Goal: Information Seeking & Learning: Learn about a topic

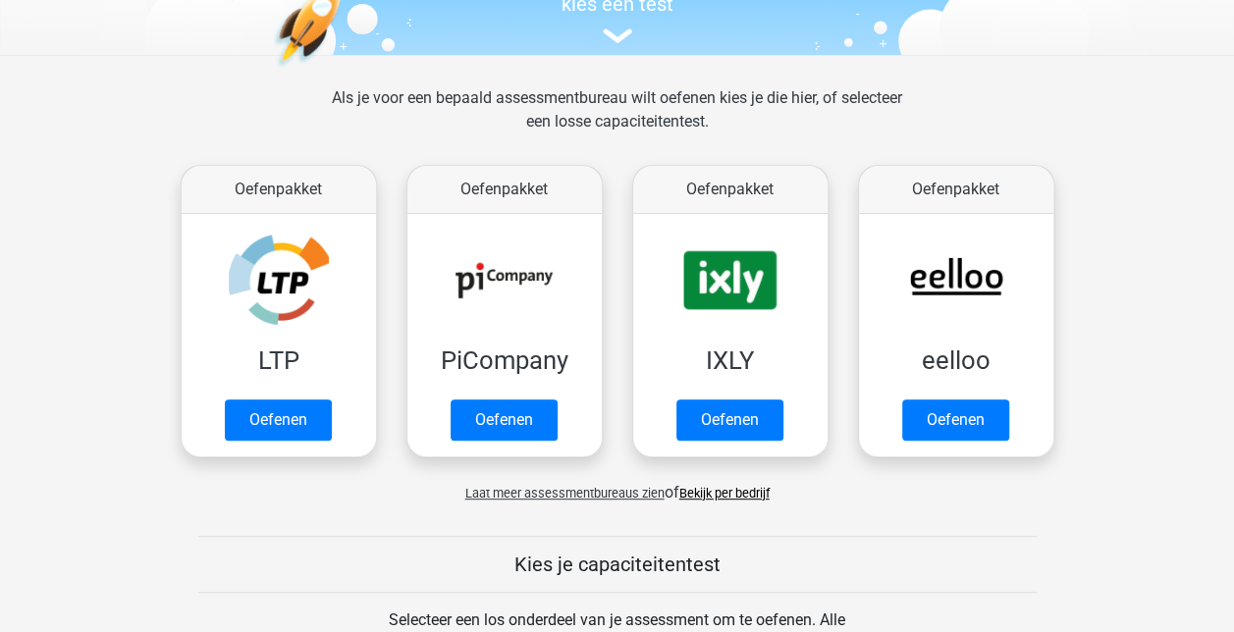
scroll to position [225, 0]
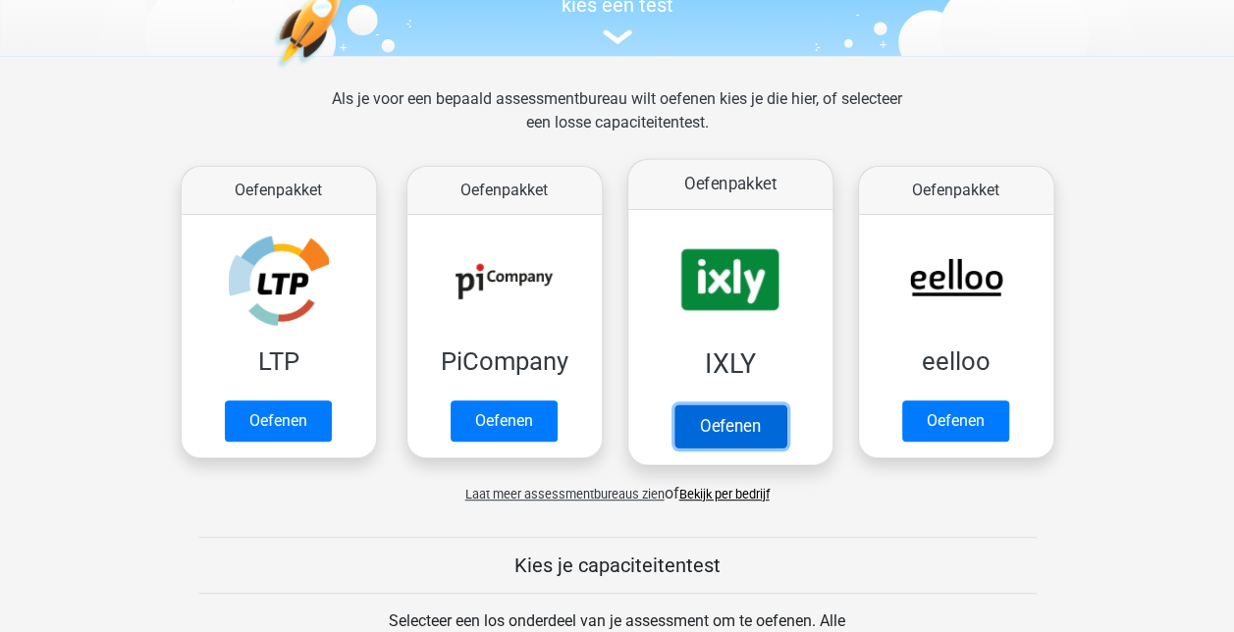
click at [746, 410] on link "Oefenen" at bounding box center [730, 426] width 112 height 43
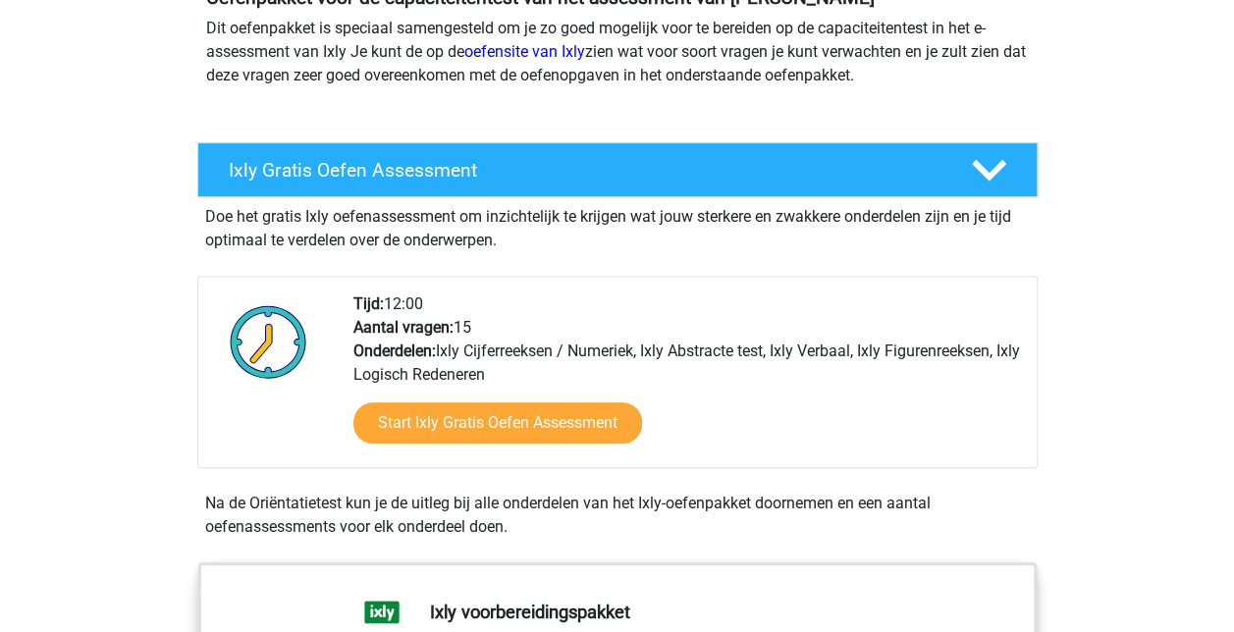
scroll to position [262, 0]
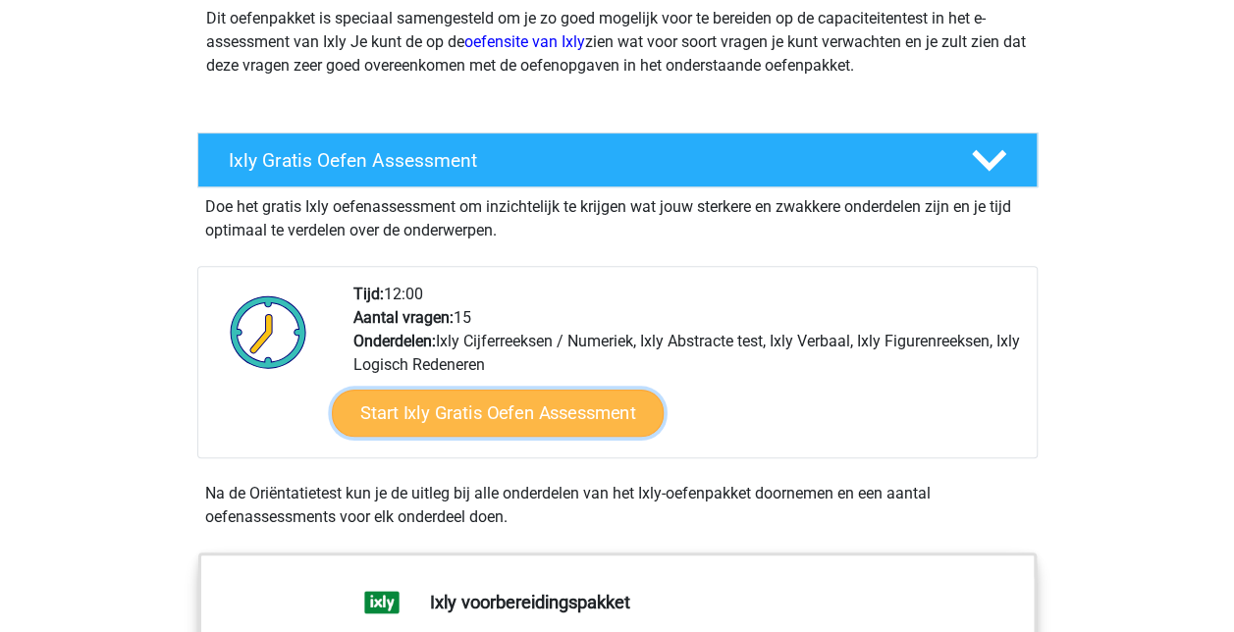
click at [442, 406] on link "Start Ixly Gratis Oefen Assessment" at bounding box center [497, 413] width 332 height 47
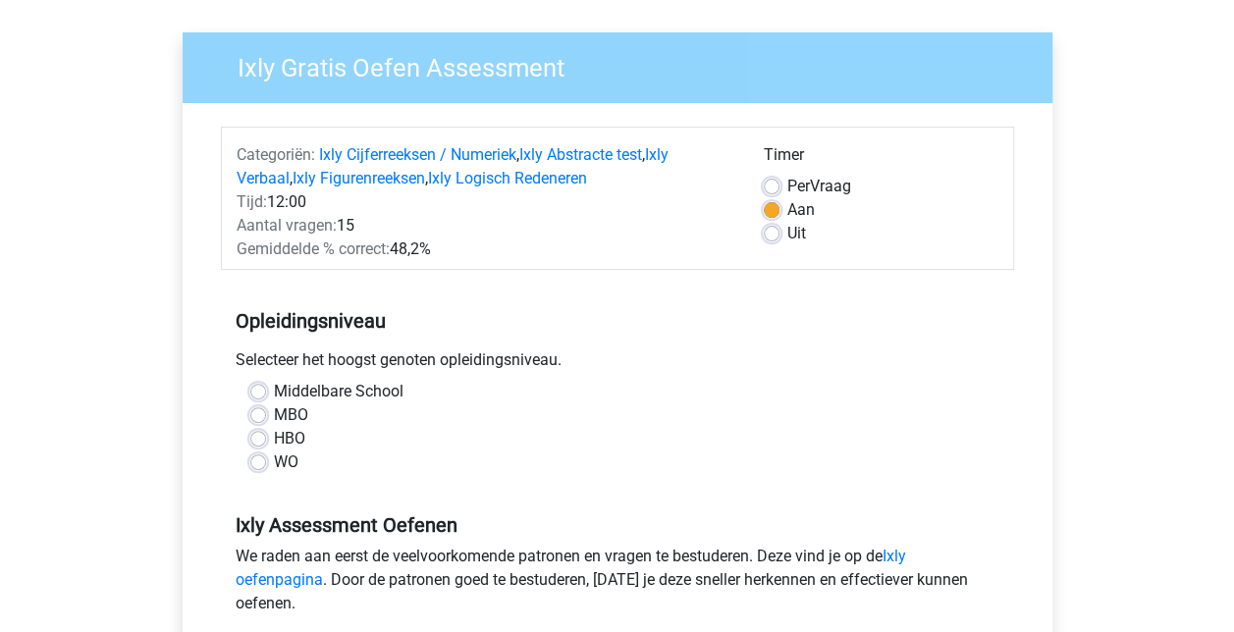
scroll to position [134, 0]
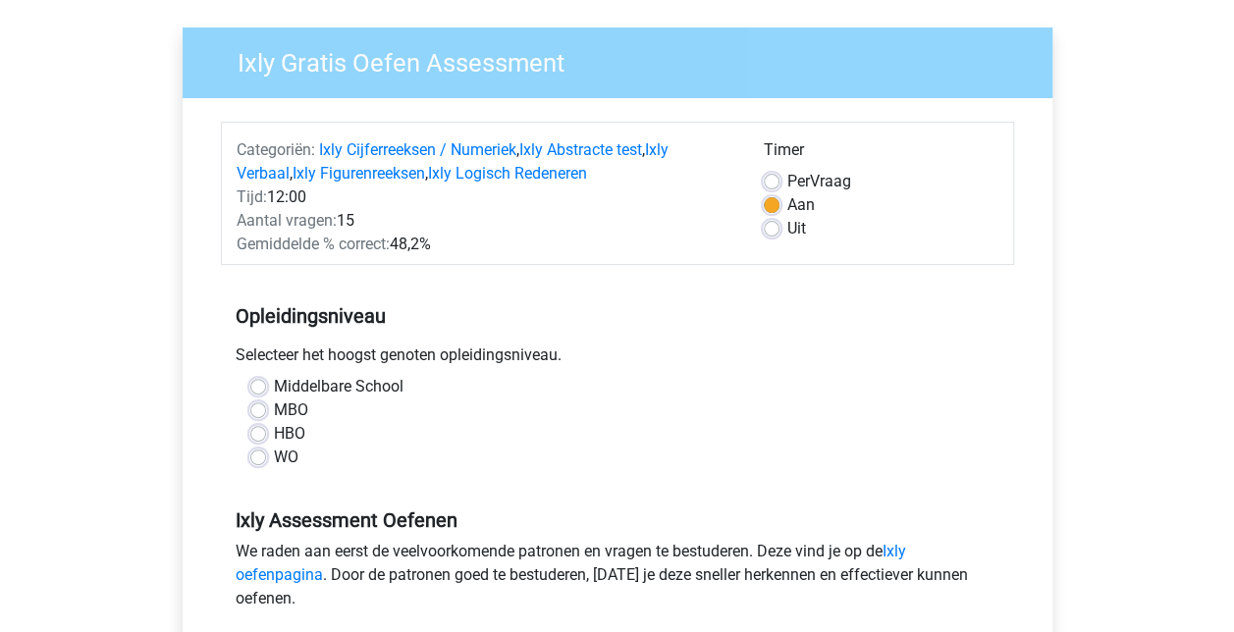
click at [274, 408] on label "MBO" at bounding box center [291, 411] width 34 height 24
click at [256, 408] on input "MBO" at bounding box center [258, 409] width 16 height 20
radio input "true"
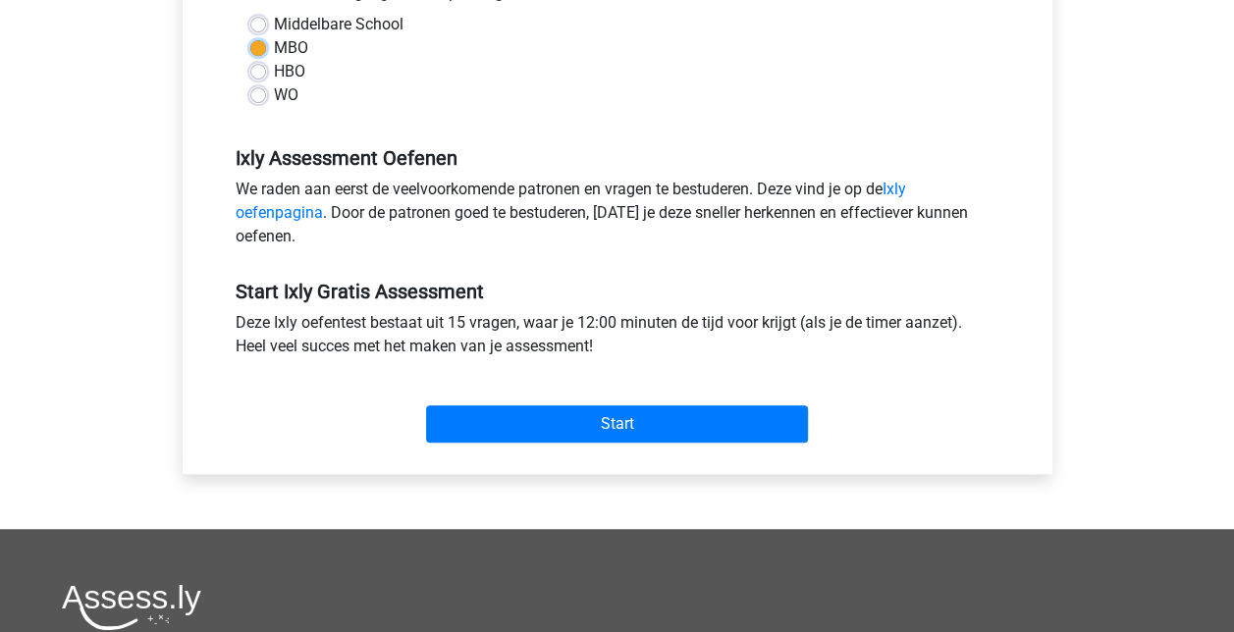
scroll to position [497, 0]
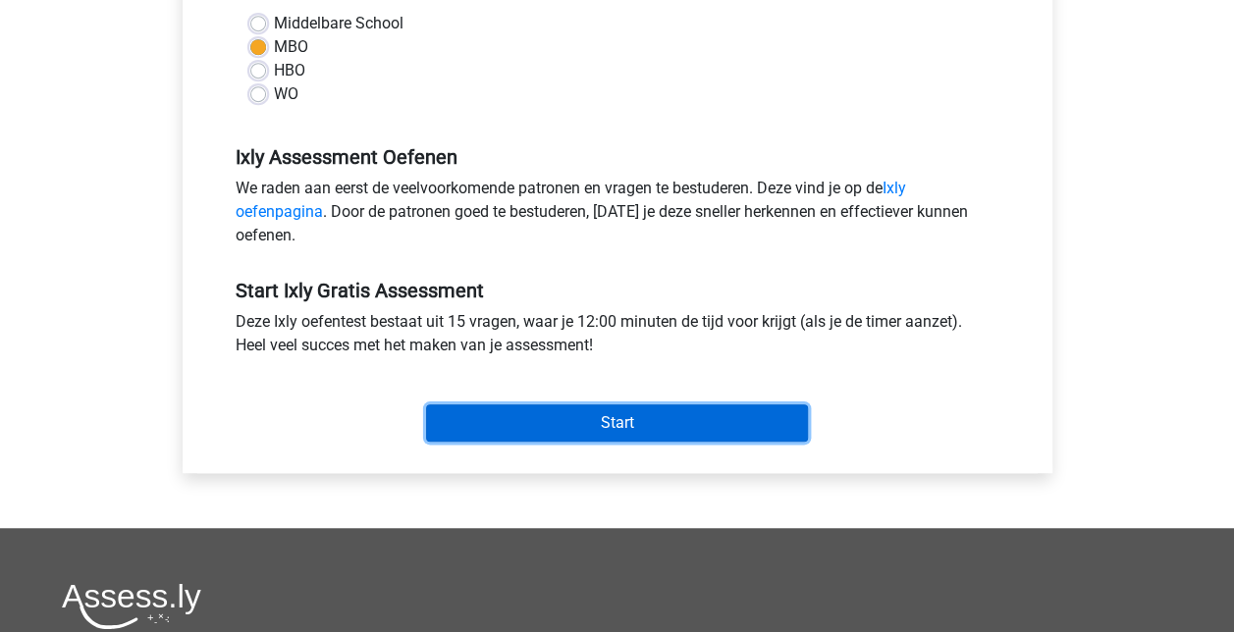
click at [522, 433] on input "Start" at bounding box center [617, 423] width 382 height 37
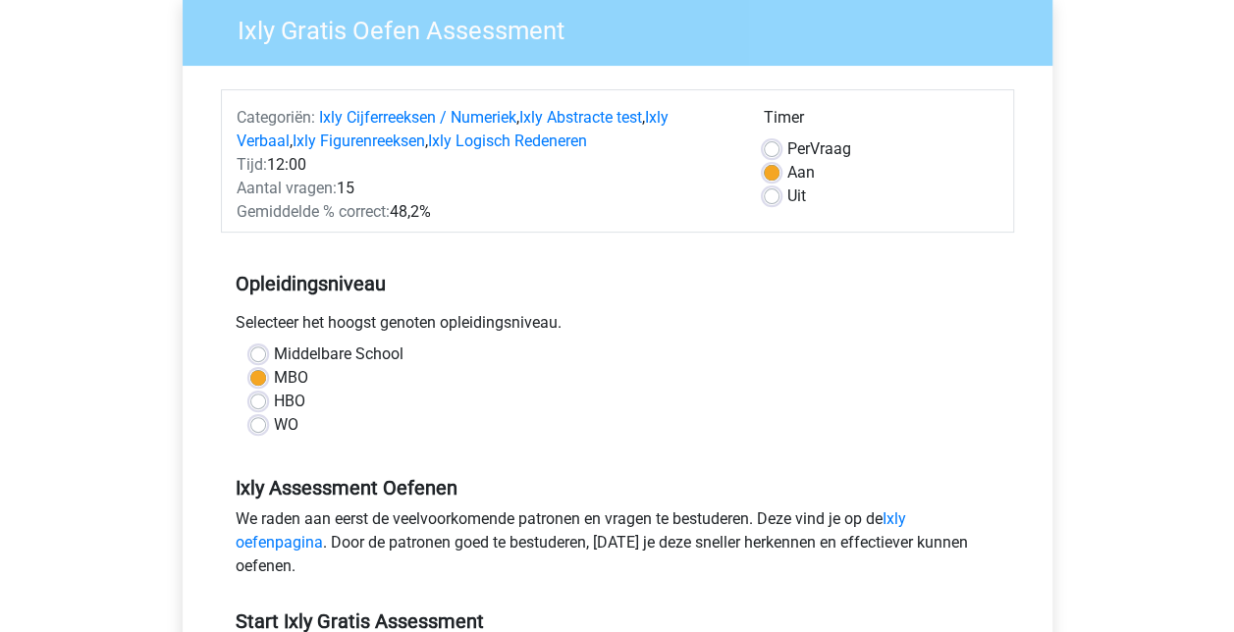
scroll to position [164, 0]
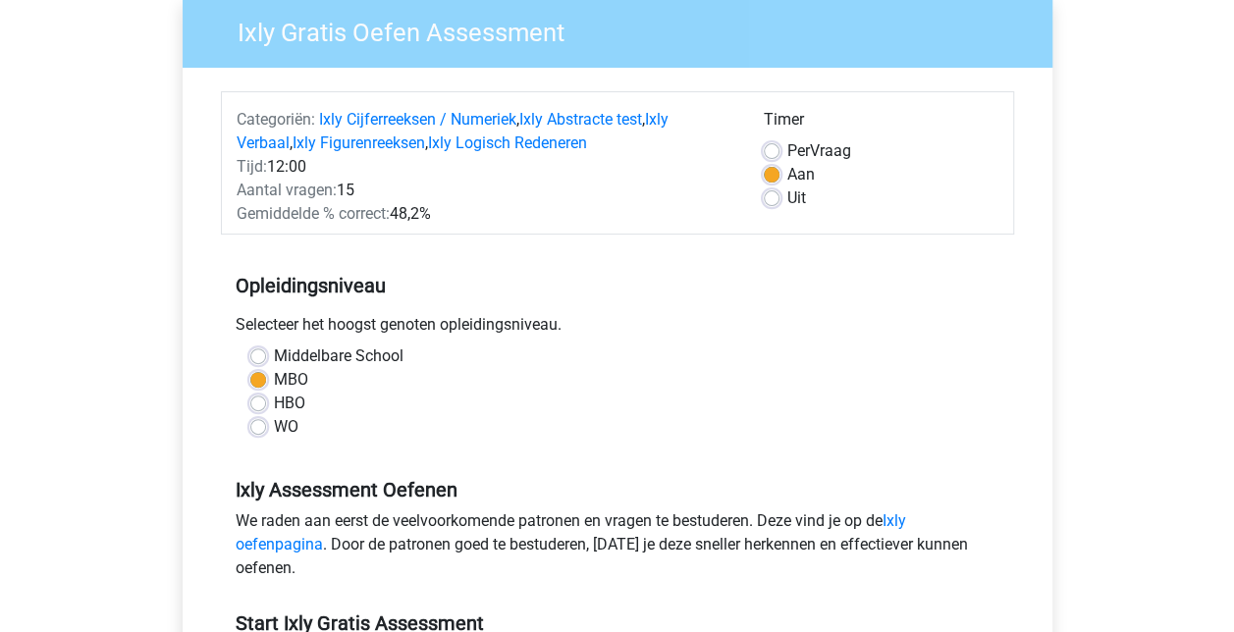
click at [780, 198] on div "Uit" at bounding box center [881, 199] width 235 height 24
click at [787, 197] on label "Uit" at bounding box center [796, 199] width 19 height 24
click at [769, 197] on input "Uit" at bounding box center [772, 197] width 16 height 20
radio input "true"
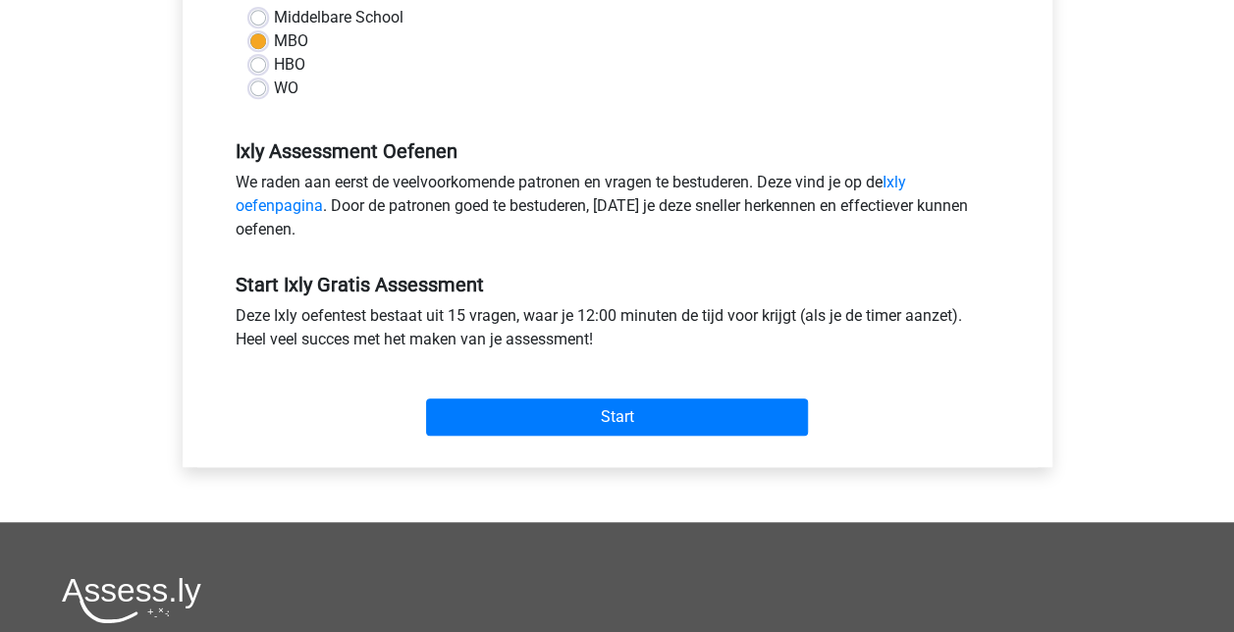
scroll to position [508, 0]
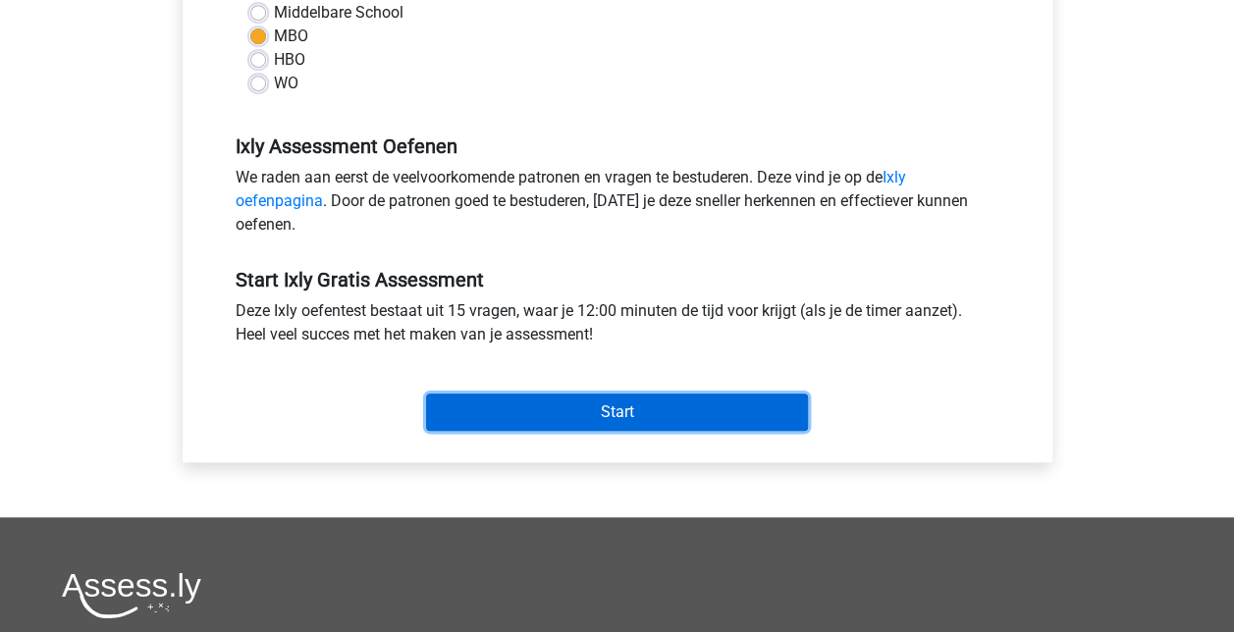
click at [672, 408] on input "Start" at bounding box center [617, 412] width 382 height 37
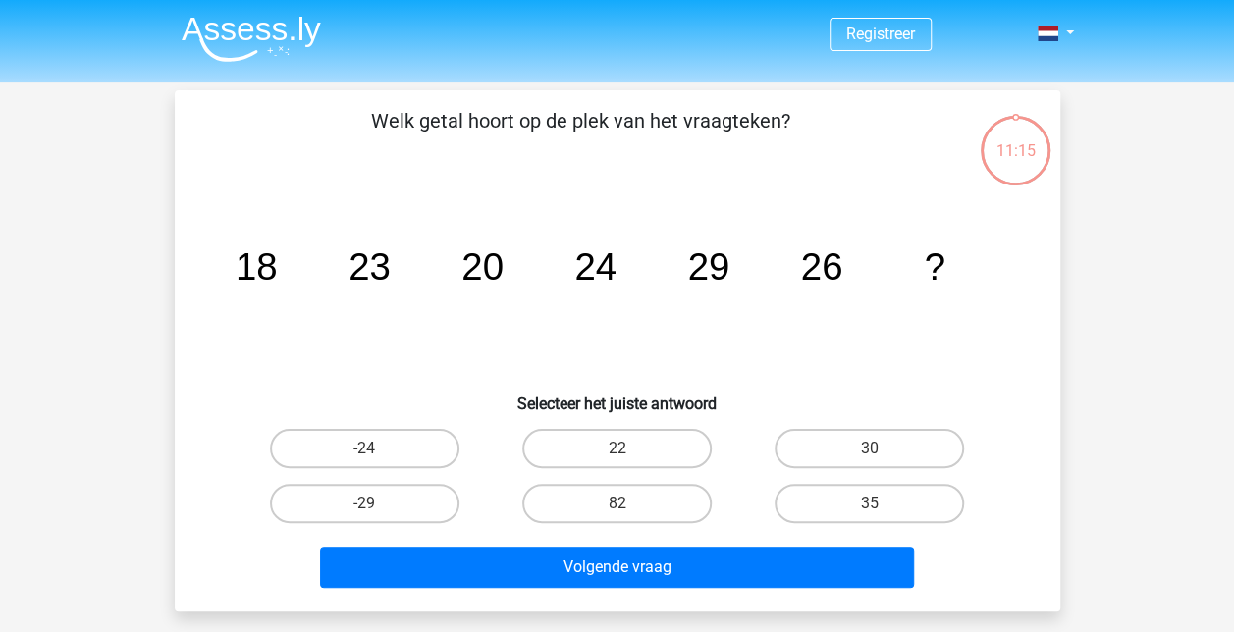
click at [880, 454] on input "30" at bounding box center [876, 455] width 13 height 13
radio input "true"
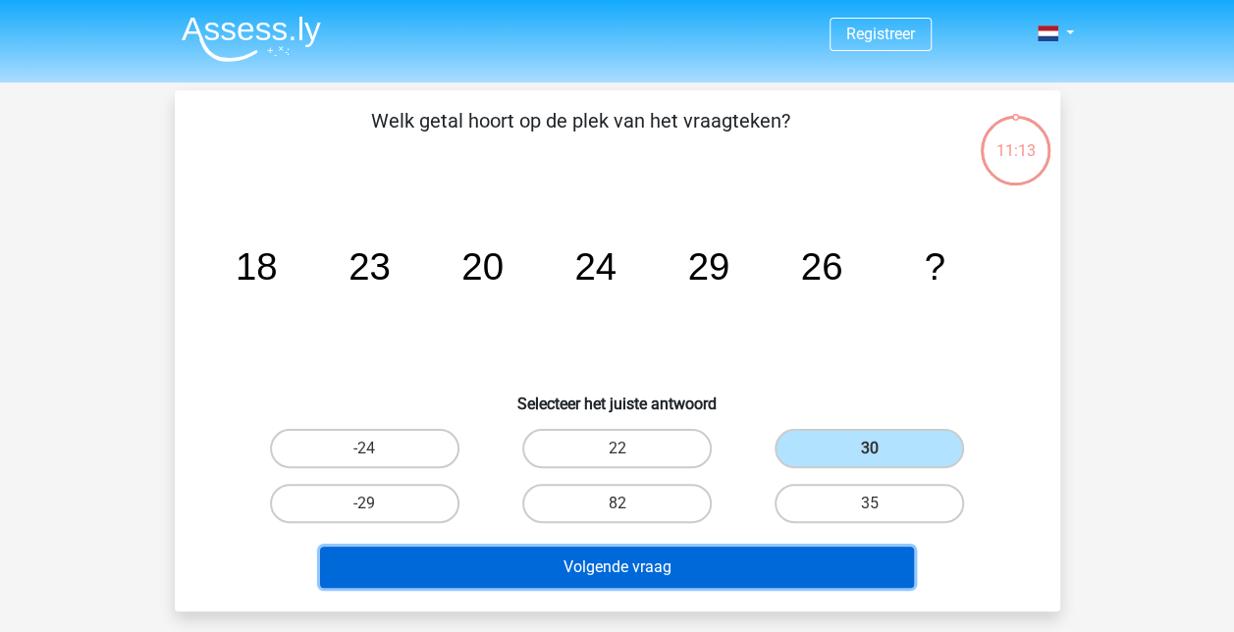
click at [731, 564] on button "Volgende vraag" at bounding box center [617, 567] width 594 height 41
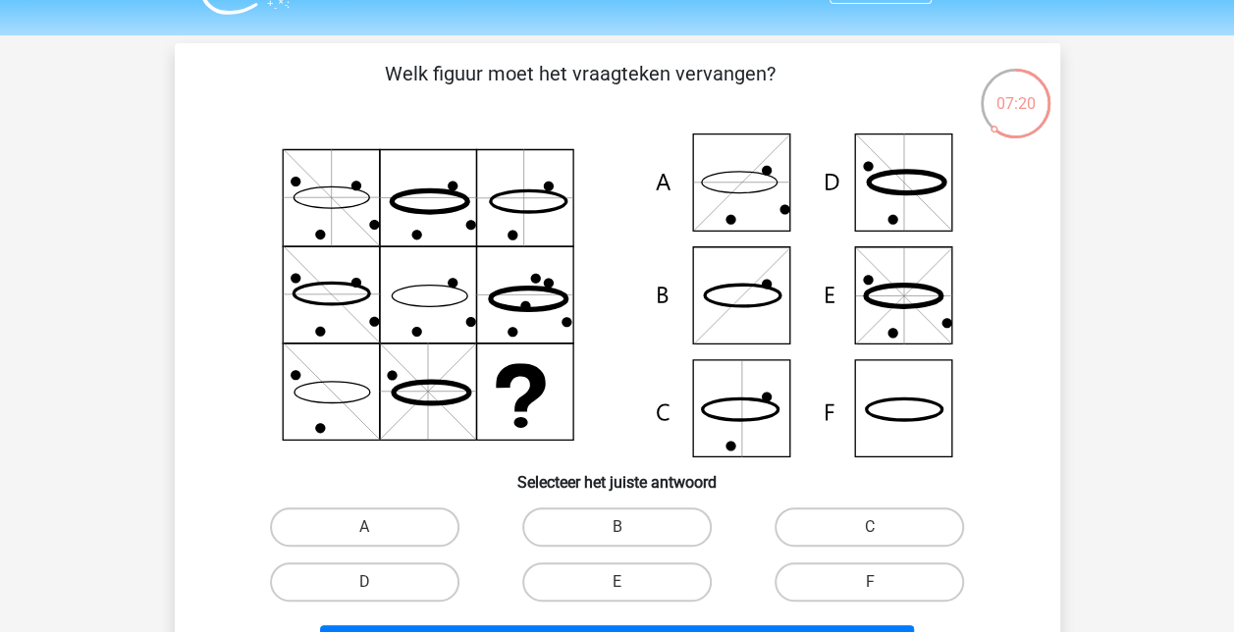
scroll to position [49, 0]
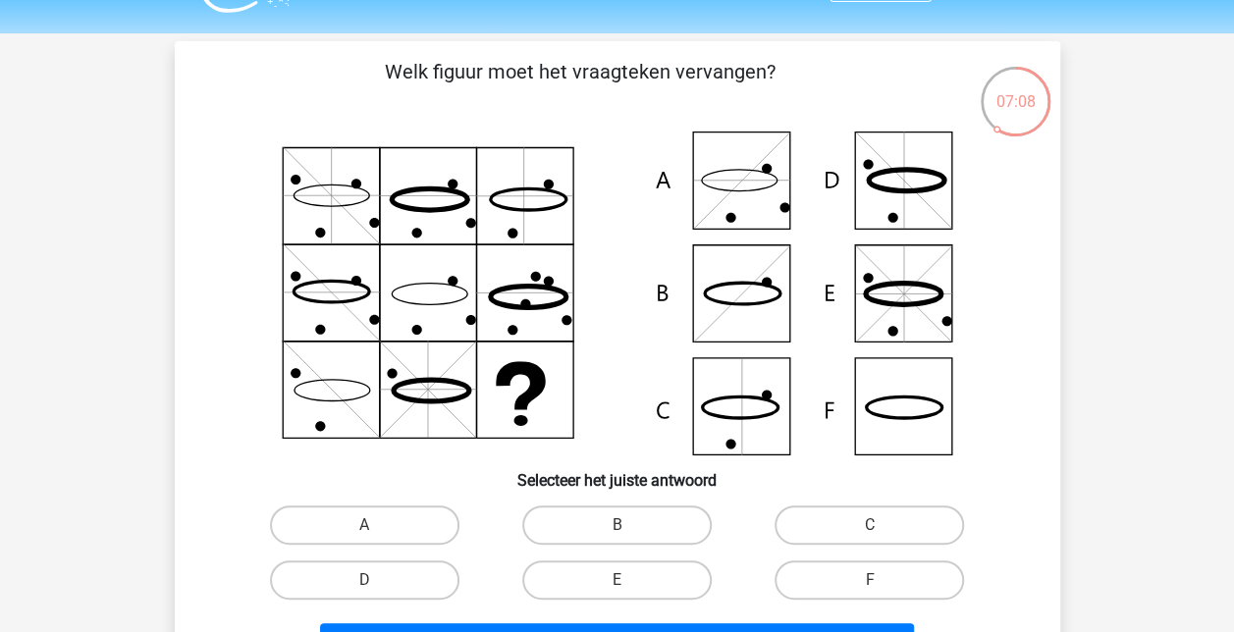
click at [622, 65] on p "Welk figuur moet het vraagteken vervangen?" at bounding box center [580, 86] width 749 height 59
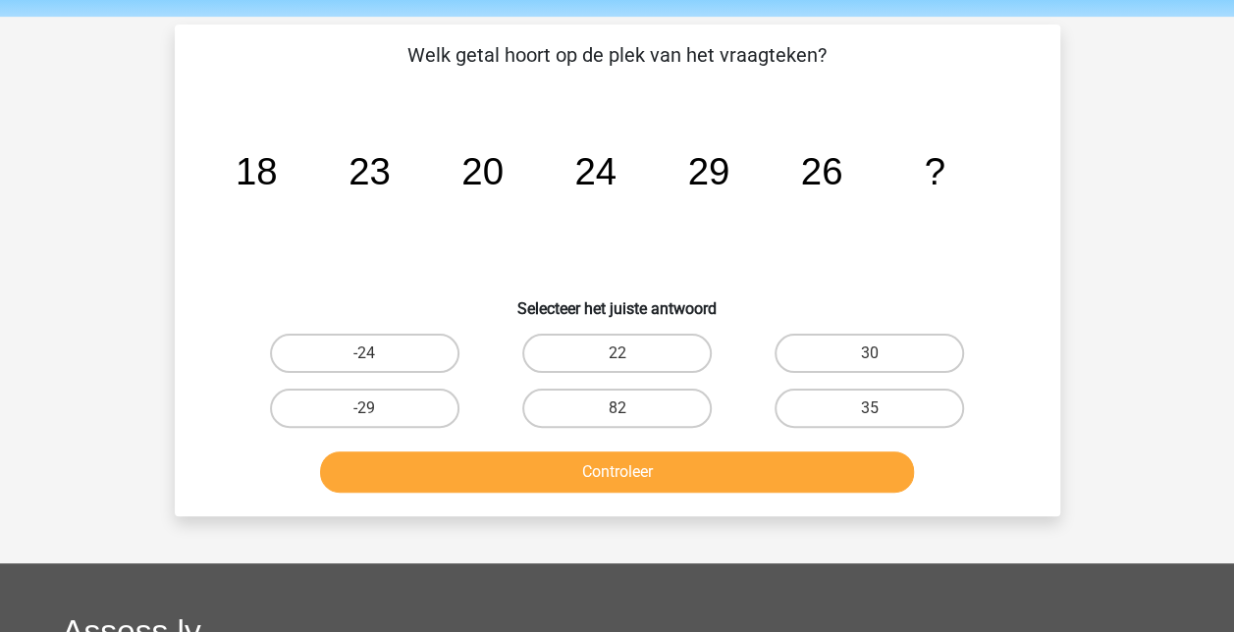
scroll to position [67, 0]
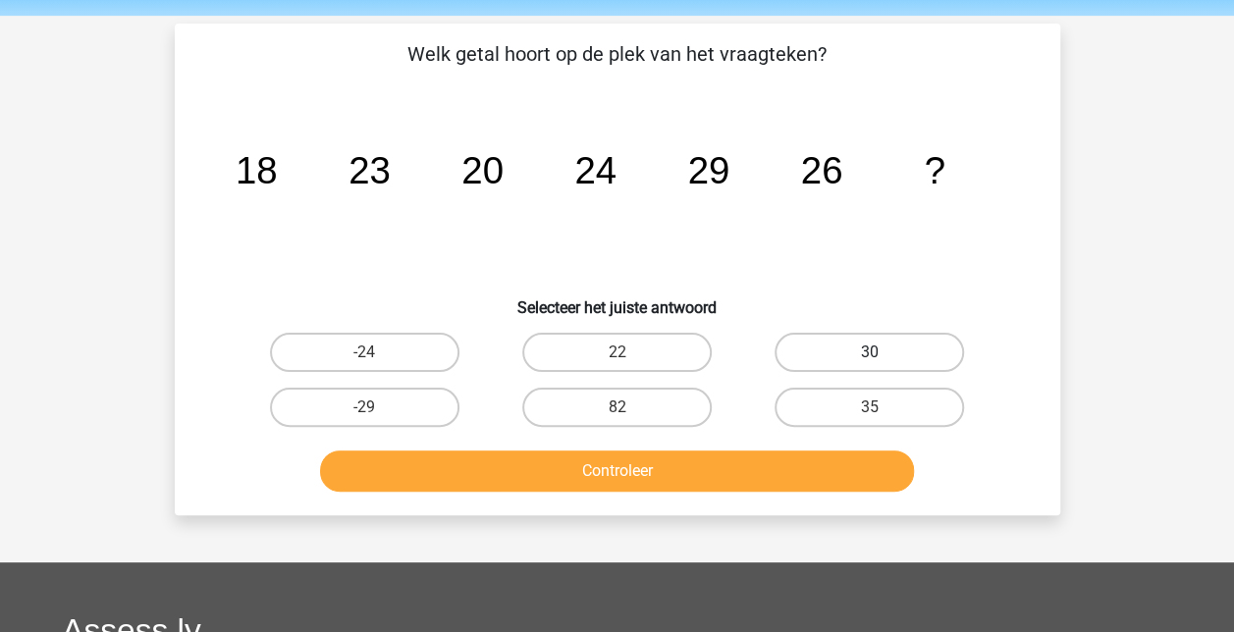
click at [889, 353] on label "30" at bounding box center [869, 352] width 189 height 39
click at [883, 353] on input "30" at bounding box center [876, 358] width 13 height 13
radio input "true"
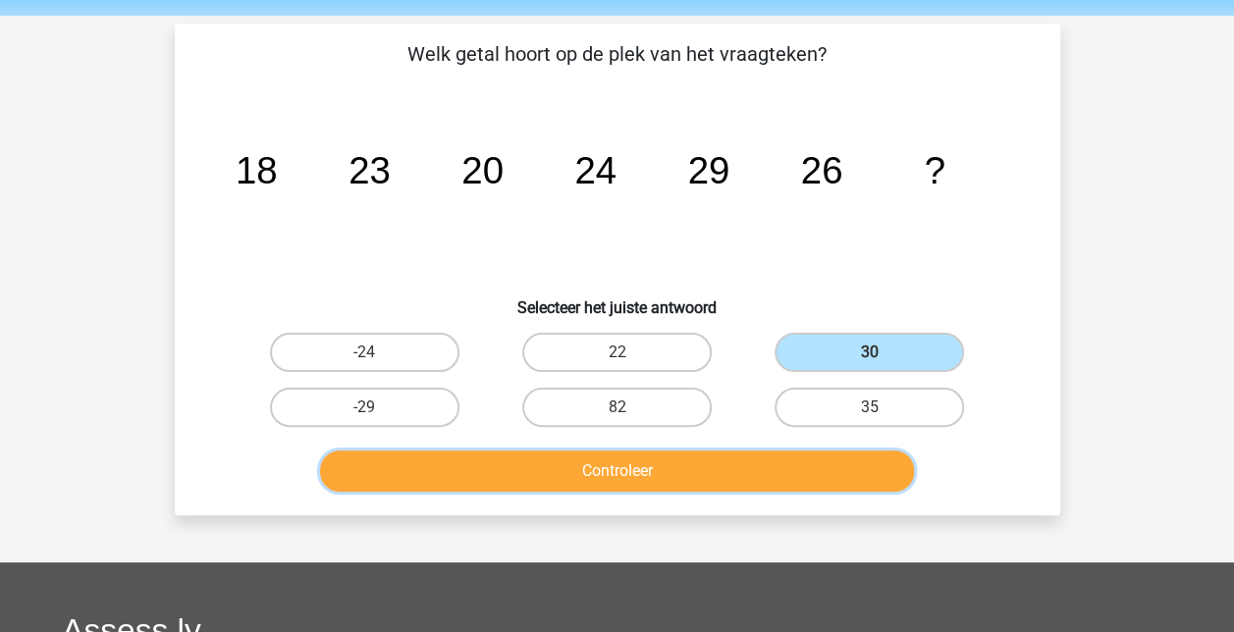
click at [703, 474] on button "Controleer" at bounding box center [617, 471] width 594 height 41
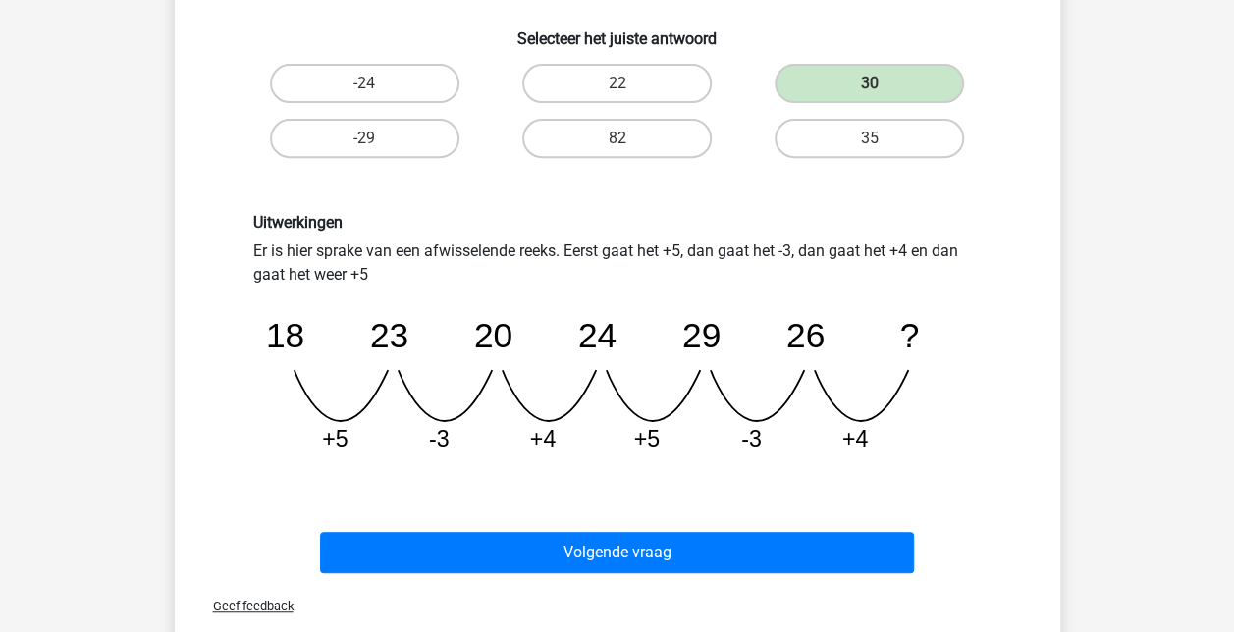
scroll to position [339, 0]
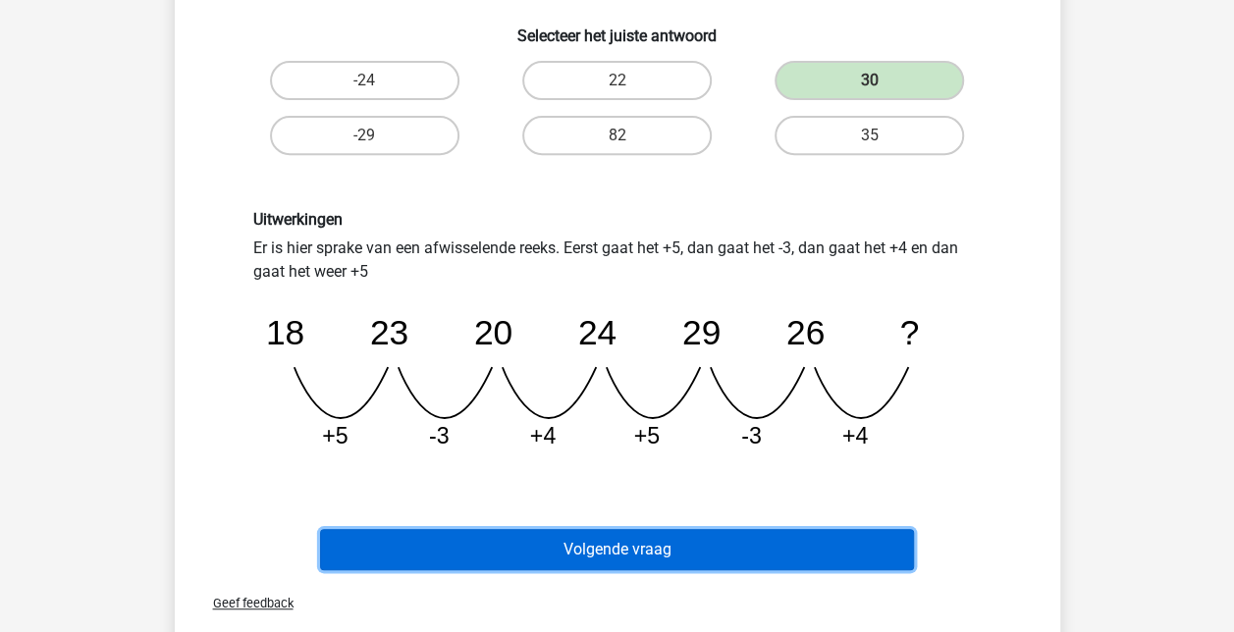
click at [691, 543] on button "Volgende vraag" at bounding box center [617, 549] width 594 height 41
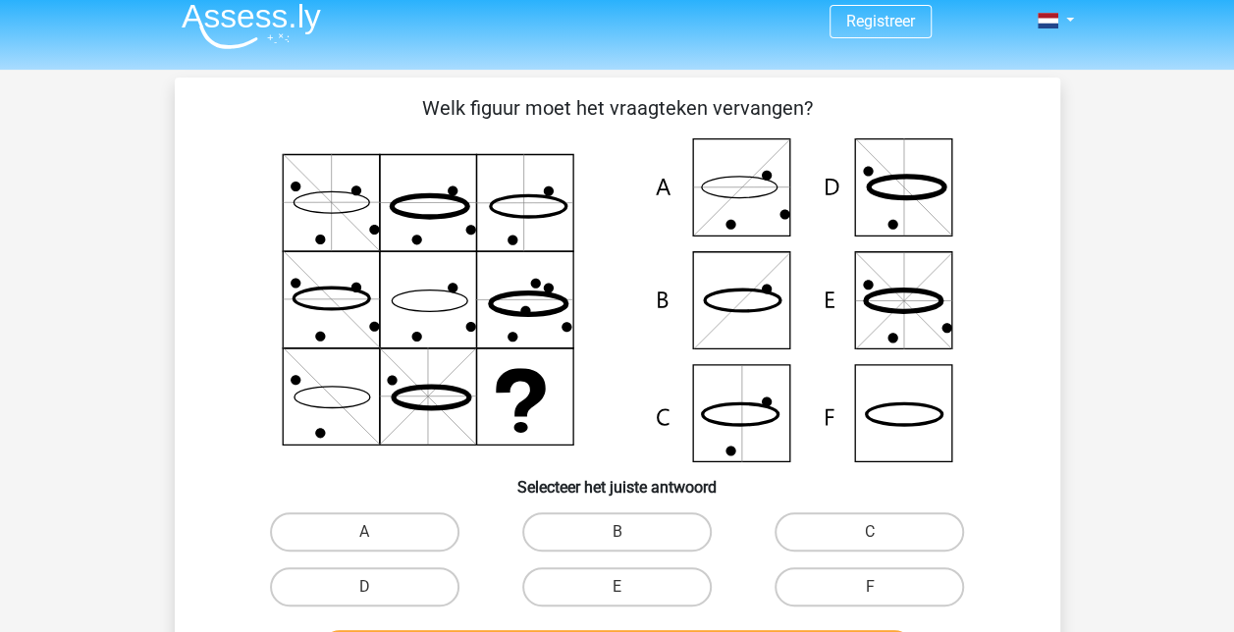
scroll to position [14, 0]
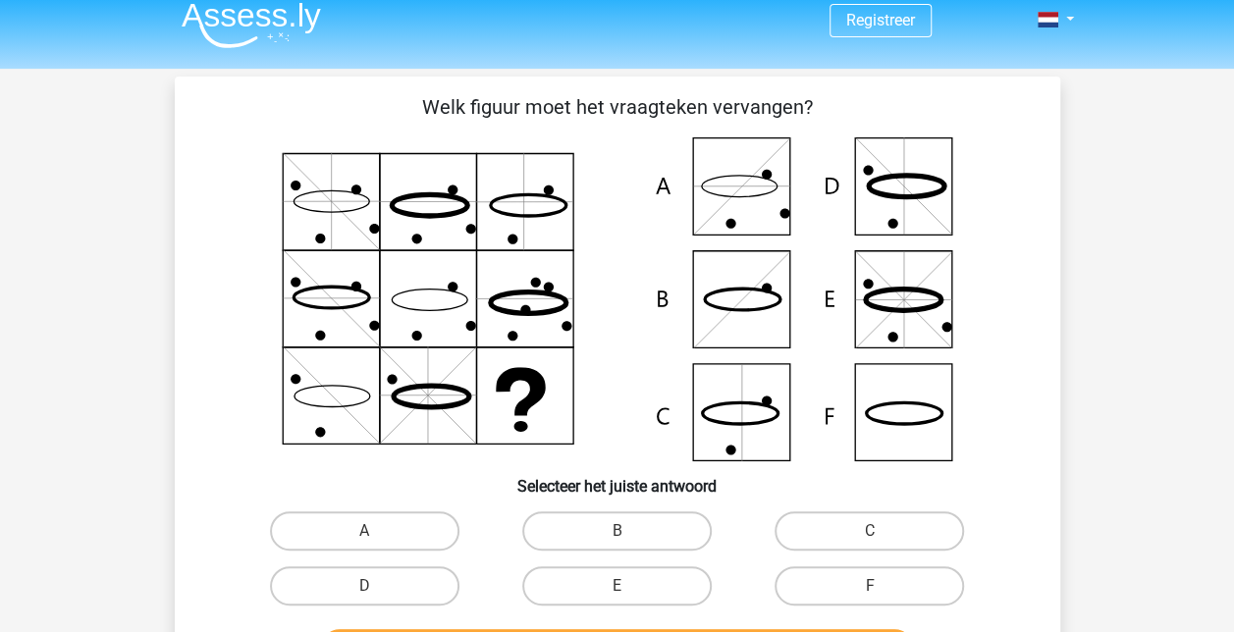
click at [894, 416] on icon at bounding box center [617, 299] width 791 height 324
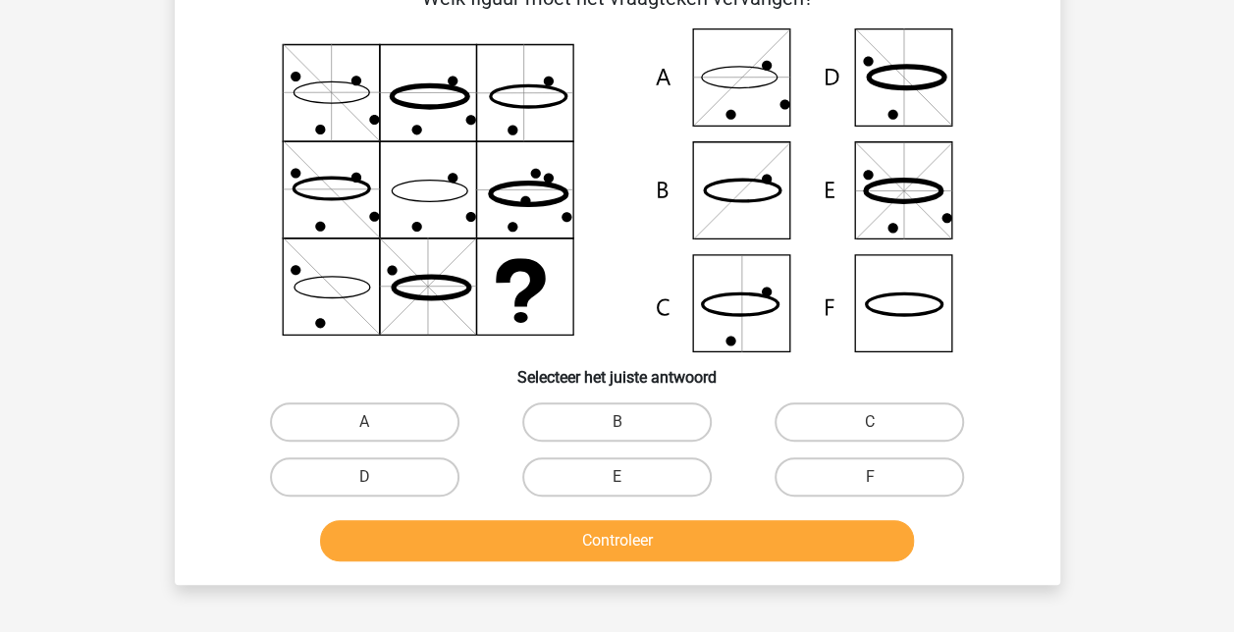
scroll to position [124, 0]
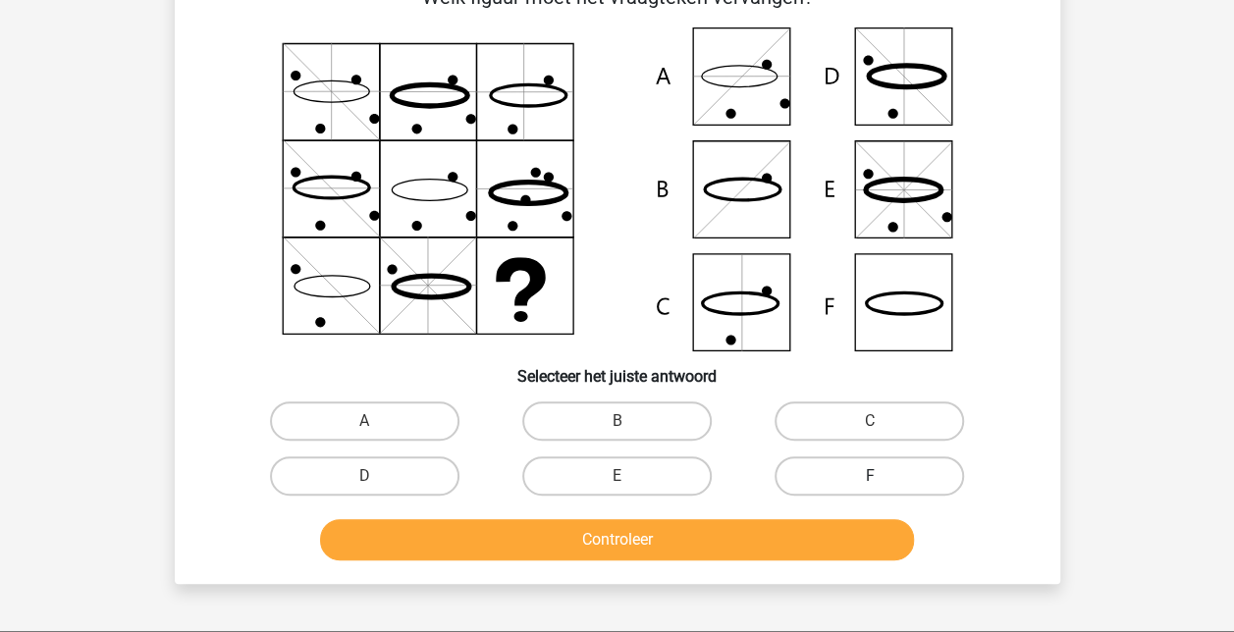
click at [880, 466] on label "F" at bounding box center [869, 476] width 189 height 39
click at [880, 476] on input "F" at bounding box center [876, 482] width 13 height 13
radio input "true"
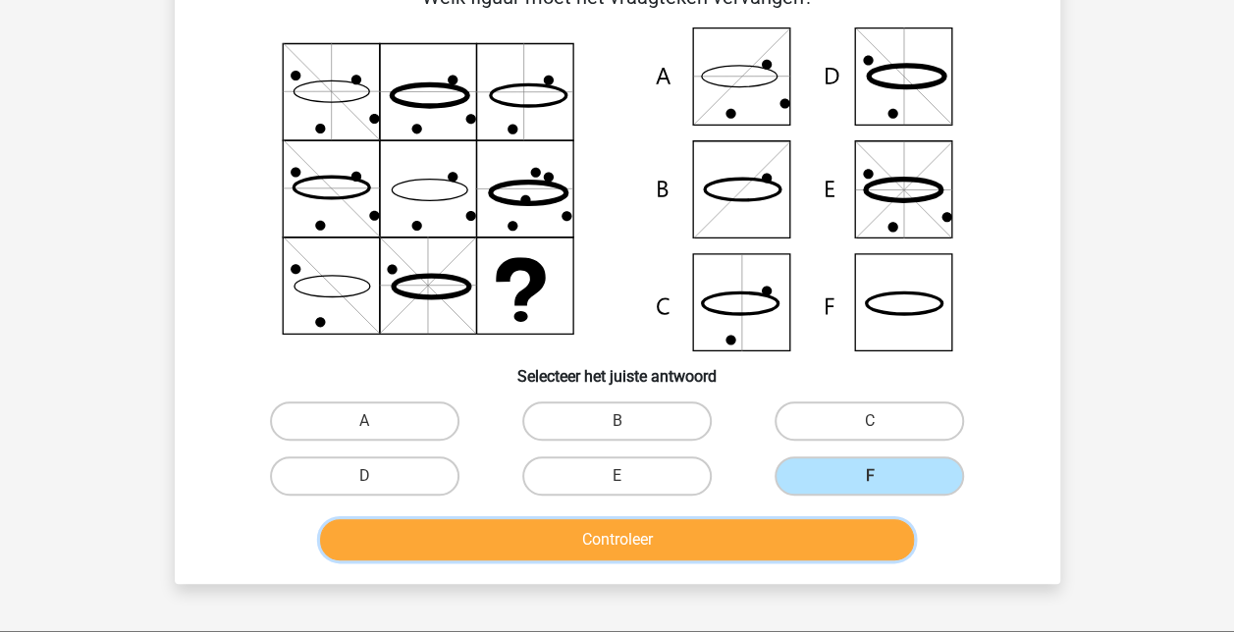
click at [628, 534] on button "Controleer" at bounding box center [617, 539] width 594 height 41
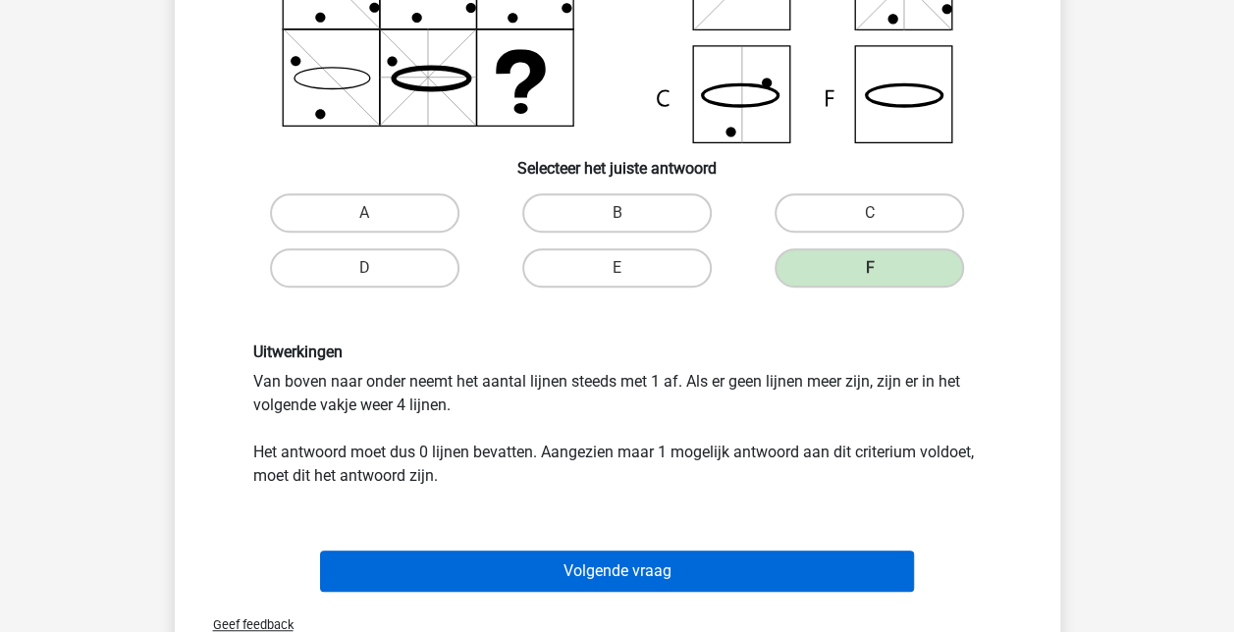
scroll to position [334, 0]
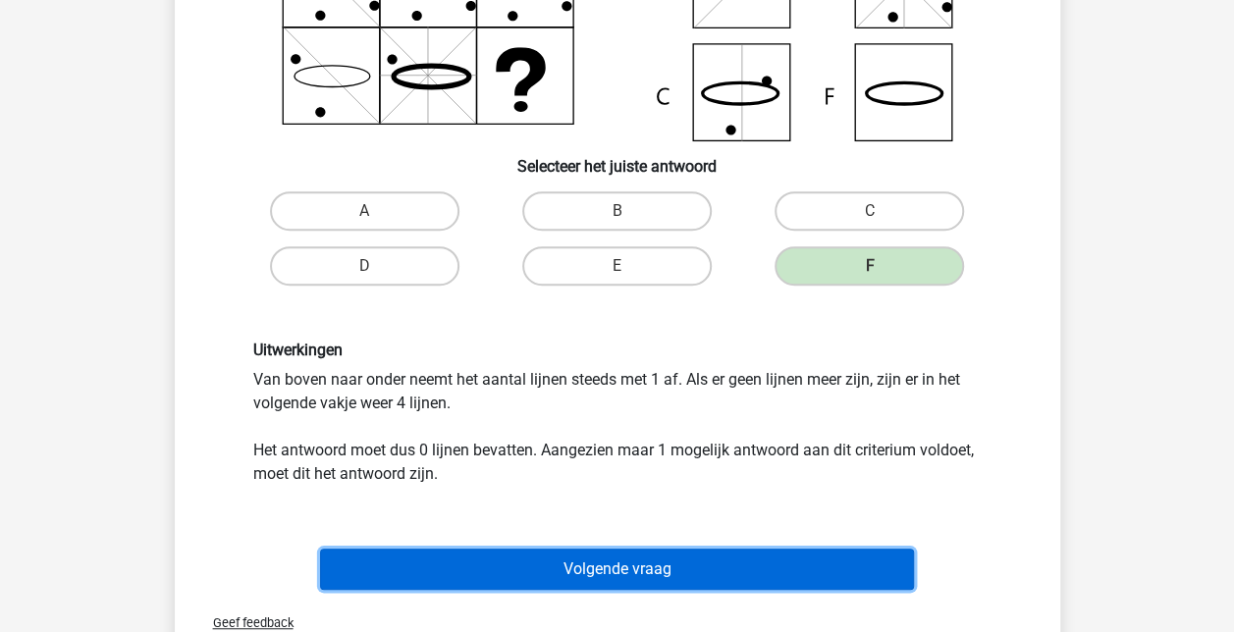
click at [624, 566] on button "Volgende vraag" at bounding box center [617, 569] width 594 height 41
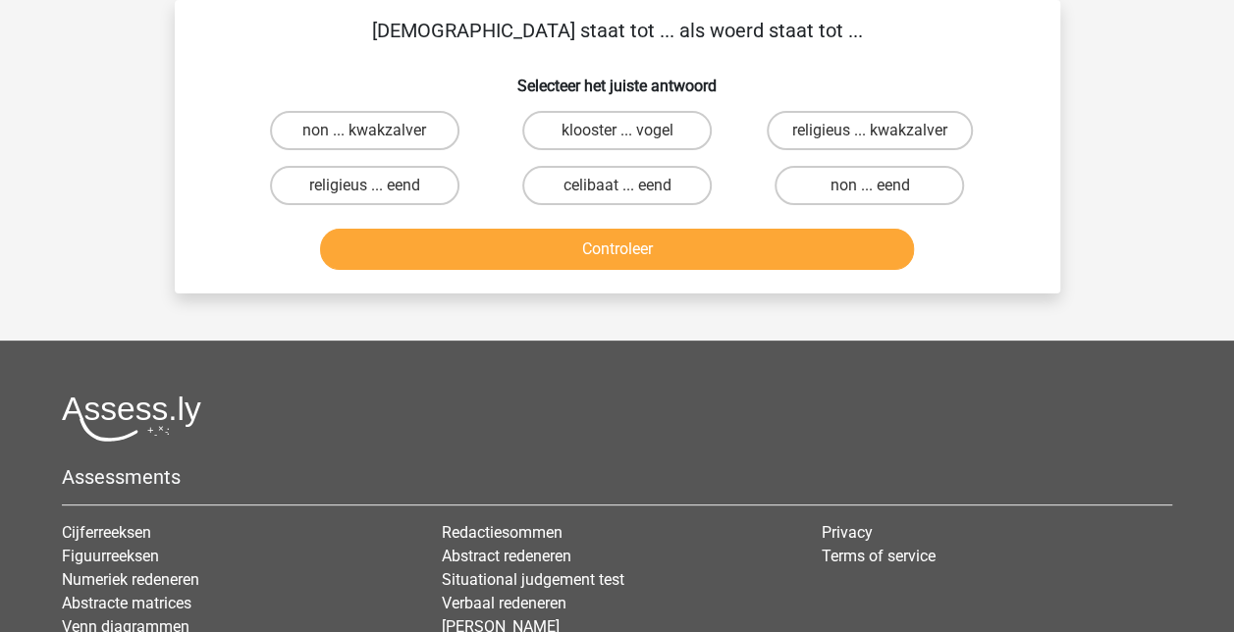
scroll to position [0, 0]
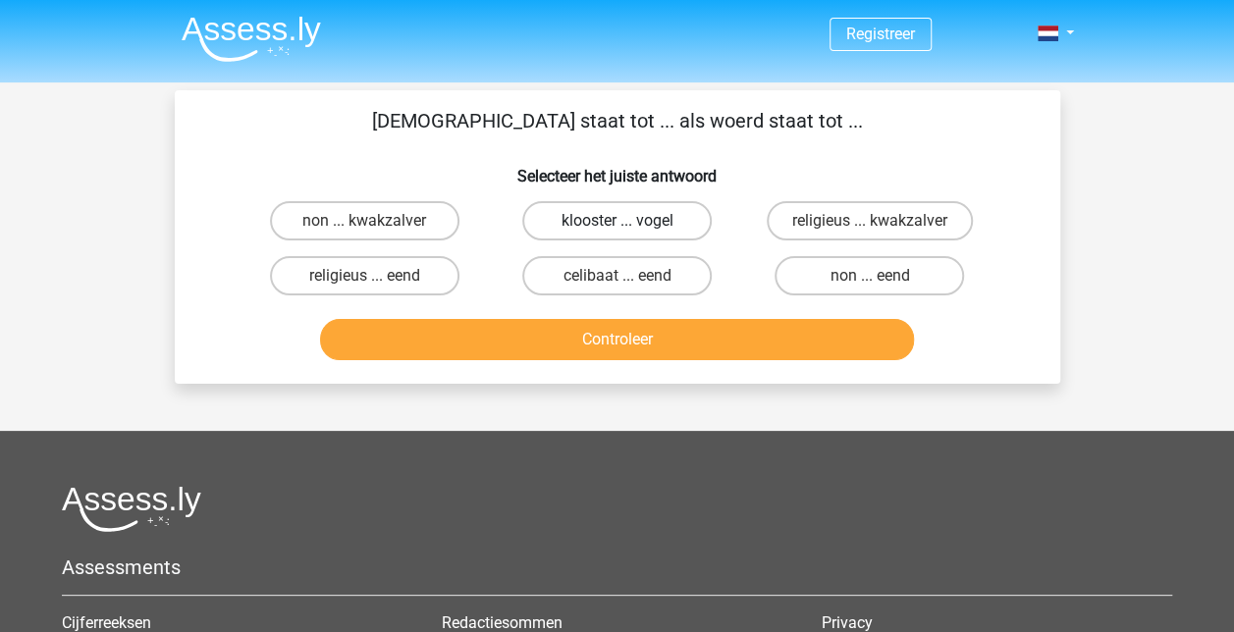
click at [636, 214] on label "klooster ... vogel" at bounding box center [616, 220] width 189 height 39
click at [629, 221] on input "klooster ... vogel" at bounding box center [623, 227] width 13 height 13
radio input "true"
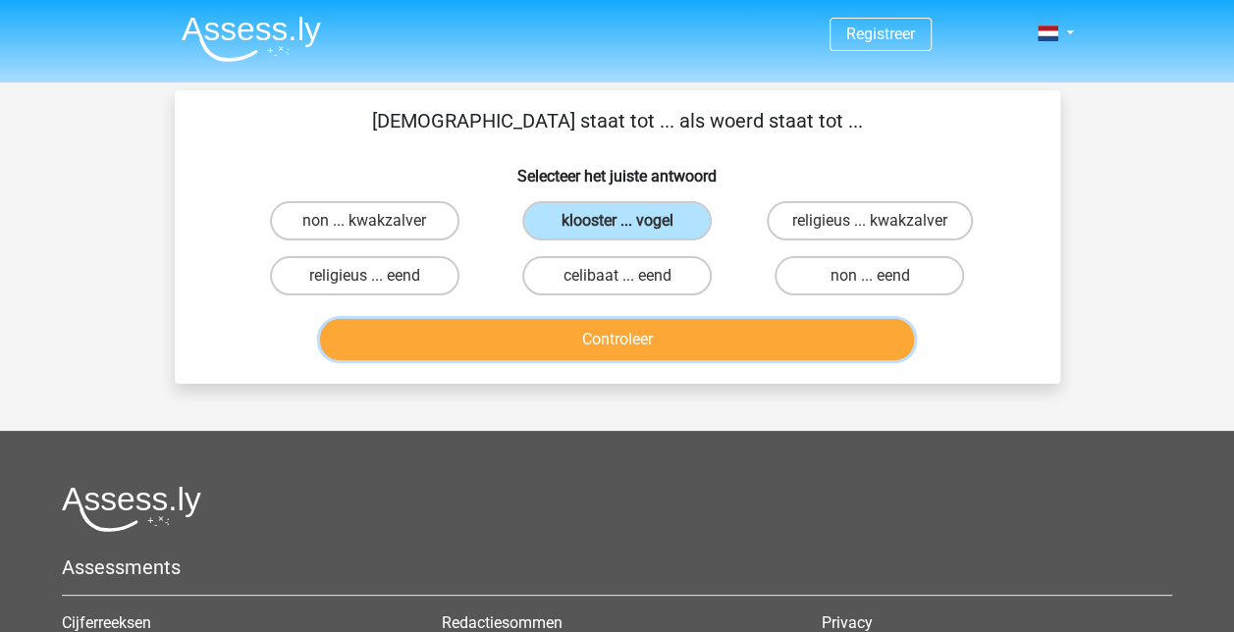
click at [639, 332] on button "Controleer" at bounding box center [617, 339] width 594 height 41
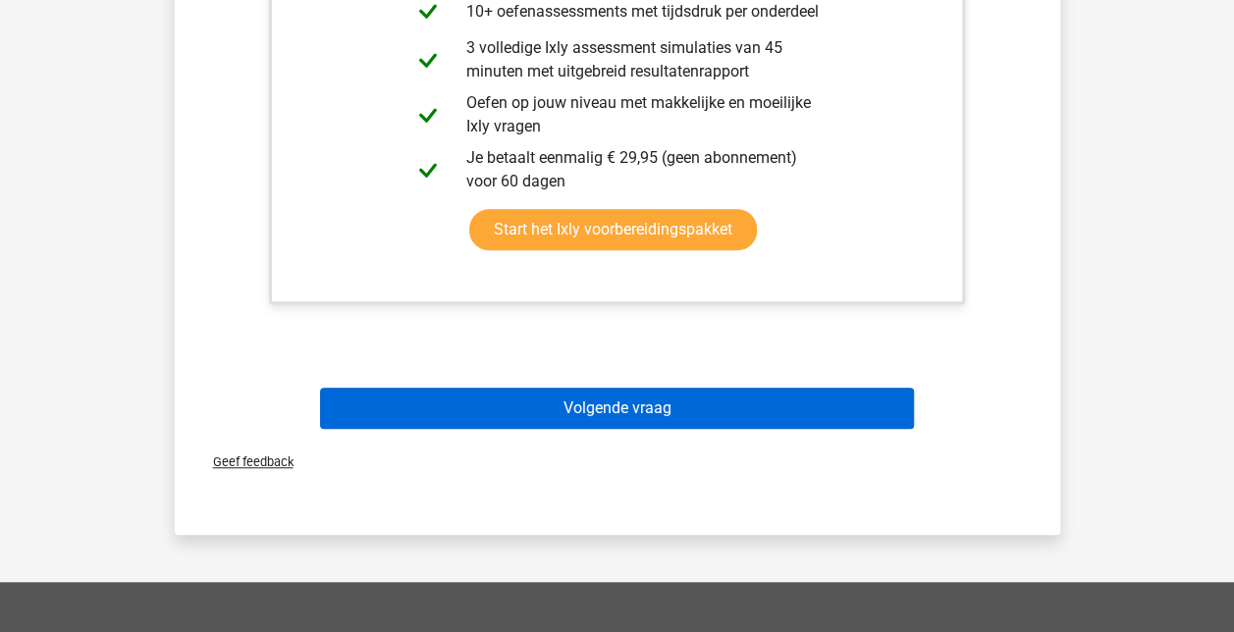
scroll to position [560, 0]
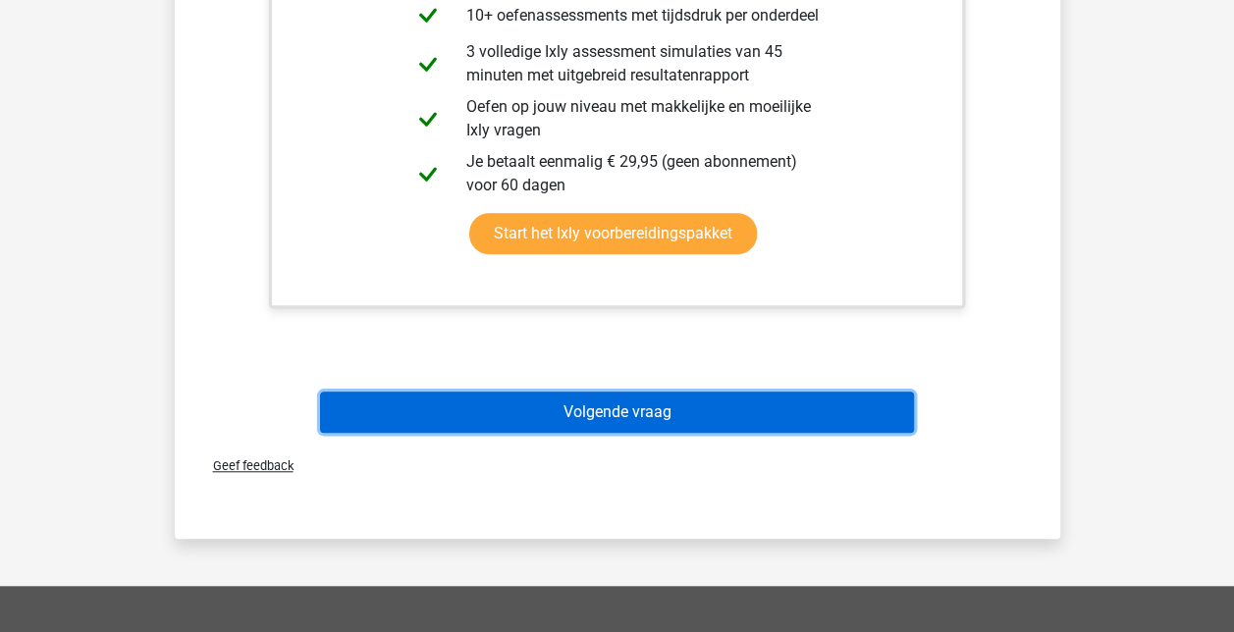
click at [663, 423] on button "Volgende vraag" at bounding box center [617, 412] width 594 height 41
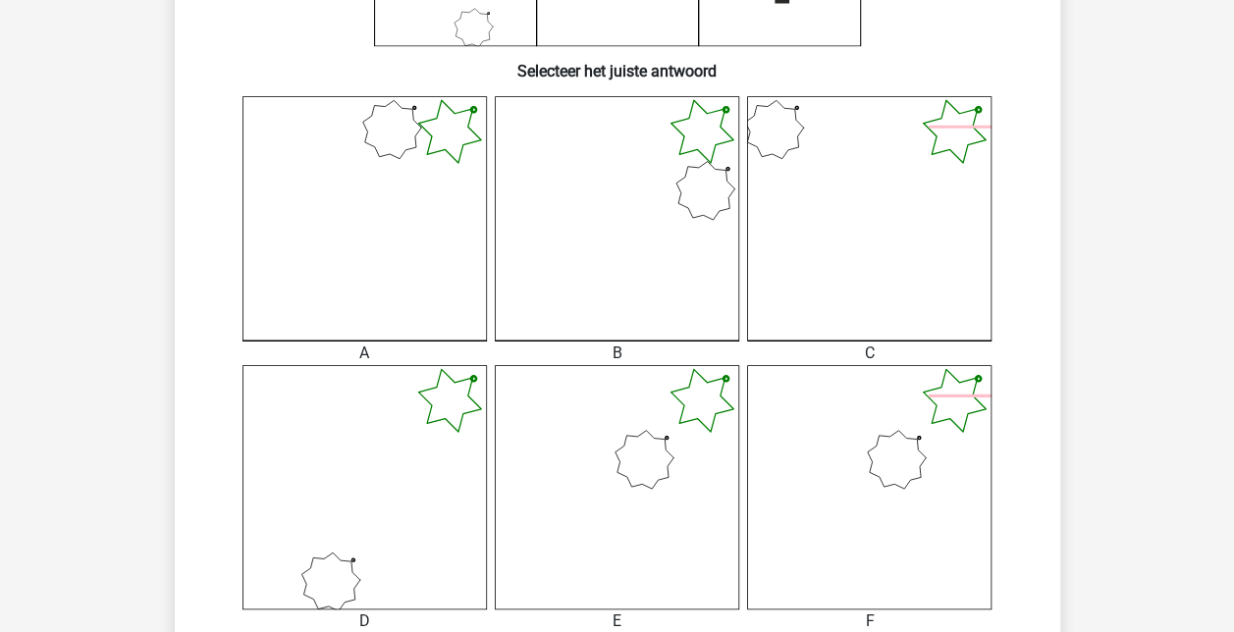
scroll to position [452, 0]
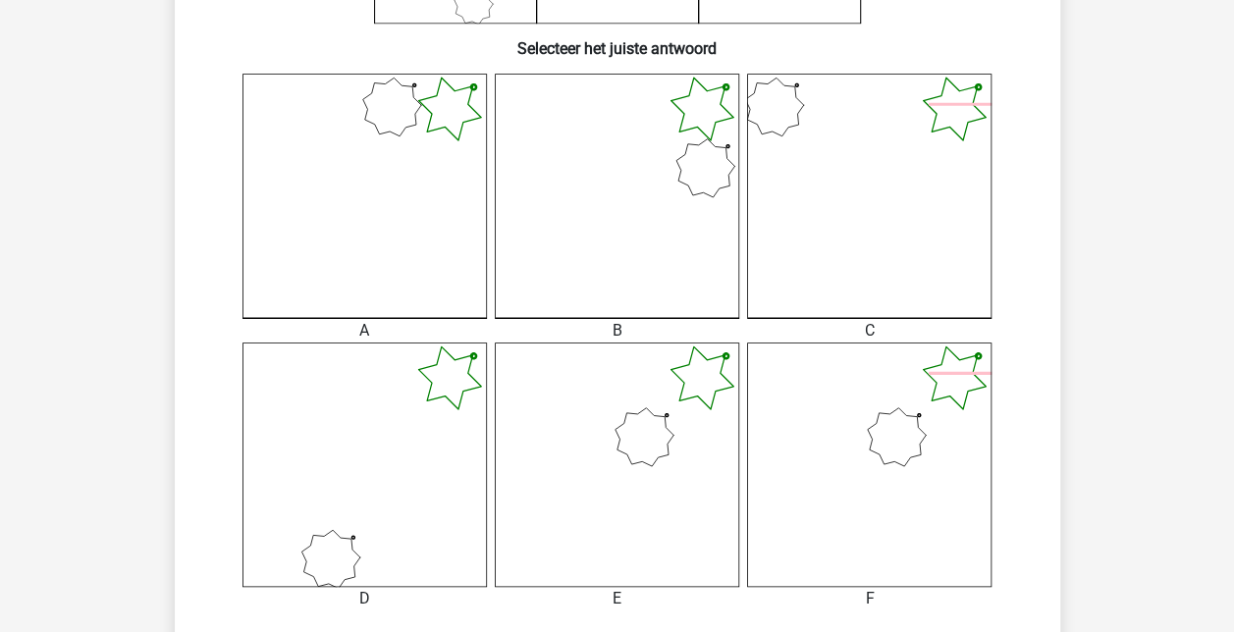
click at [853, 487] on icon at bounding box center [869, 465] width 244 height 244
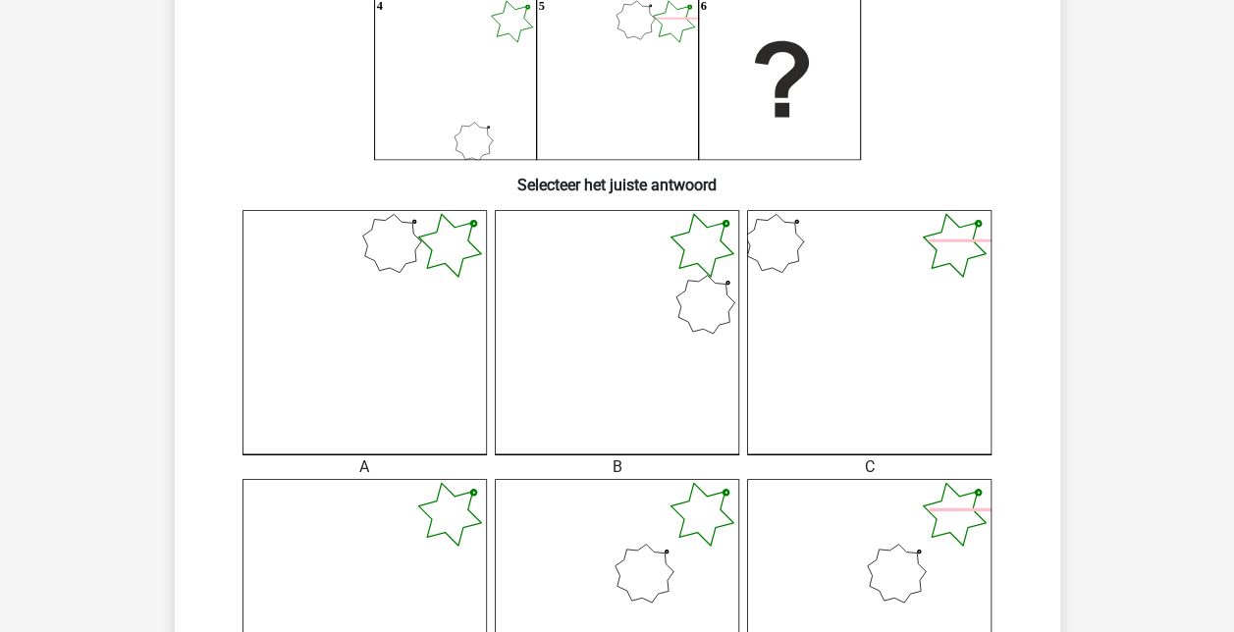
scroll to position [576, 0]
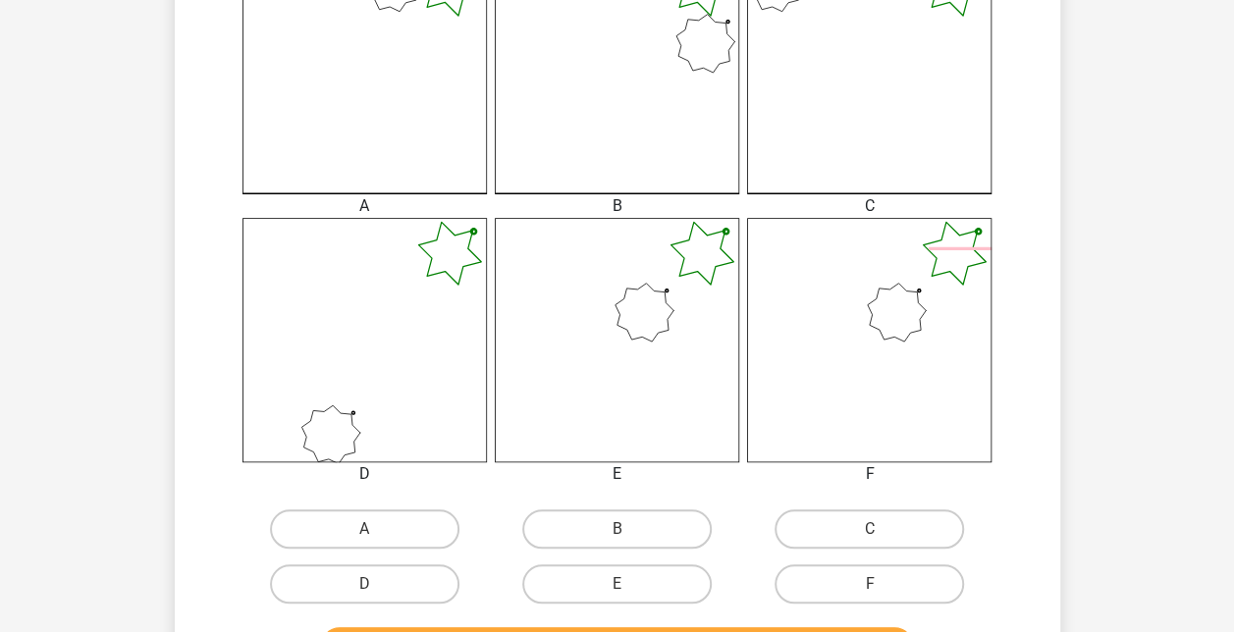
click at [610, 346] on icon at bounding box center [617, 340] width 244 height 244
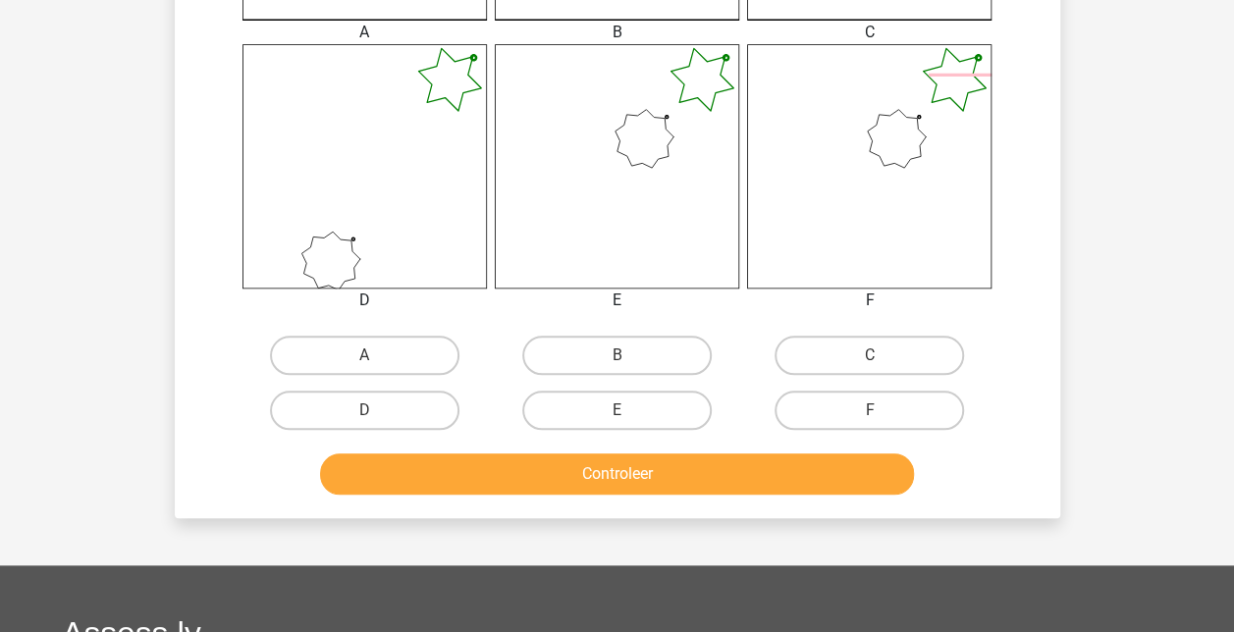
scroll to position [751, 0]
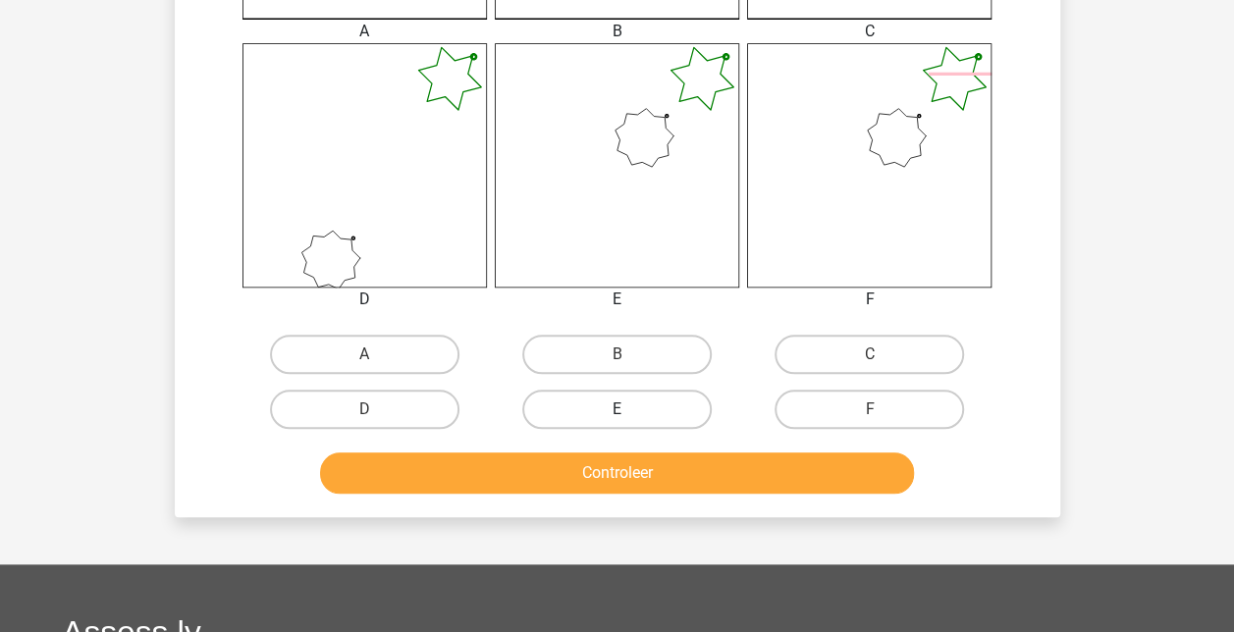
click at [639, 413] on label "E" at bounding box center [616, 409] width 189 height 39
click at [629, 413] on input "E" at bounding box center [623, 415] width 13 height 13
radio input "true"
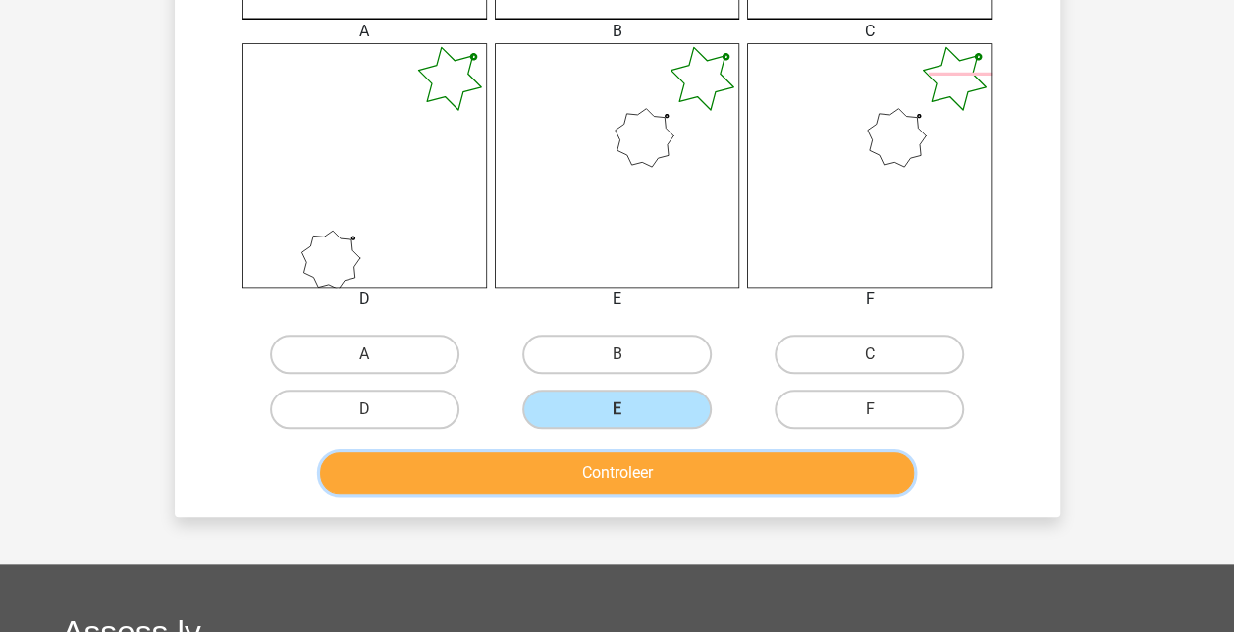
click at [684, 473] on button "Controleer" at bounding box center [617, 473] width 594 height 41
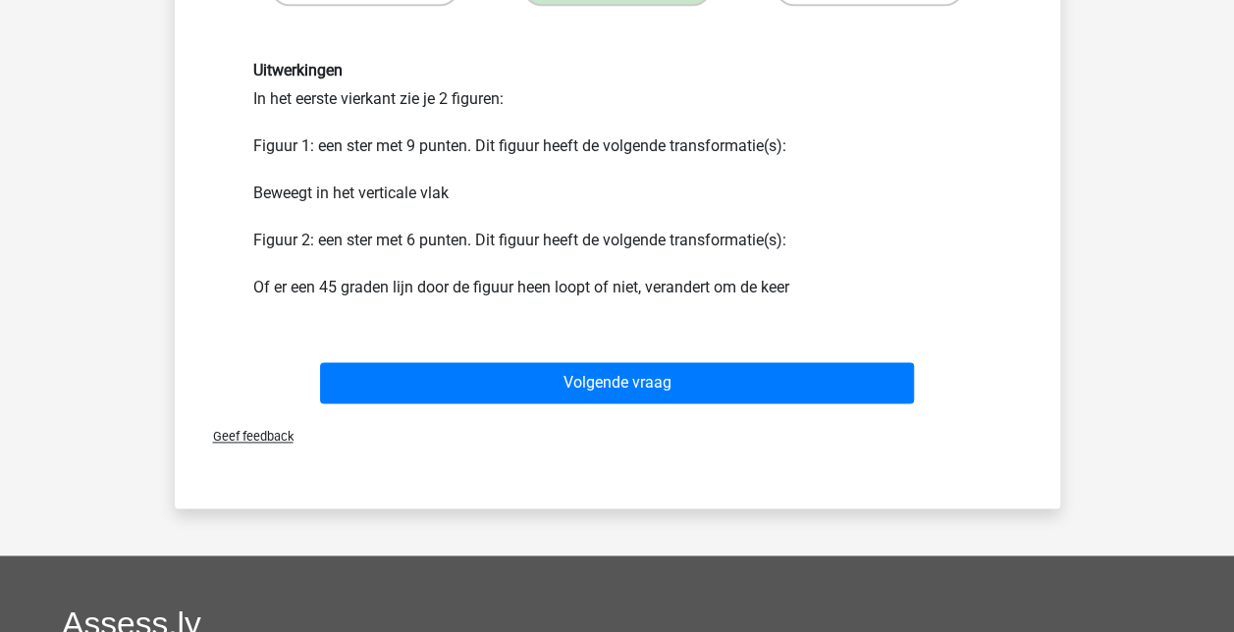
scroll to position [1176, 0]
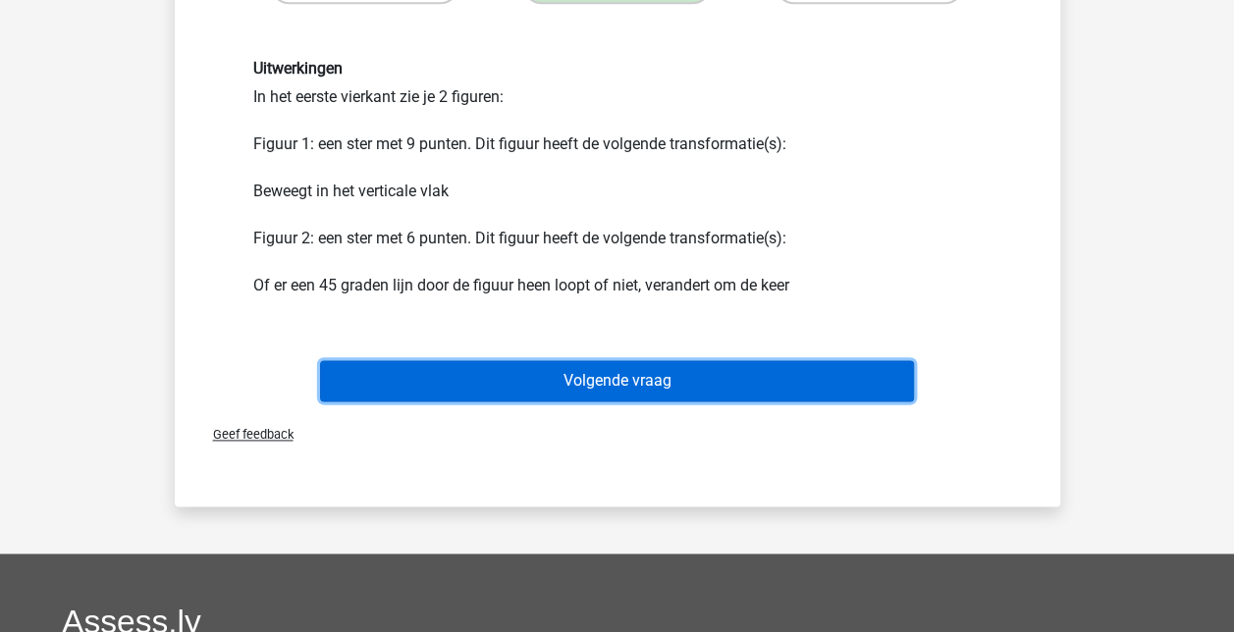
click at [770, 384] on button "Volgende vraag" at bounding box center [617, 380] width 594 height 41
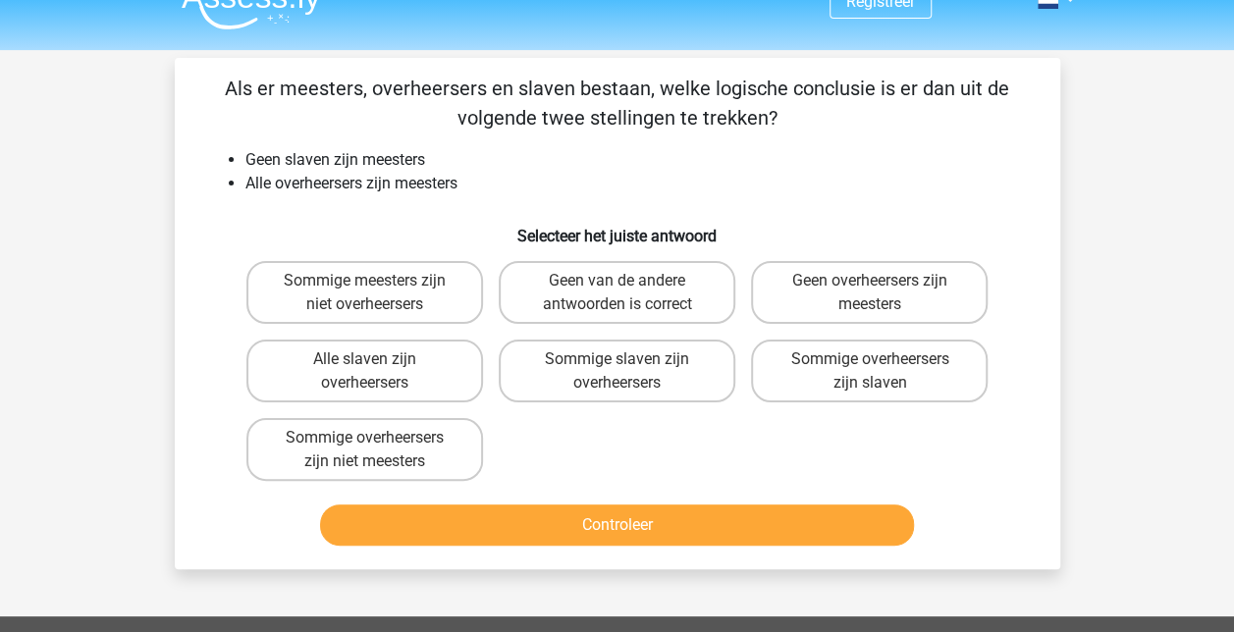
scroll to position [35, 0]
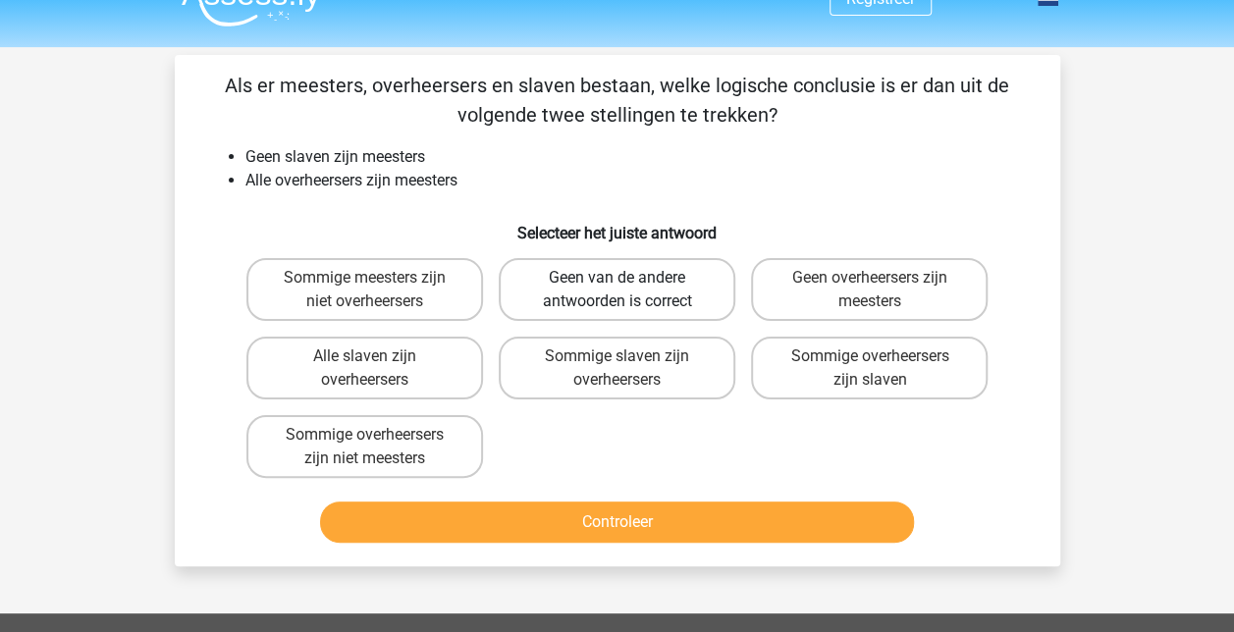
click at [620, 293] on label "Geen van de andere antwoorden is correct" at bounding box center [617, 289] width 237 height 63
click at [620, 291] on input "Geen van de andere antwoorden is correct" at bounding box center [623, 284] width 13 height 13
radio input "true"
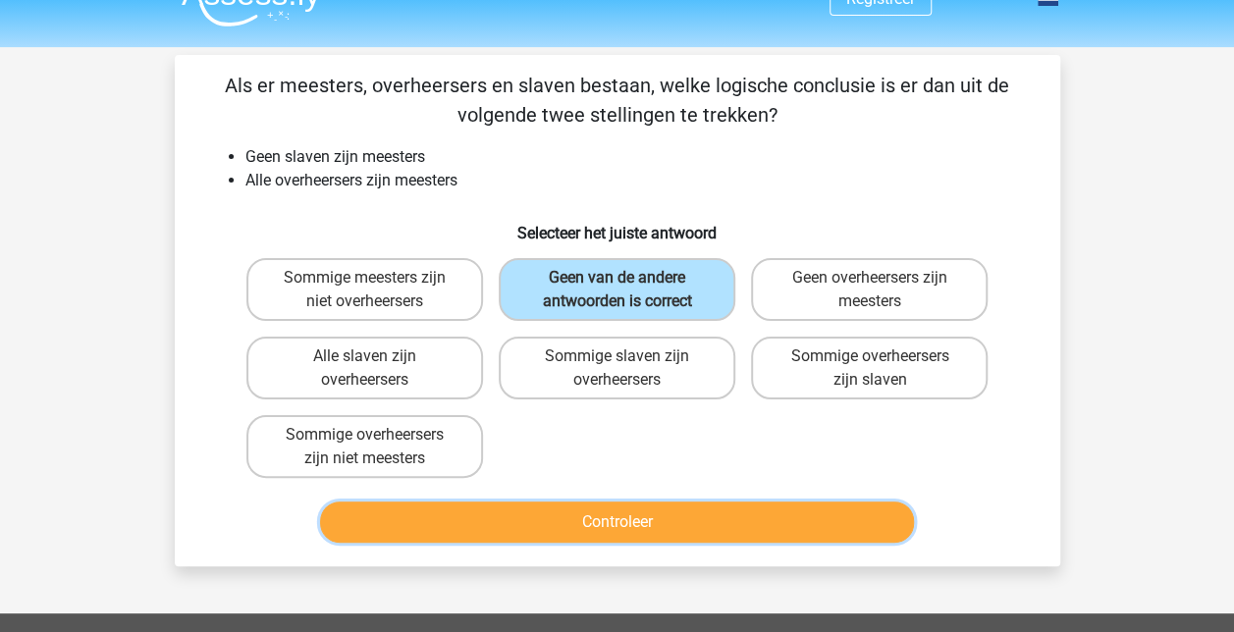
click at [644, 524] on button "Controleer" at bounding box center [617, 522] width 594 height 41
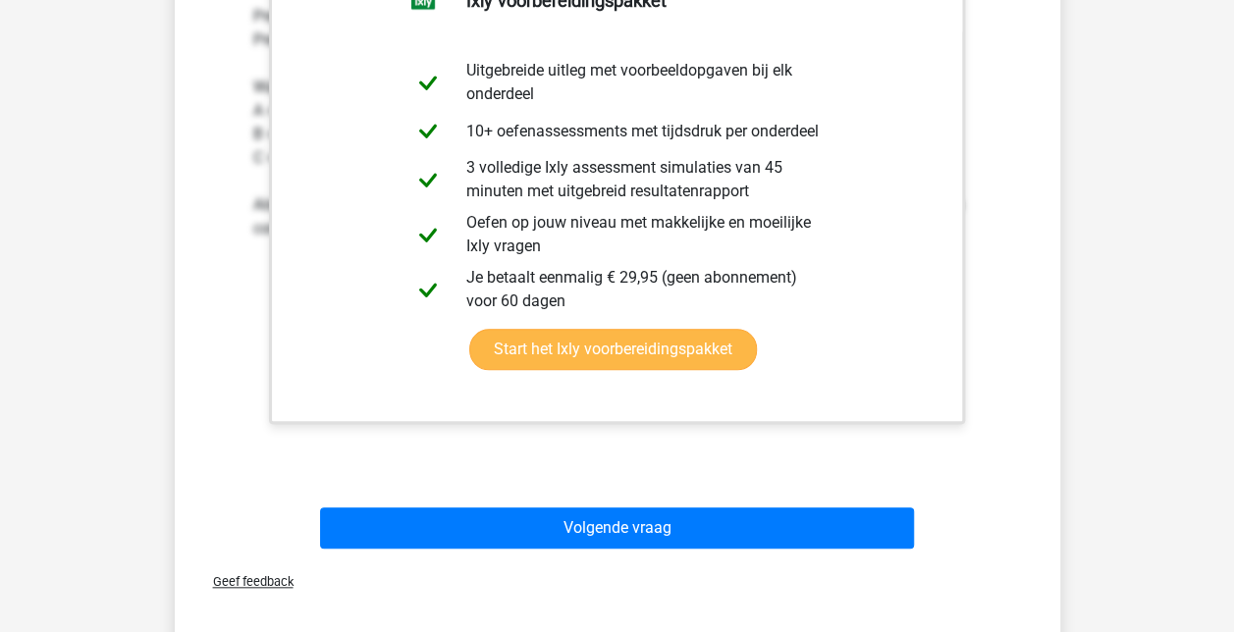
scroll to position [666, 0]
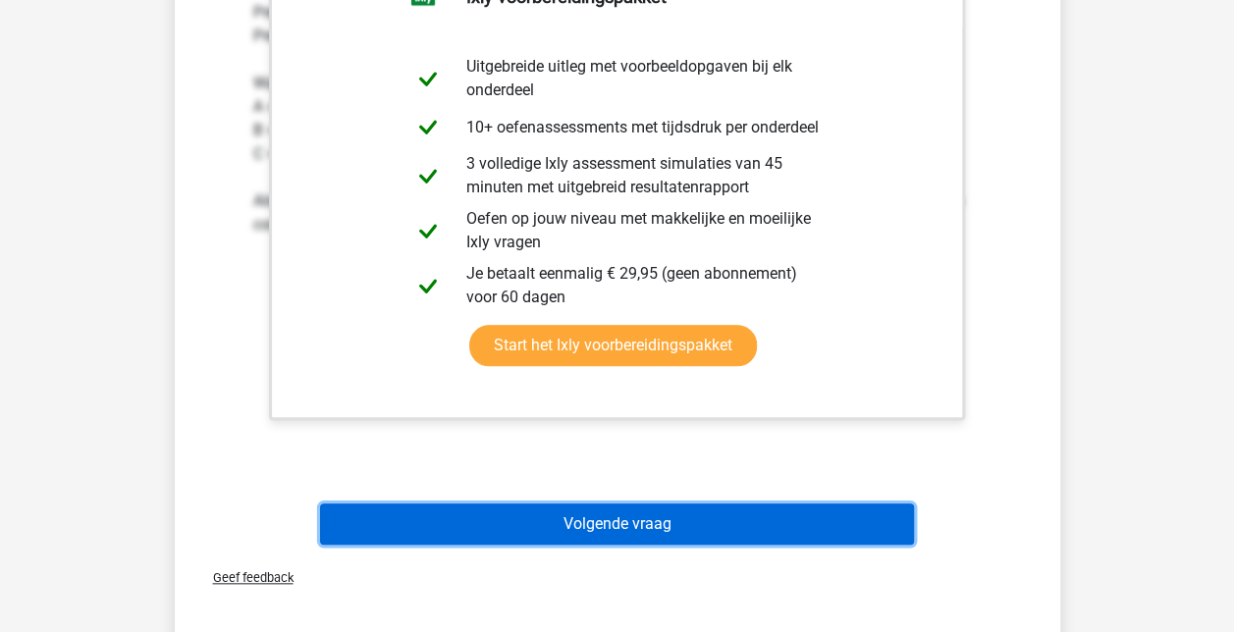
click at [674, 520] on button "Volgende vraag" at bounding box center [617, 524] width 594 height 41
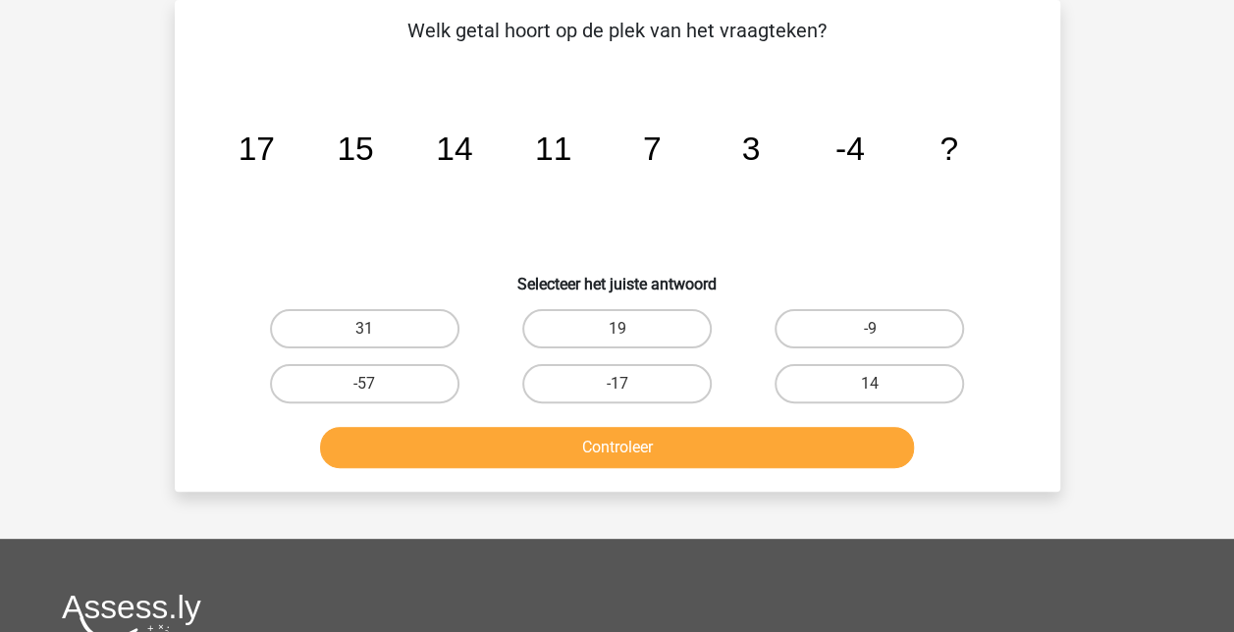
scroll to position [90, 0]
click at [847, 338] on label "-9" at bounding box center [869, 328] width 189 height 39
click at [870, 338] on input "-9" at bounding box center [876, 335] width 13 height 13
radio input "true"
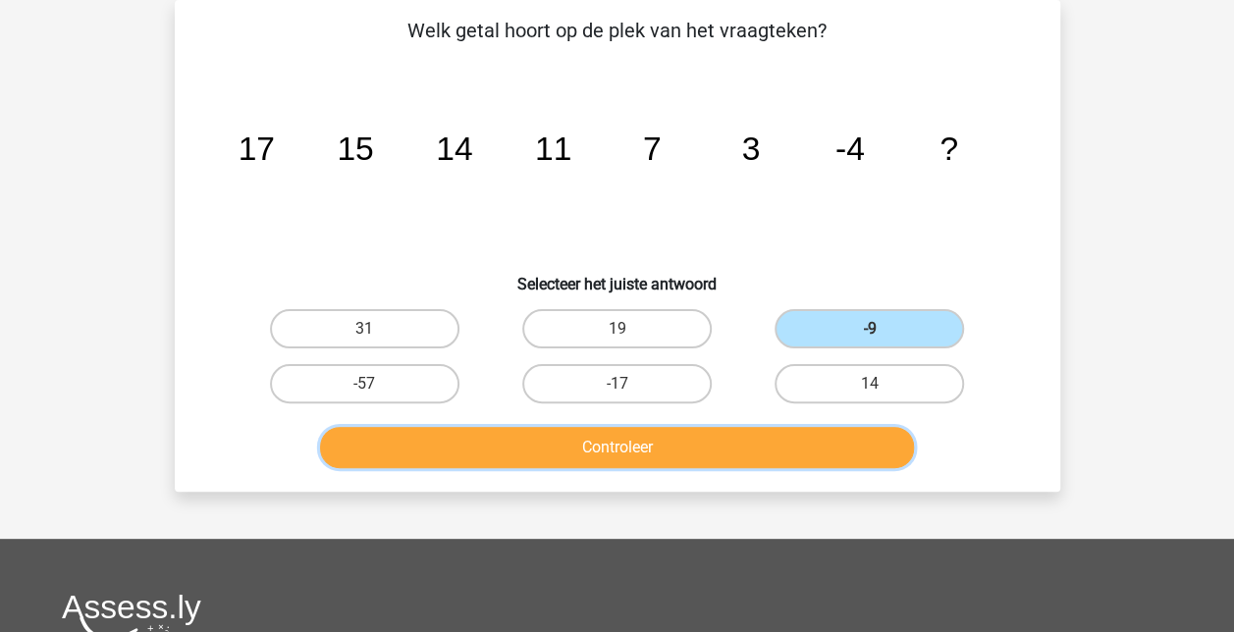
click at [666, 448] on button "Controleer" at bounding box center [617, 447] width 594 height 41
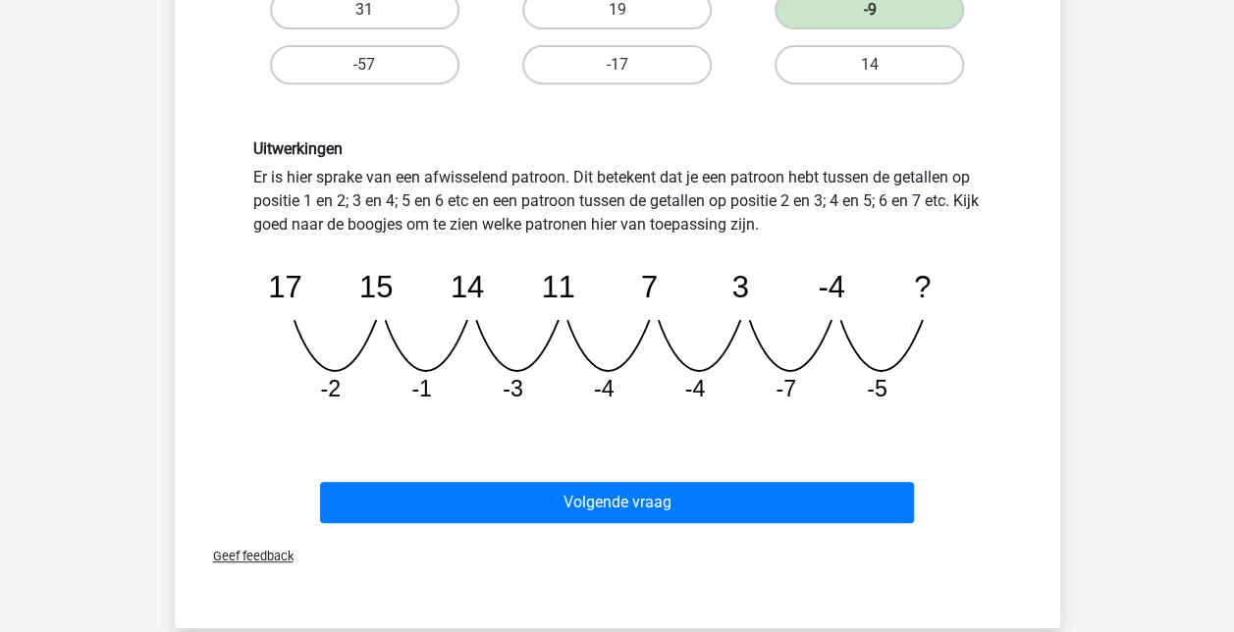
scroll to position [410, 0]
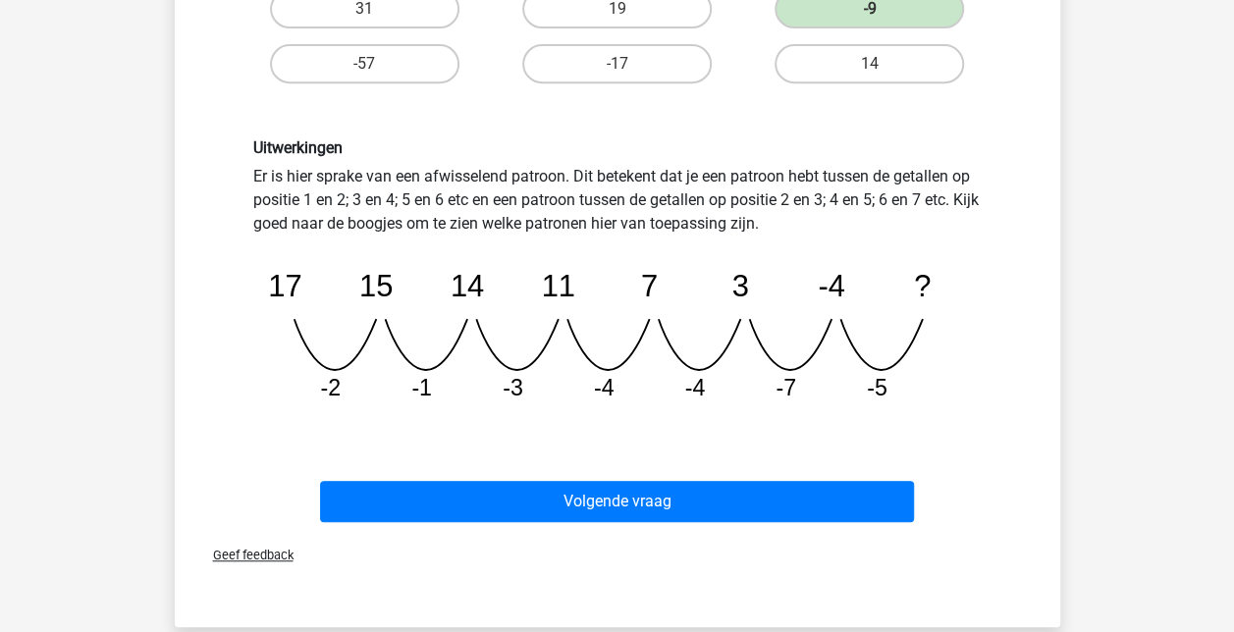
click at [646, 412] on icon "image/svg+xml 17 15 14 11 7 3 -4 ? -2 -1 -3 -4 -4 -7 -5" at bounding box center [617, 327] width 729 height 183
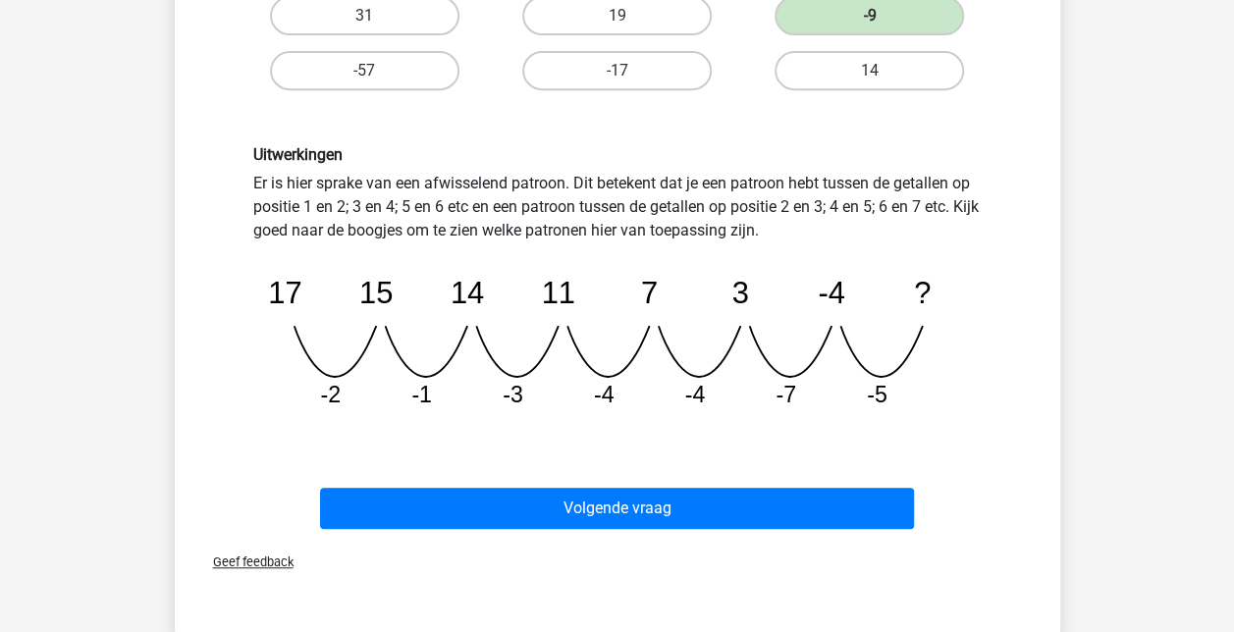
scroll to position [403, 0]
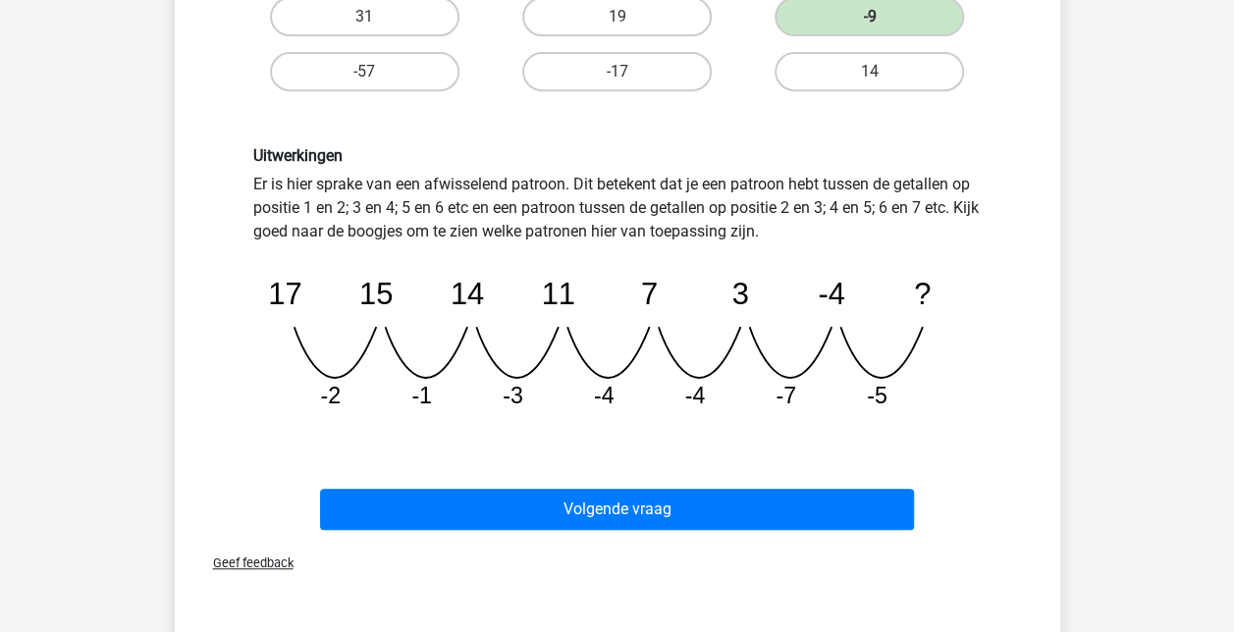
click at [829, 224] on div "Uitwerkingen Er is hier sprake van een afwisselend patroon. Dit betekent dat je…" at bounding box center [618, 286] width 758 height 280
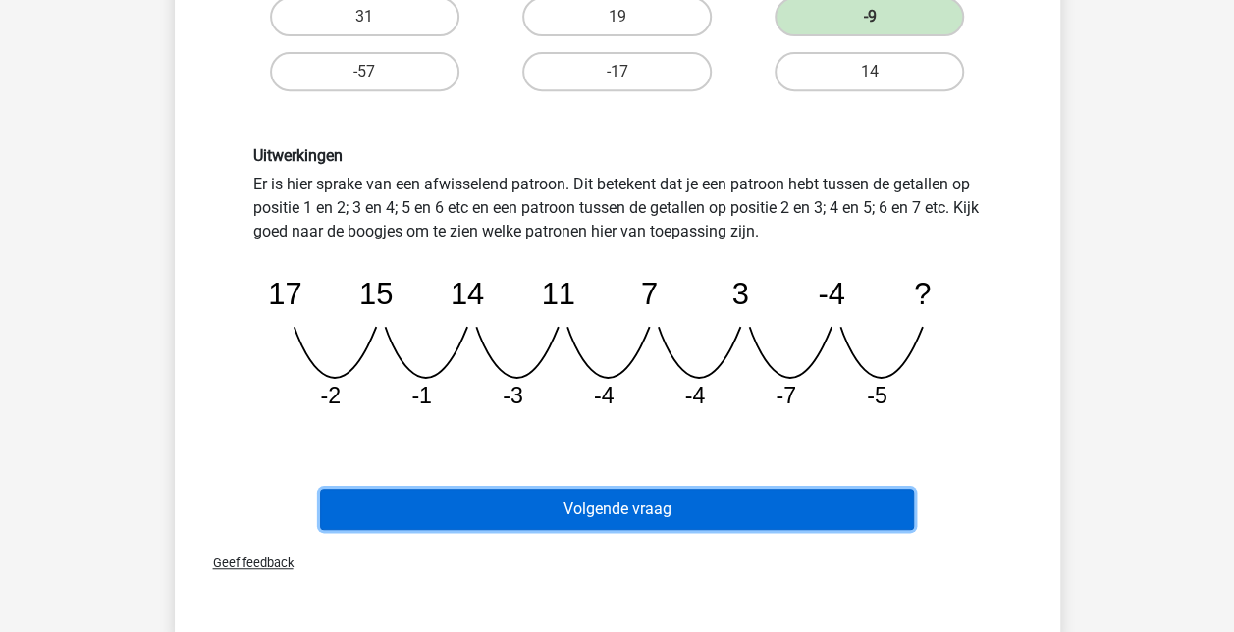
click at [575, 526] on button "Volgende vraag" at bounding box center [617, 509] width 594 height 41
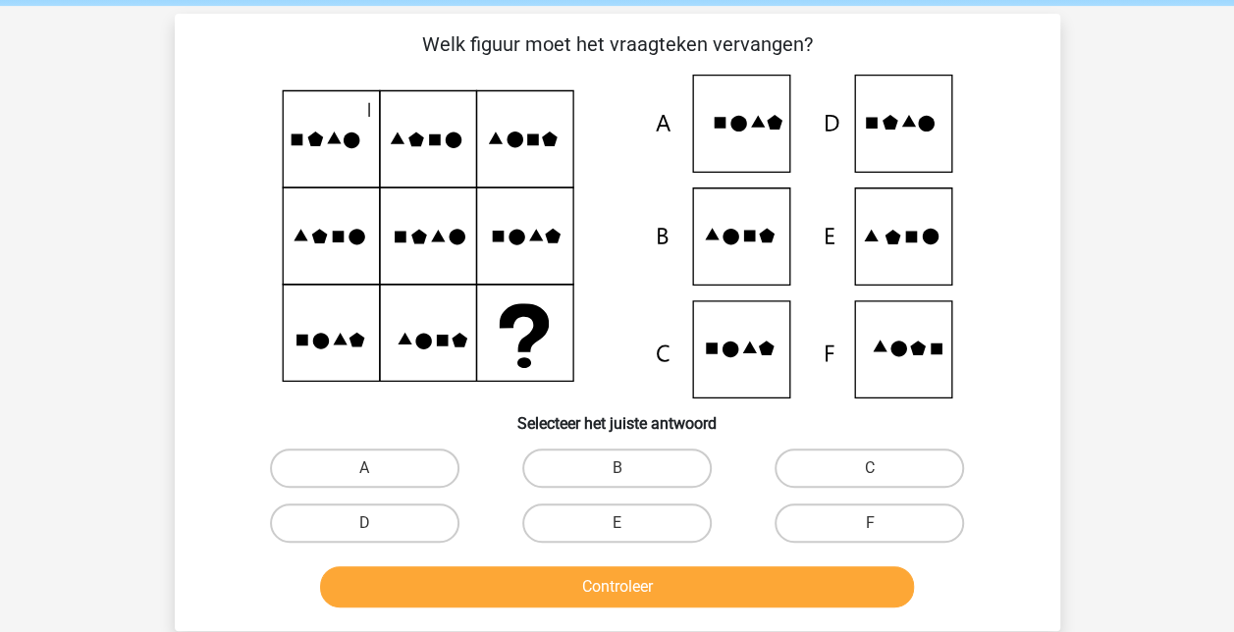
scroll to position [81, 0]
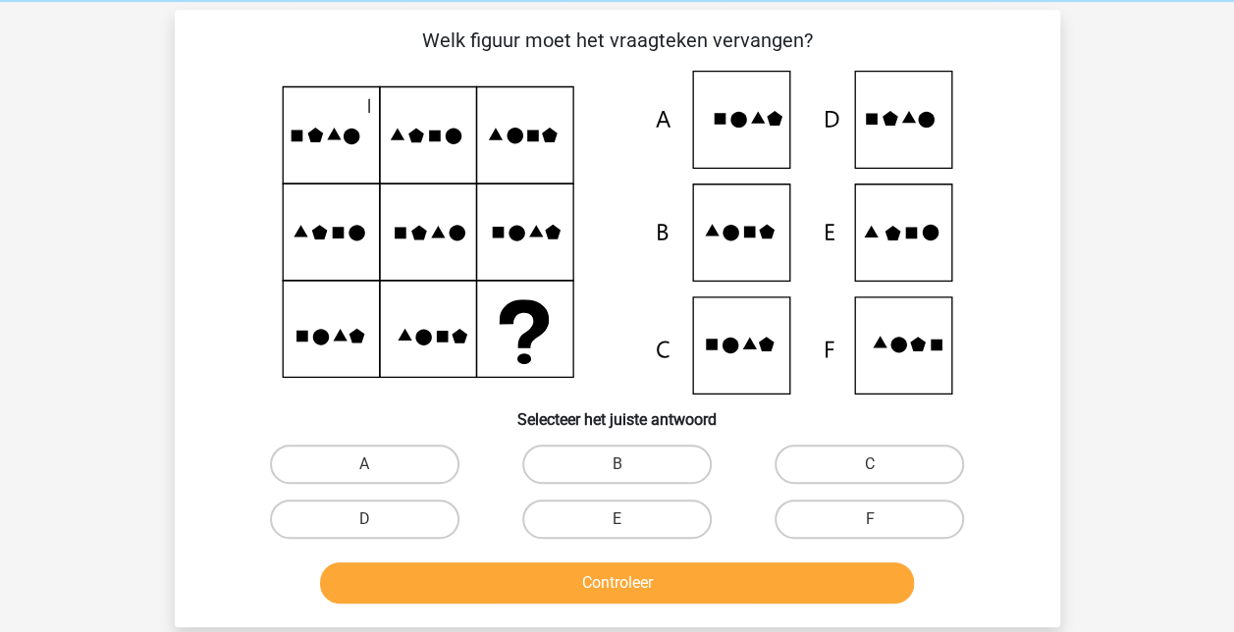
click at [8, 370] on div "Registreer" at bounding box center [617, 555] width 1234 height 1273
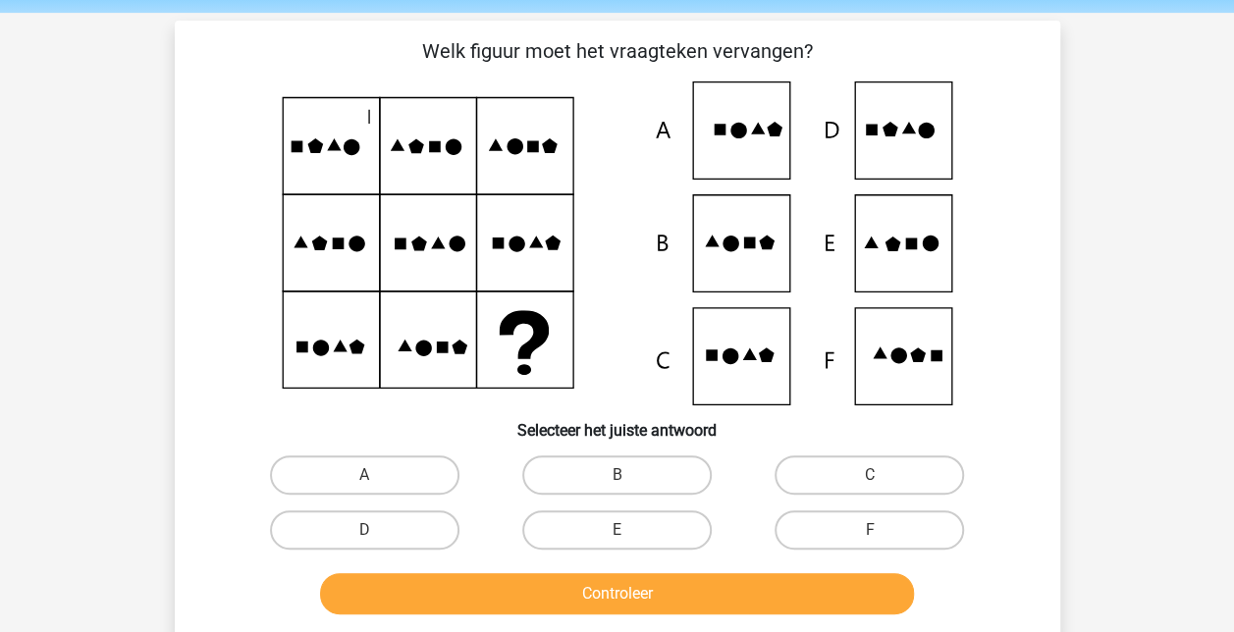
scroll to position [71, 0]
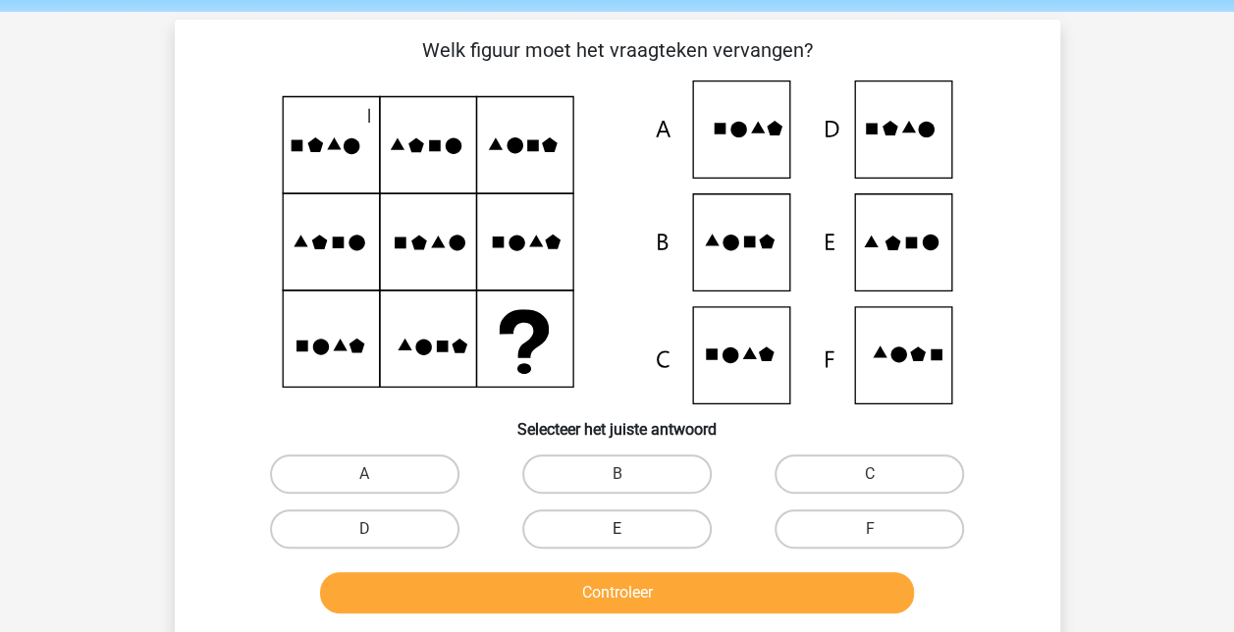
click at [612, 517] on label "E" at bounding box center [616, 529] width 189 height 39
click at [617, 529] on input "E" at bounding box center [623, 535] width 13 height 13
radio input "true"
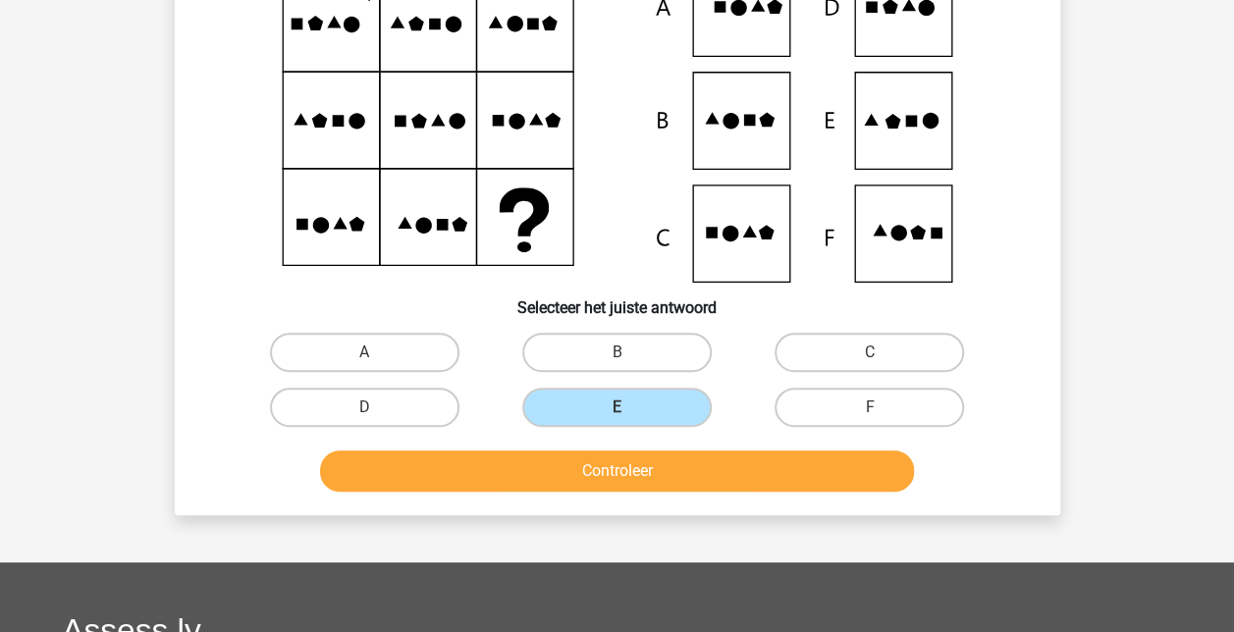
scroll to position [184, 0]
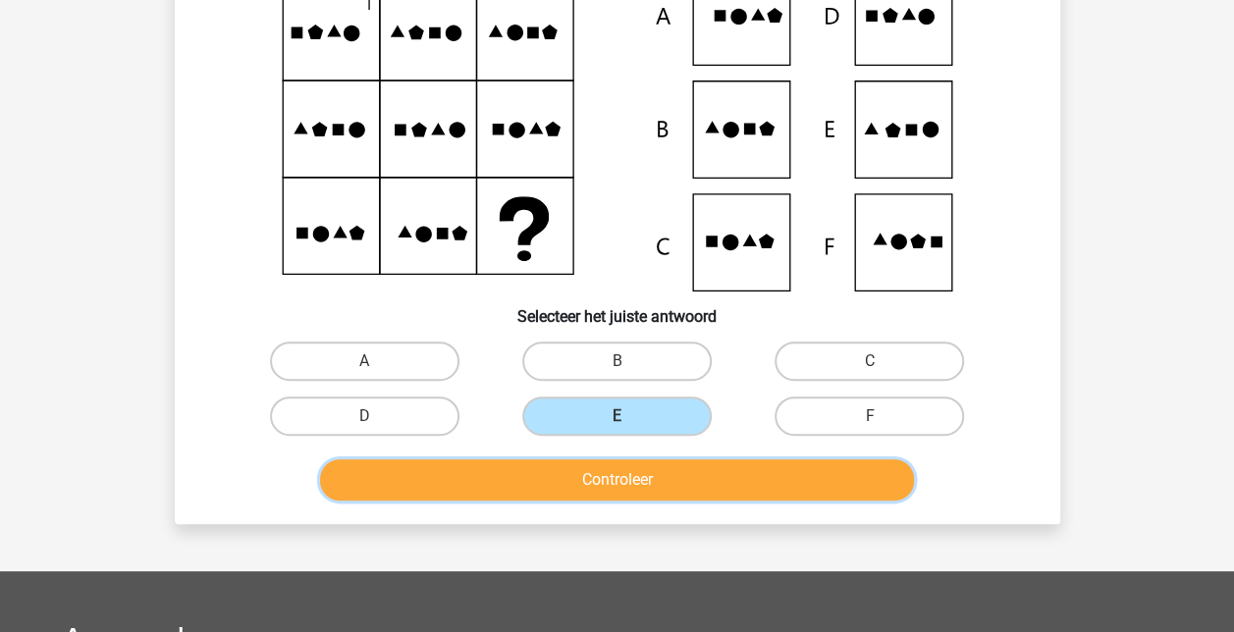
click at [651, 467] on button "Controleer" at bounding box center [617, 480] width 594 height 41
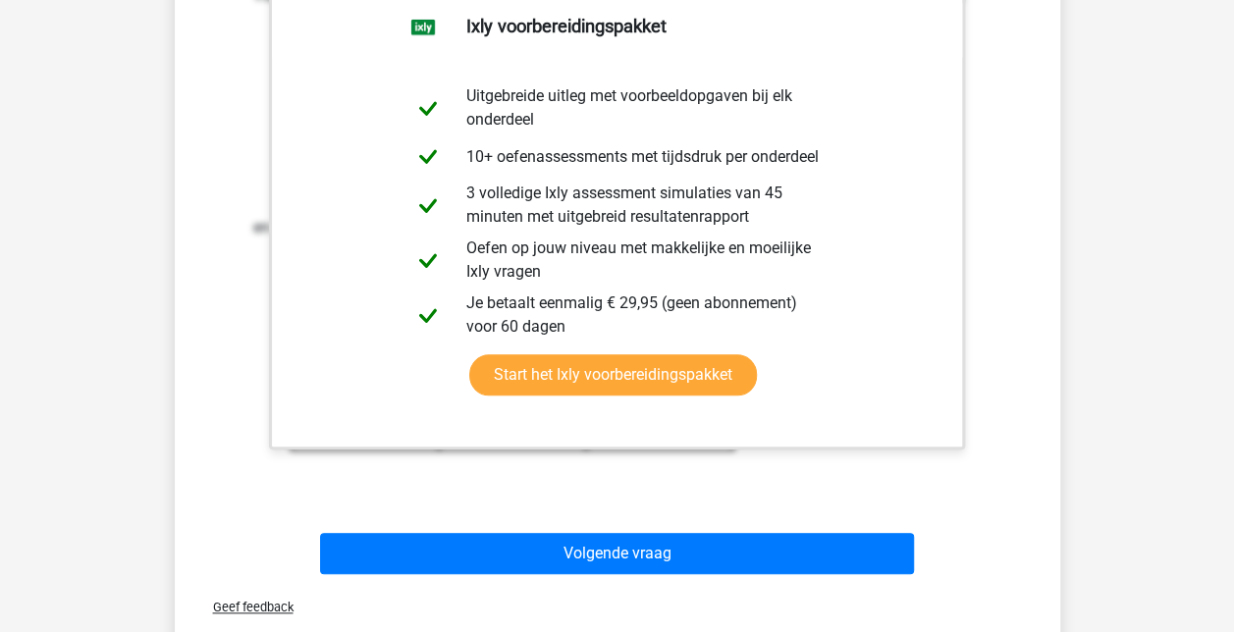
scroll to position [746, 0]
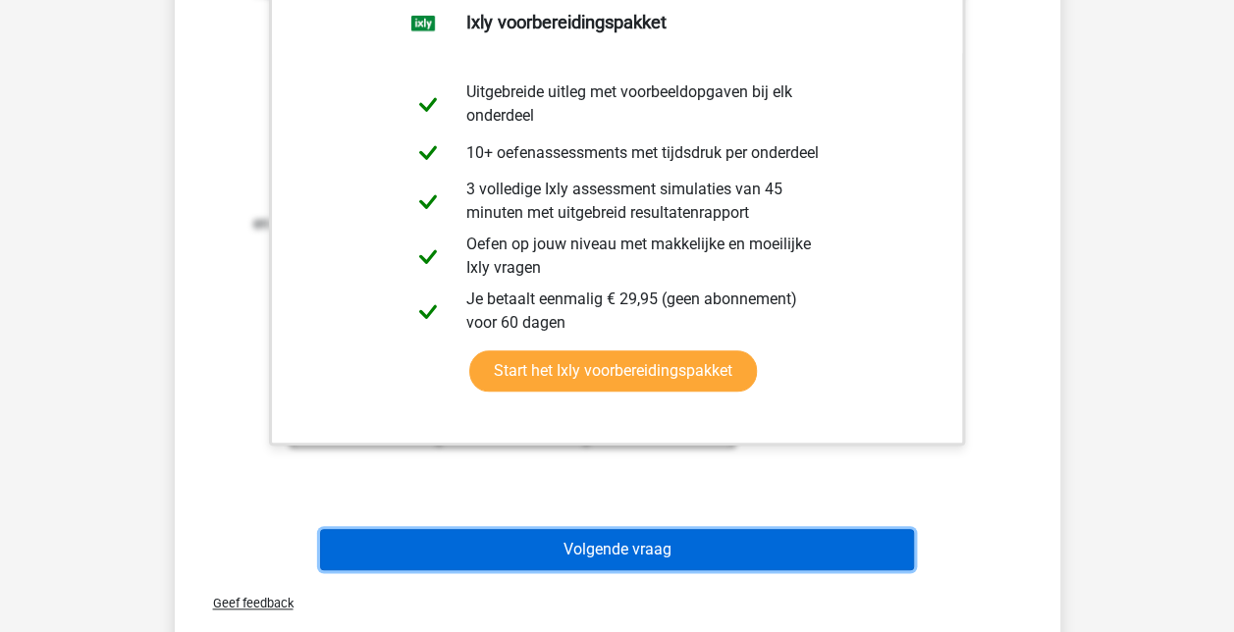
click at [681, 558] on button "Volgende vraag" at bounding box center [617, 549] width 594 height 41
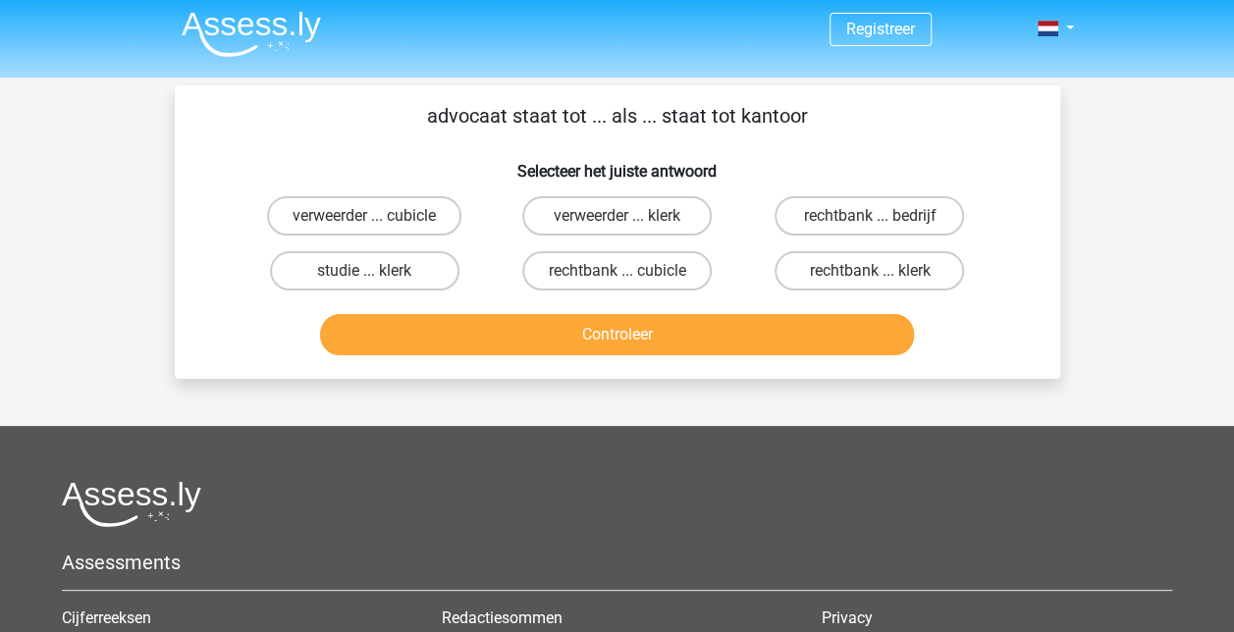
scroll to position [0, 0]
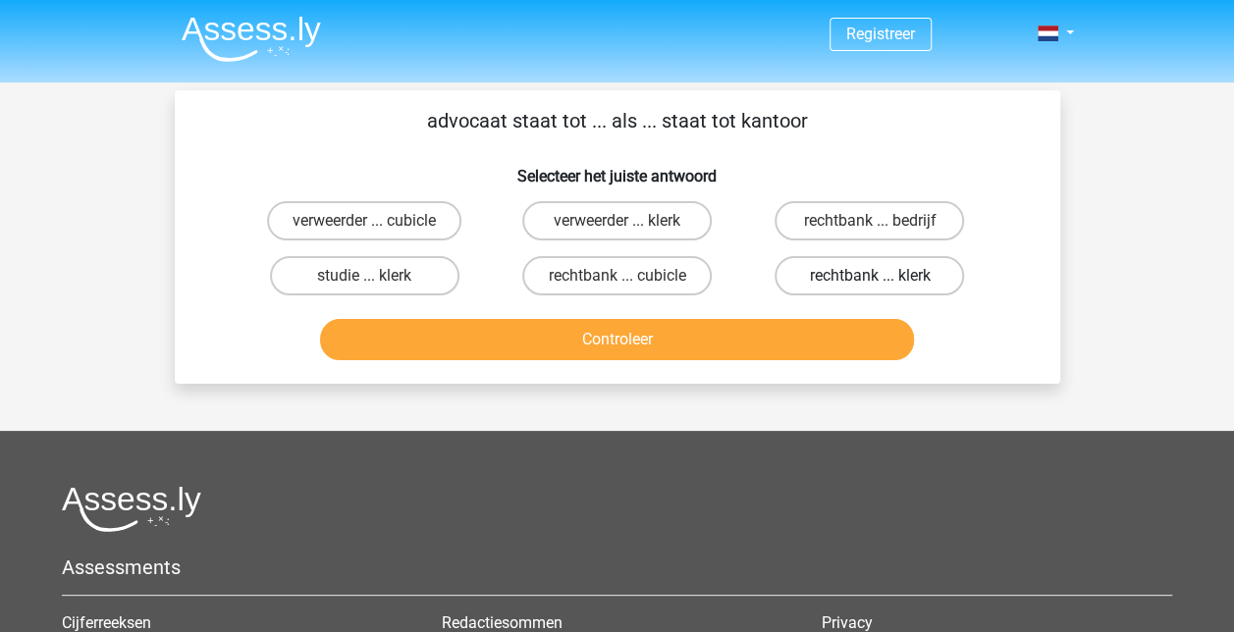
click at [878, 272] on label "rechtbank ... klerk" at bounding box center [869, 275] width 189 height 39
click at [878, 276] on input "rechtbank ... klerk" at bounding box center [876, 282] width 13 height 13
radio input "true"
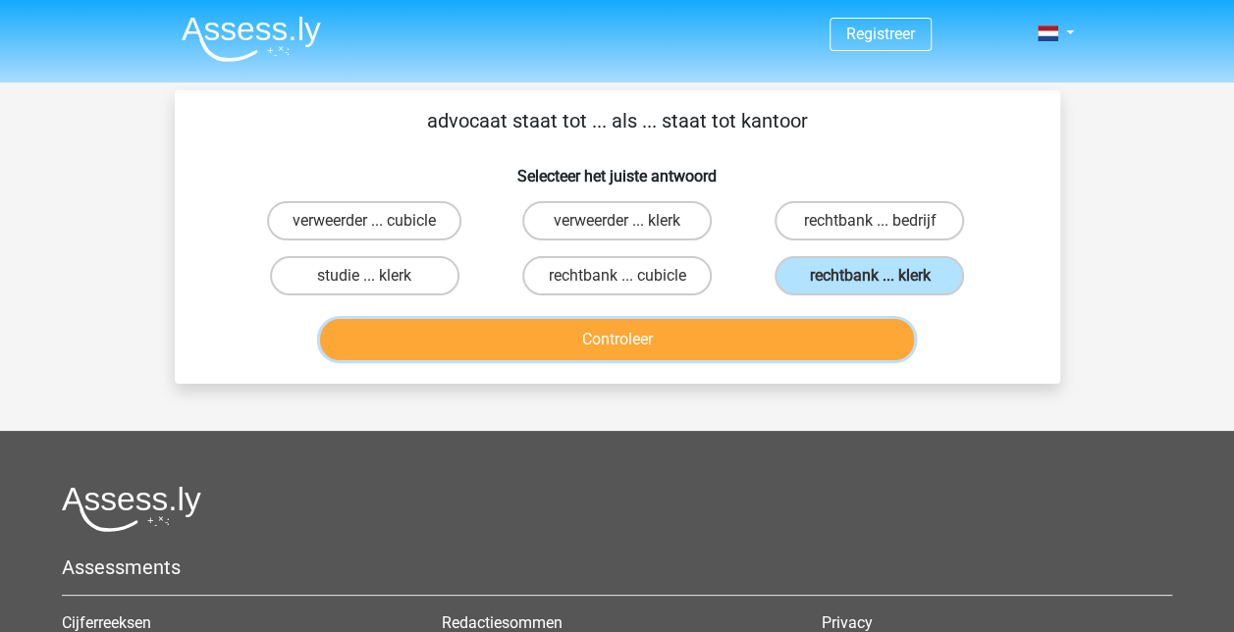
click at [631, 344] on button "Controleer" at bounding box center [617, 339] width 594 height 41
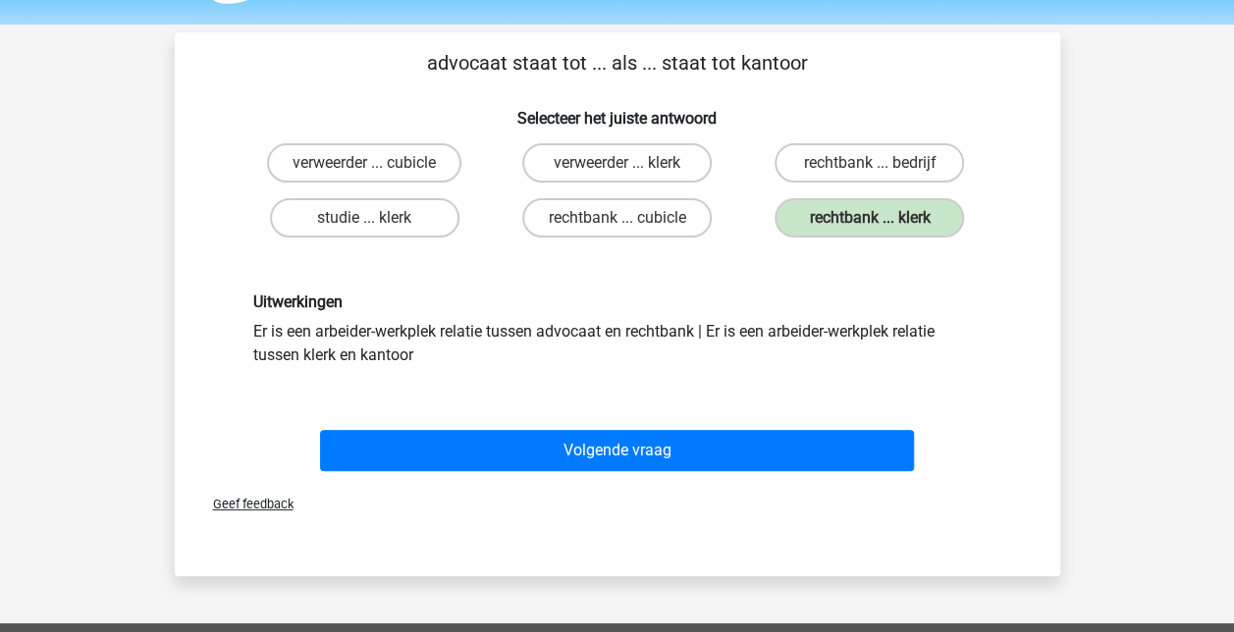
scroll to position [61, 0]
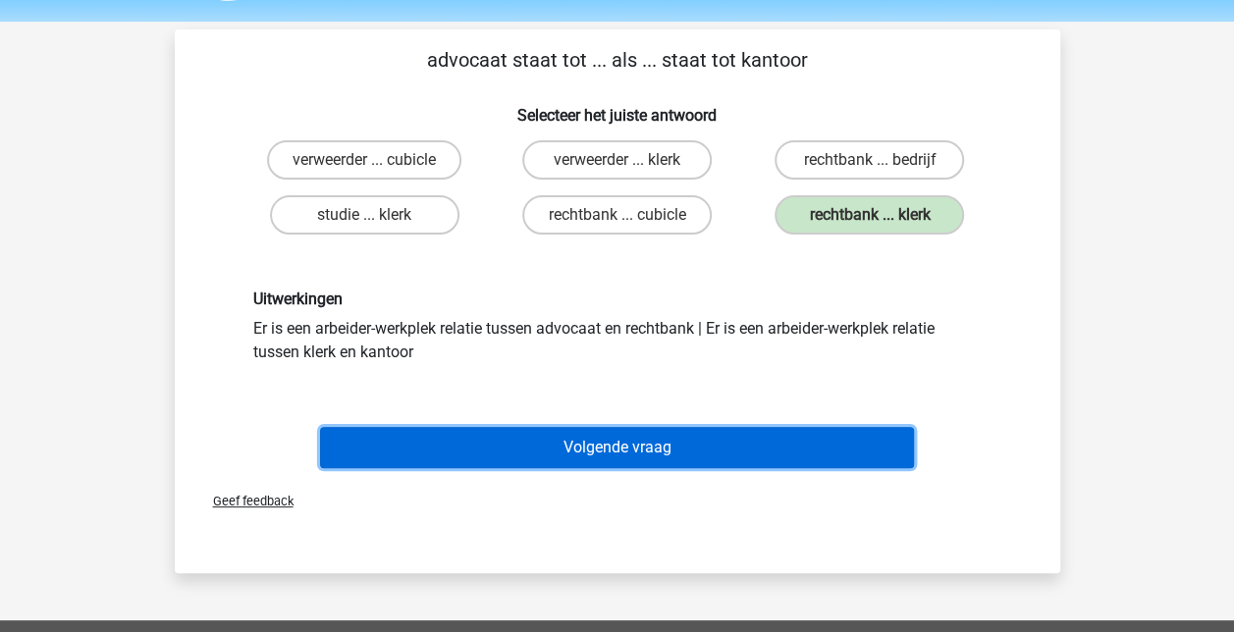
click at [652, 433] on button "Volgende vraag" at bounding box center [617, 447] width 594 height 41
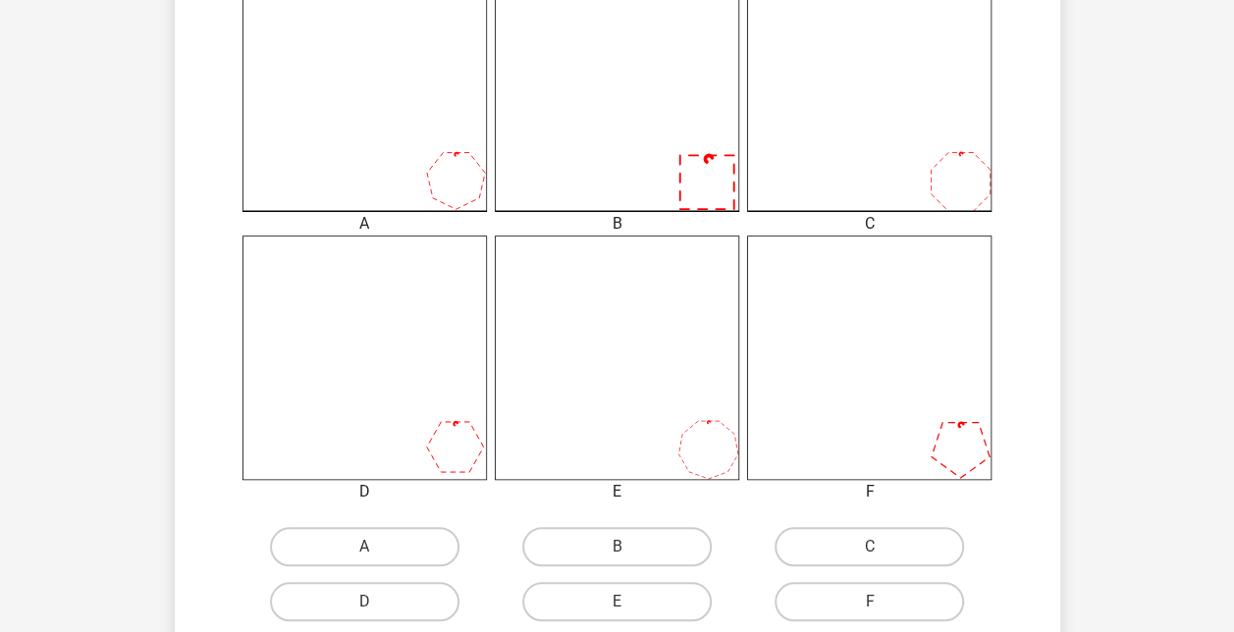
scroll to position [573, 0]
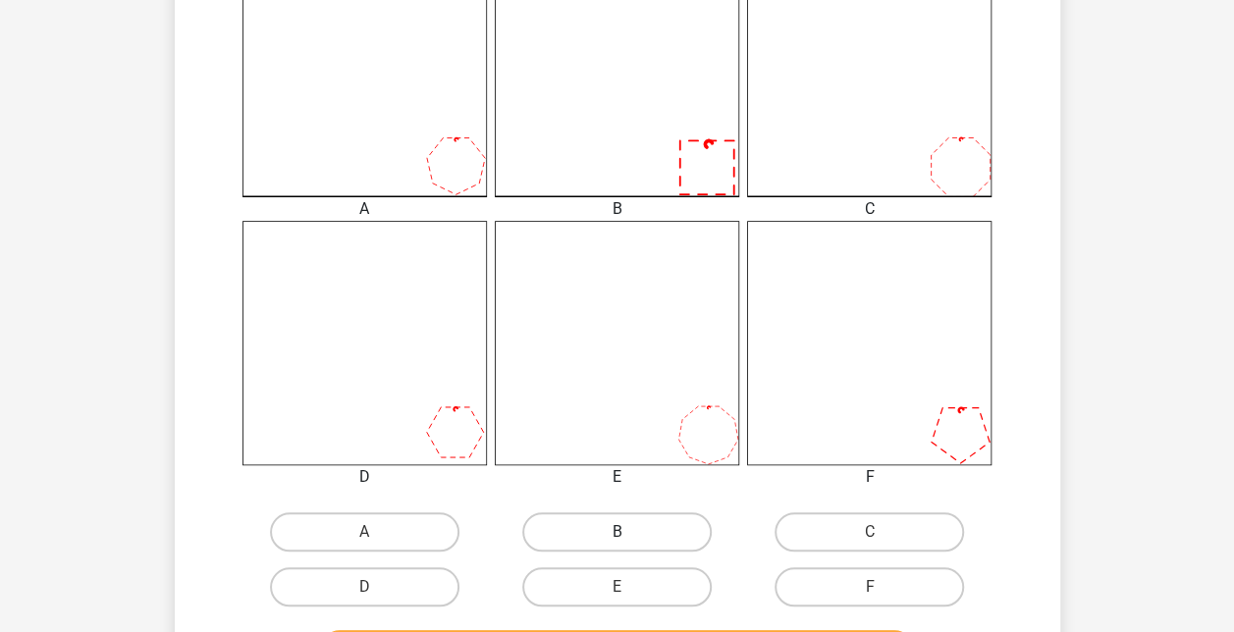
click at [676, 528] on label "B" at bounding box center [616, 532] width 189 height 39
click at [629, 532] on input "B" at bounding box center [623, 538] width 13 height 13
radio input "true"
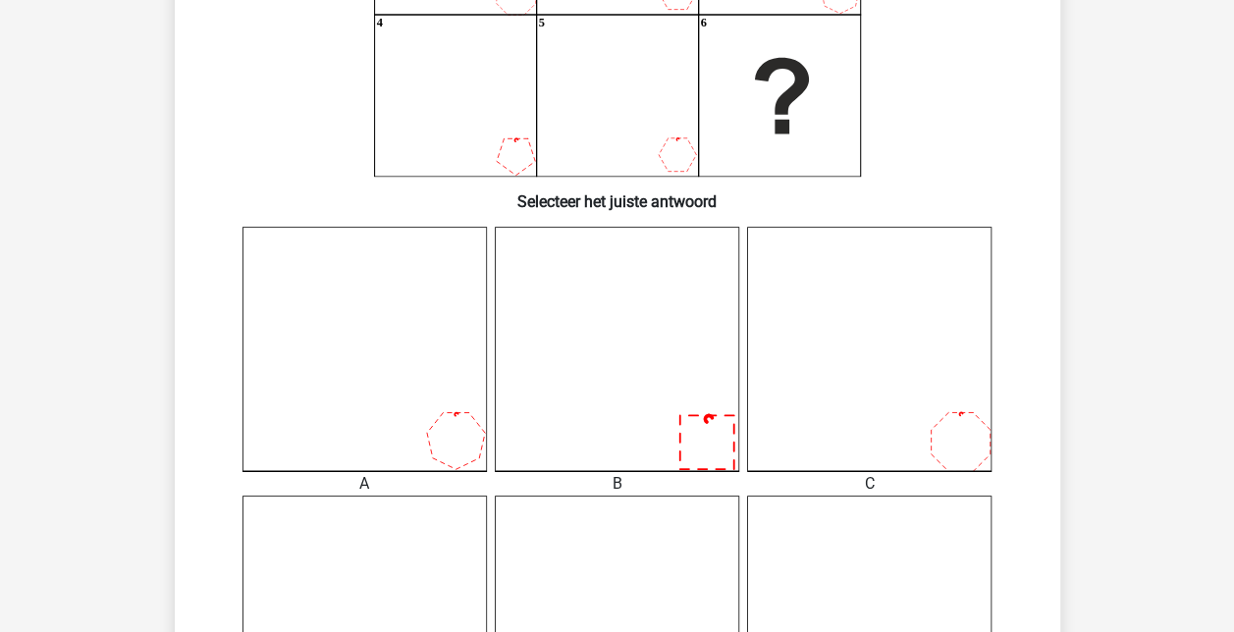
scroll to position [301, 0]
click at [652, 391] on icon at bounding box center [617, 346] width 244 height 244
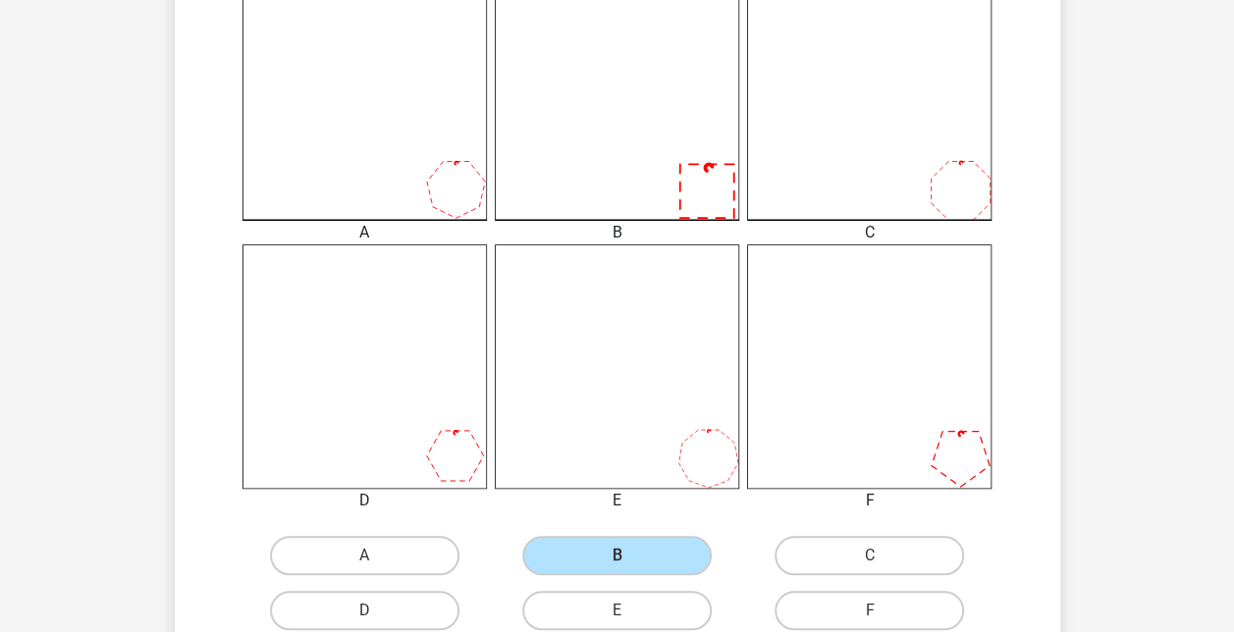
scroll to position [551, 0]
click at [838, 540] on label "C" at bounding box center [869, 554] width 189 height 39
click at [870, 555] on input "C" at bounding box center [876, 561] width 13 height 13
radio input "true"
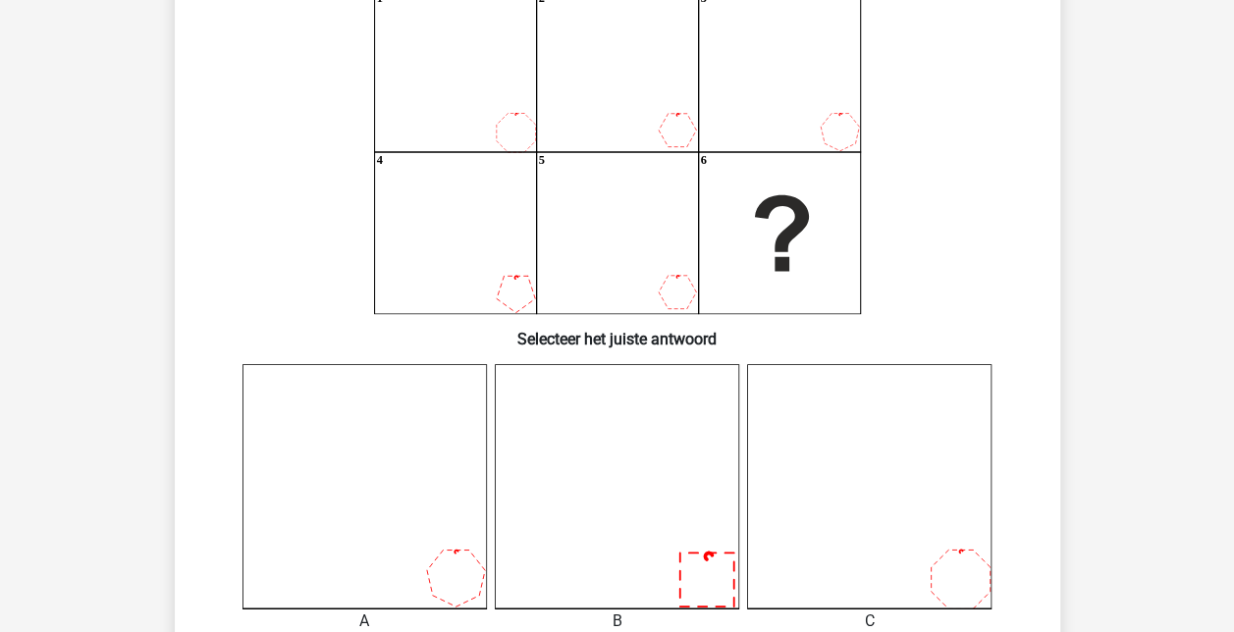
scroll to position [156, 0]
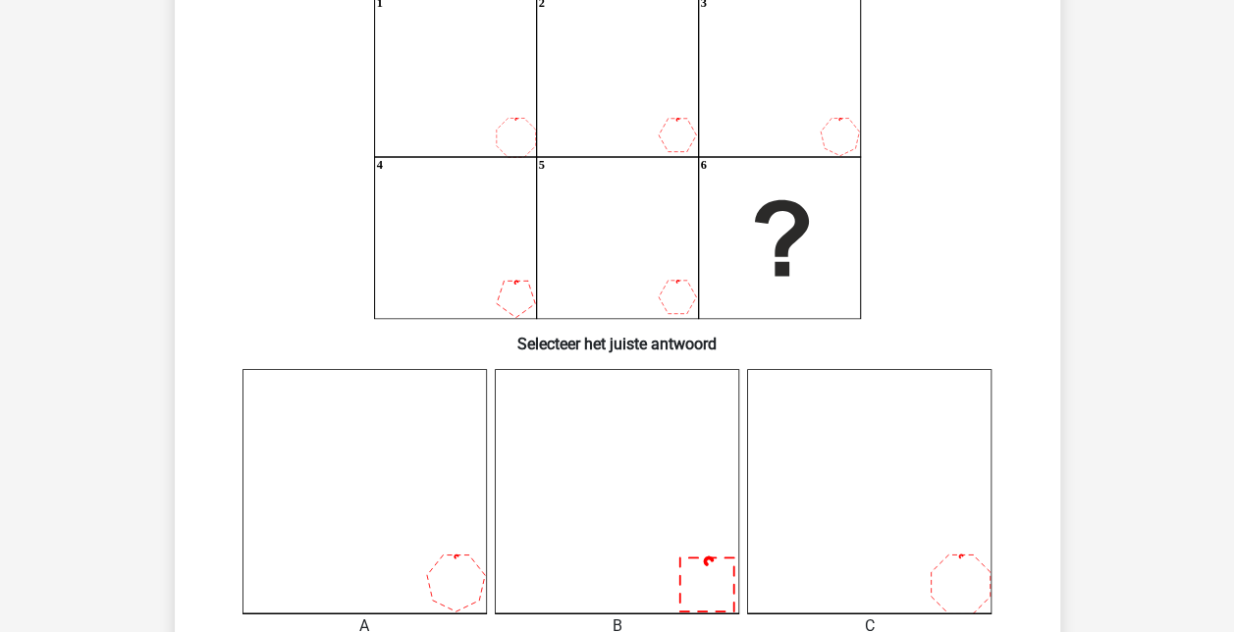
click at [517, 324] on h6 "Selecteer het juiste antwoord" at bounding box center [617, 336] width 823 height 34
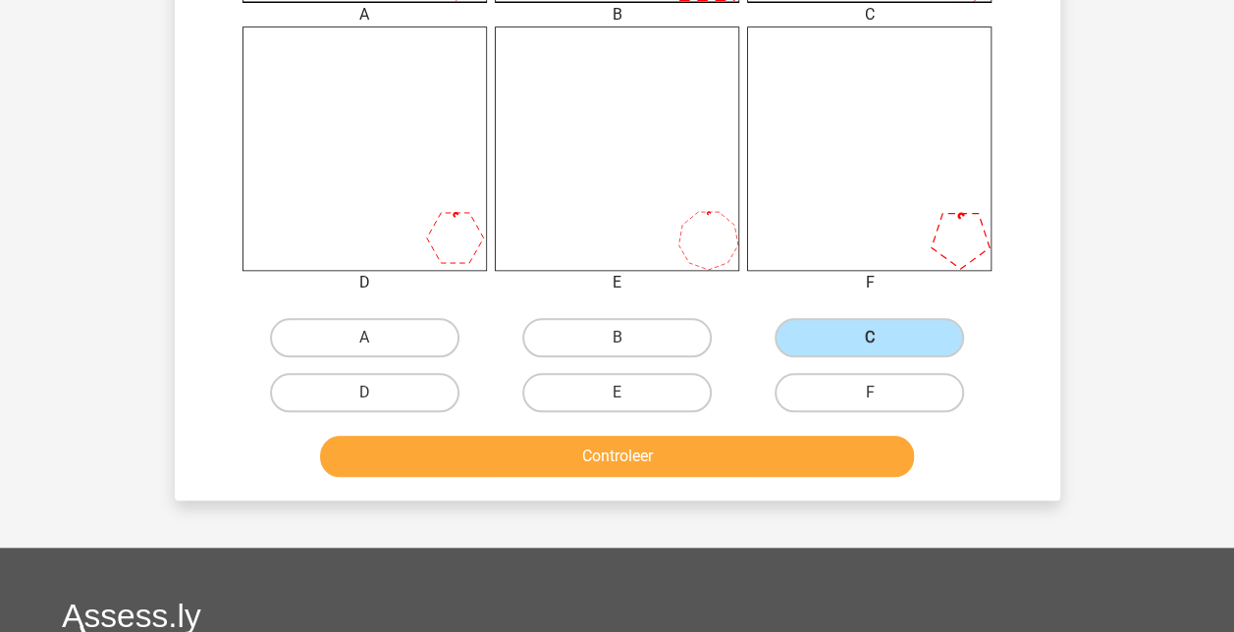
scroll to position [769, 0]
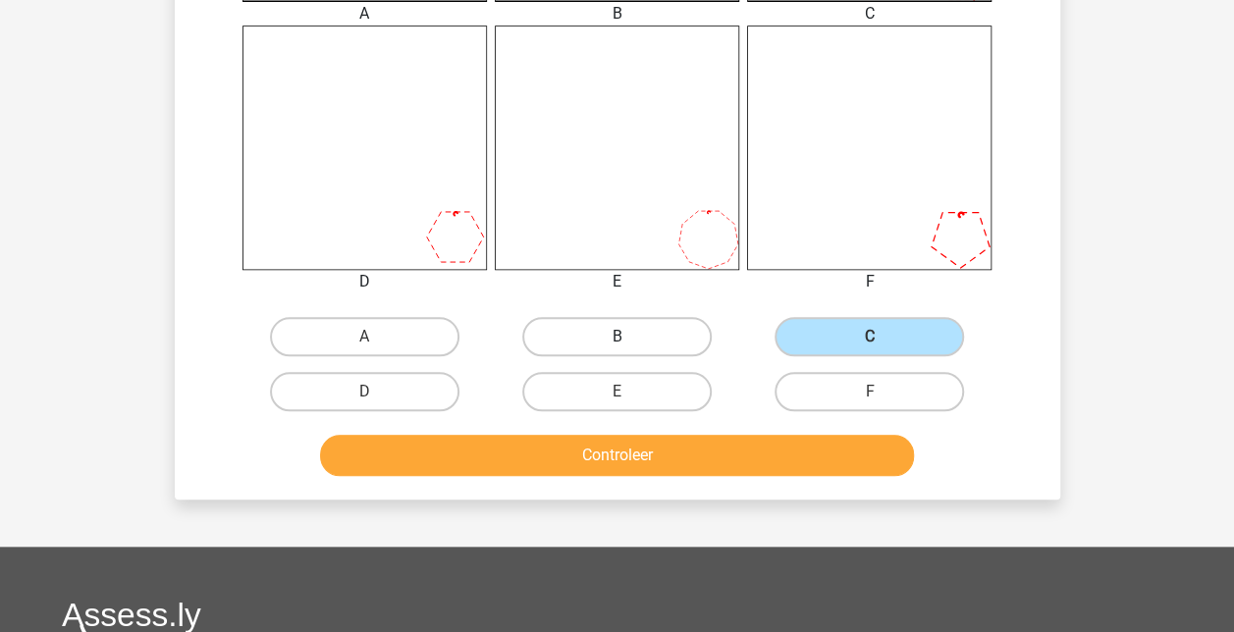
click at [618, 329] on label "B" at bounding box center [616, 336] width 189 height 39
click at [618, 337] on input "B" at bounding box center [623, 343] width 13 height 13
radio input "true"
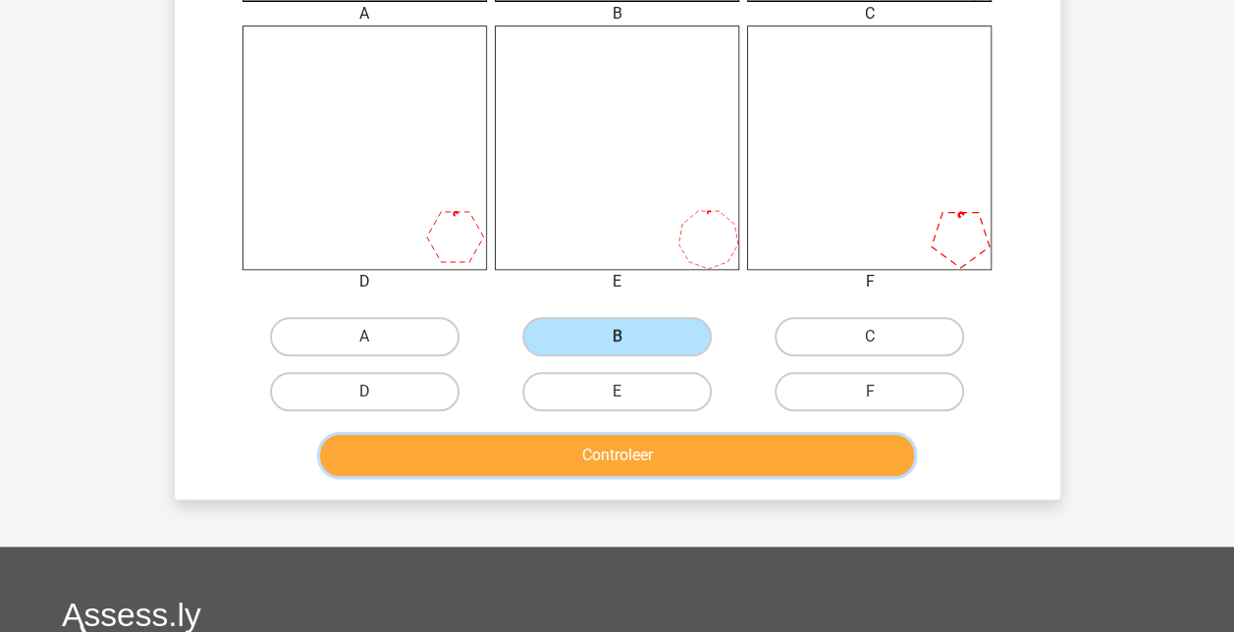
click at [697, 453] on button "Controleer" at bounding box center [617, 455] width 594 height 41
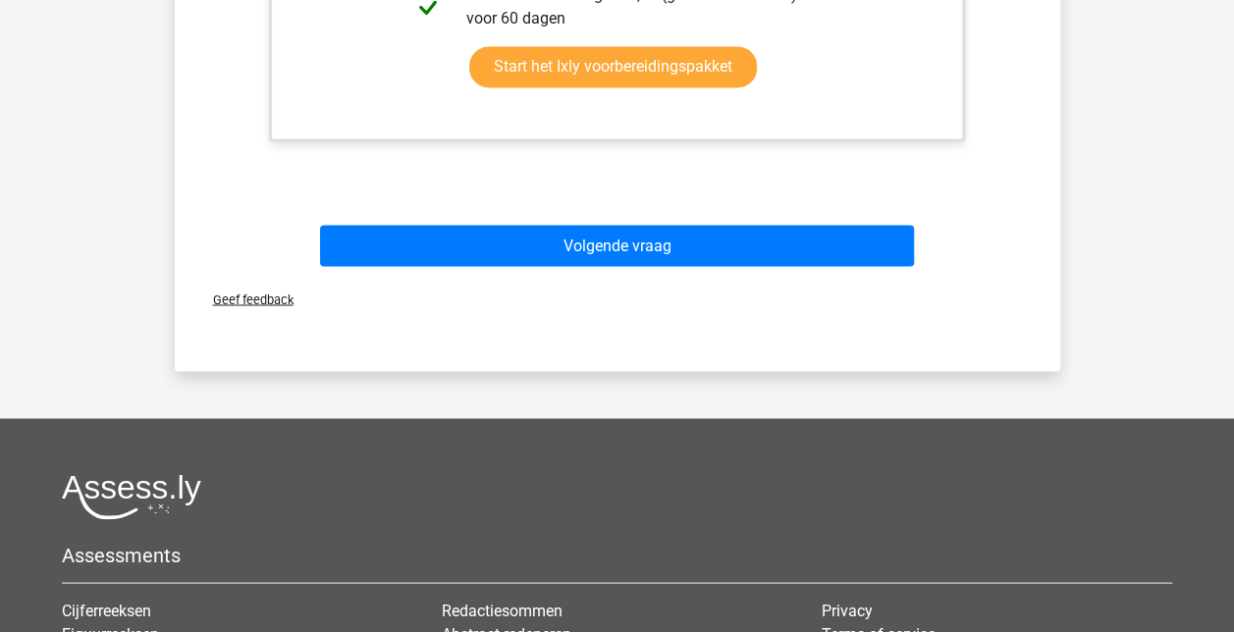
scroll to position [1618, 0]
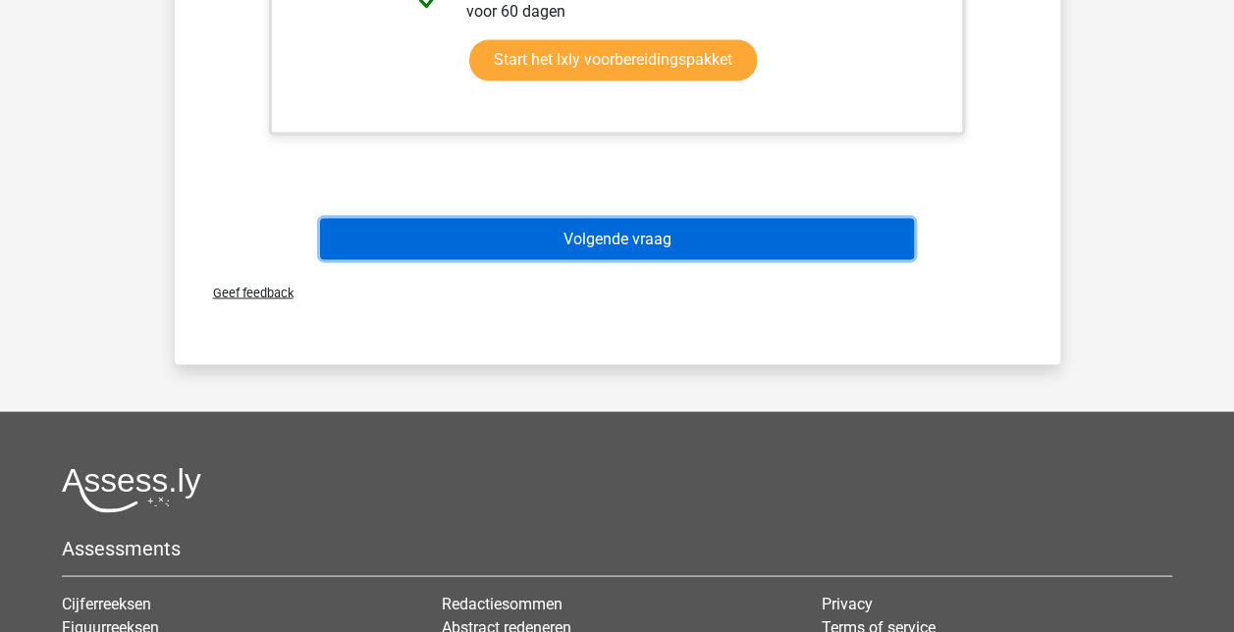
click at [811, 218] on button "Volgende vraag" at bounding box center [617, 238] width 594 height 41
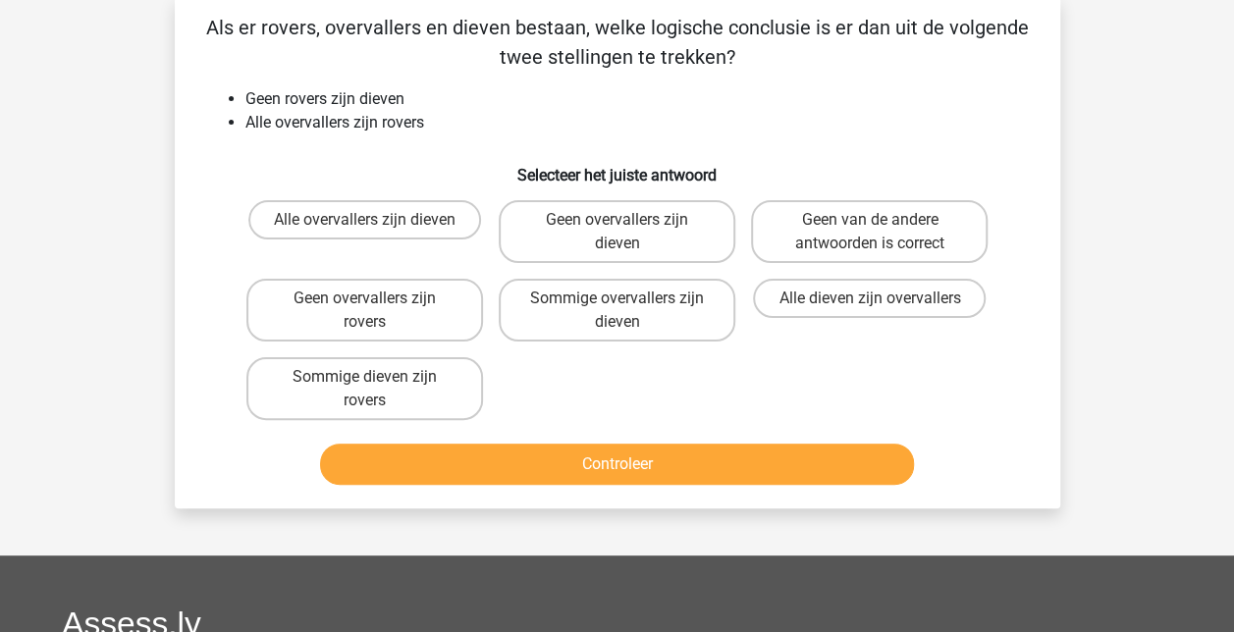
scroll to position [89, 0]
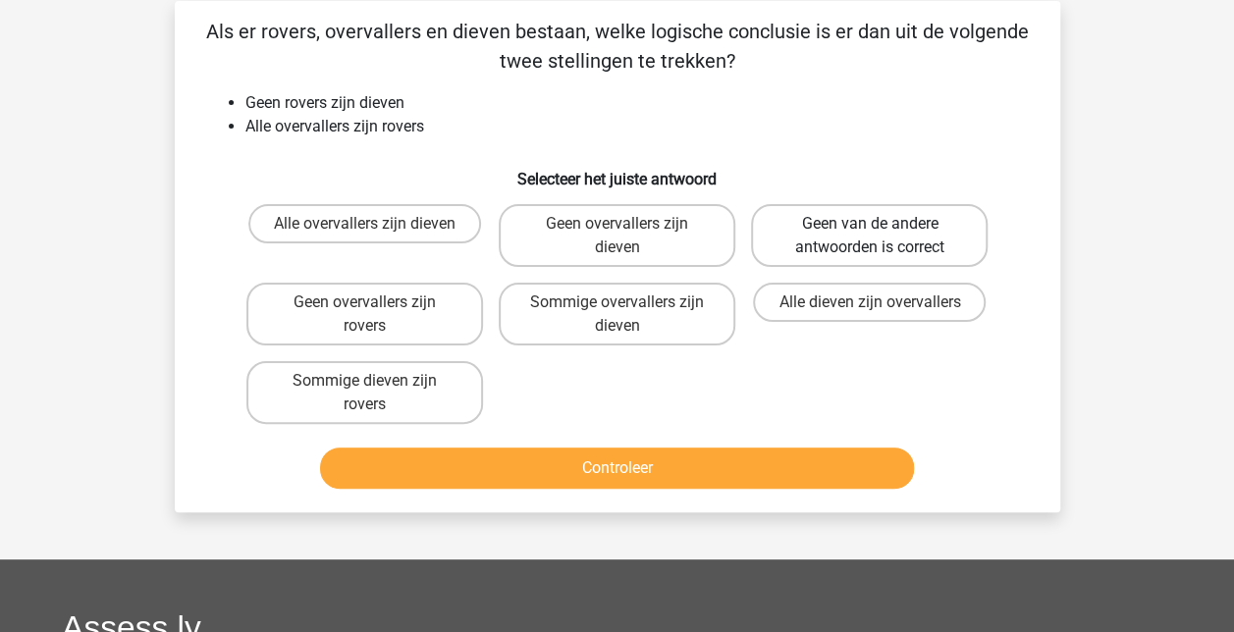
click at [777, 222] on label "Geen van de andere antwoorden is correct" at bounding box center [869, 235] width 237 height 63
click at [870, 224] on input "Geen van de andere antwoorden is correct" at bounding box center [876, 230] width 13 height 13
radio input "true"
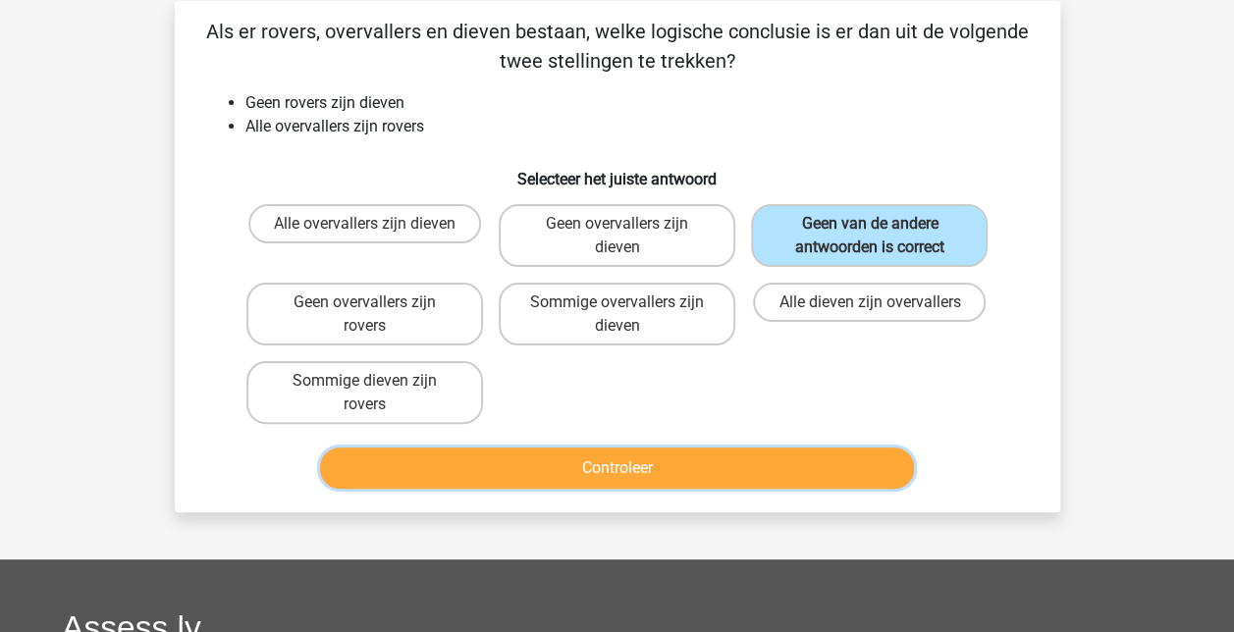
click at [570, 476] on button "Controleer" at bounding box center [617, 468] width 594 height 41
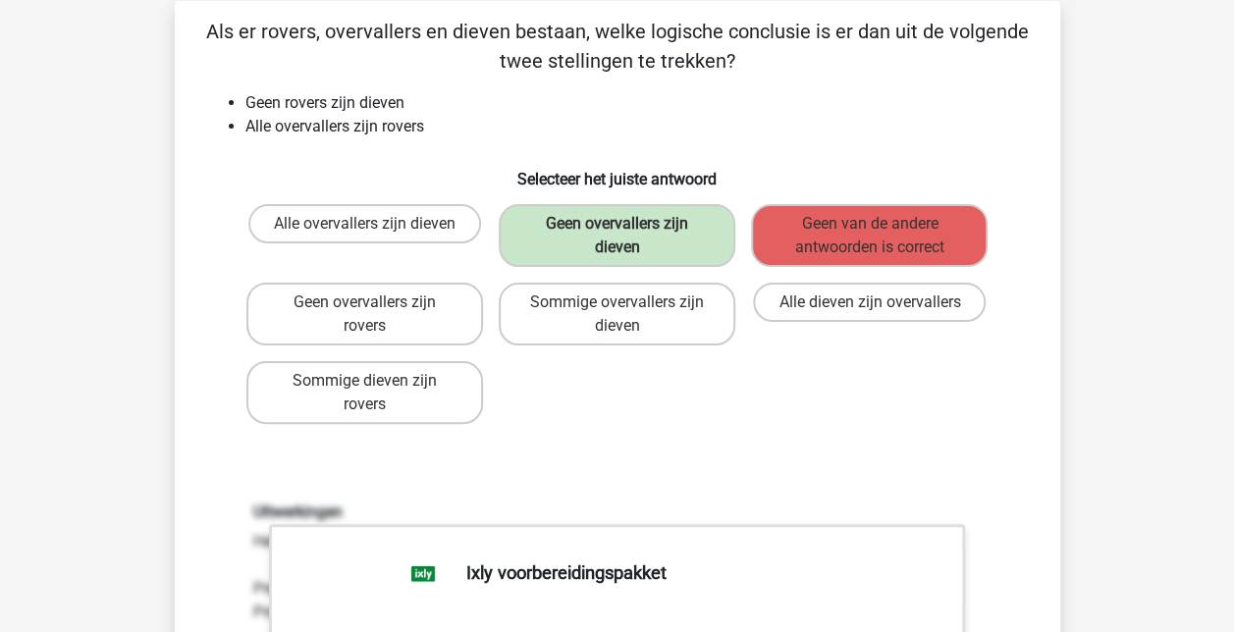
scroll to position [36, 0]
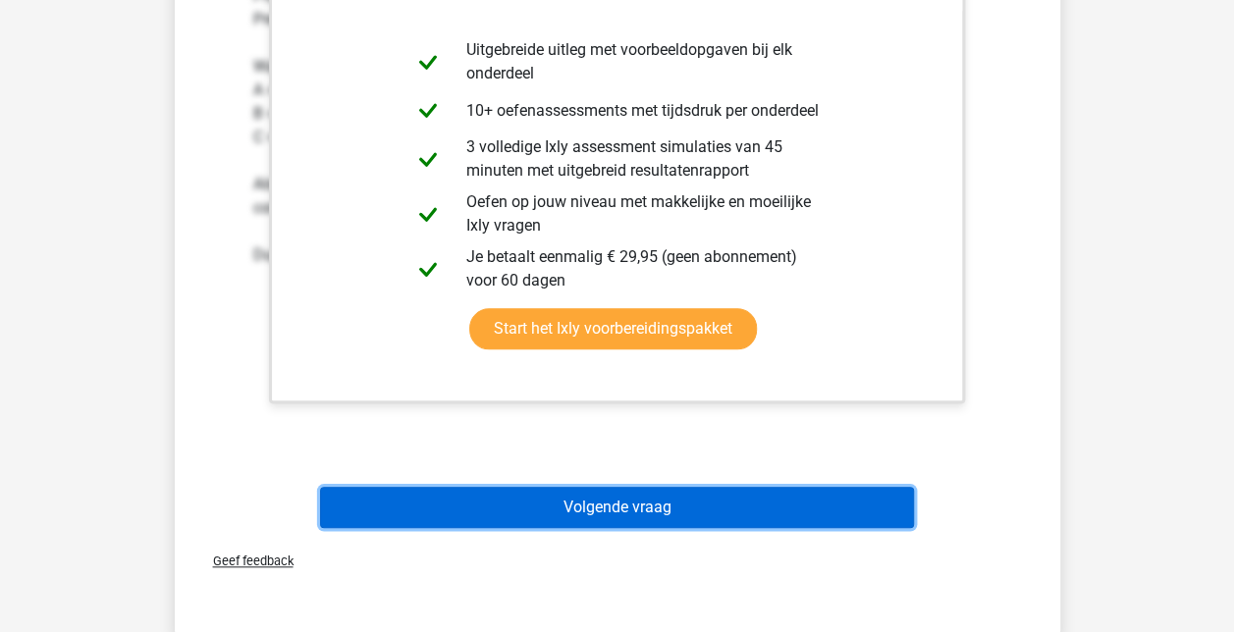
click at [791, 505] on button "Volgende vraag" at bounding box center [617, 507] width 594 height 41
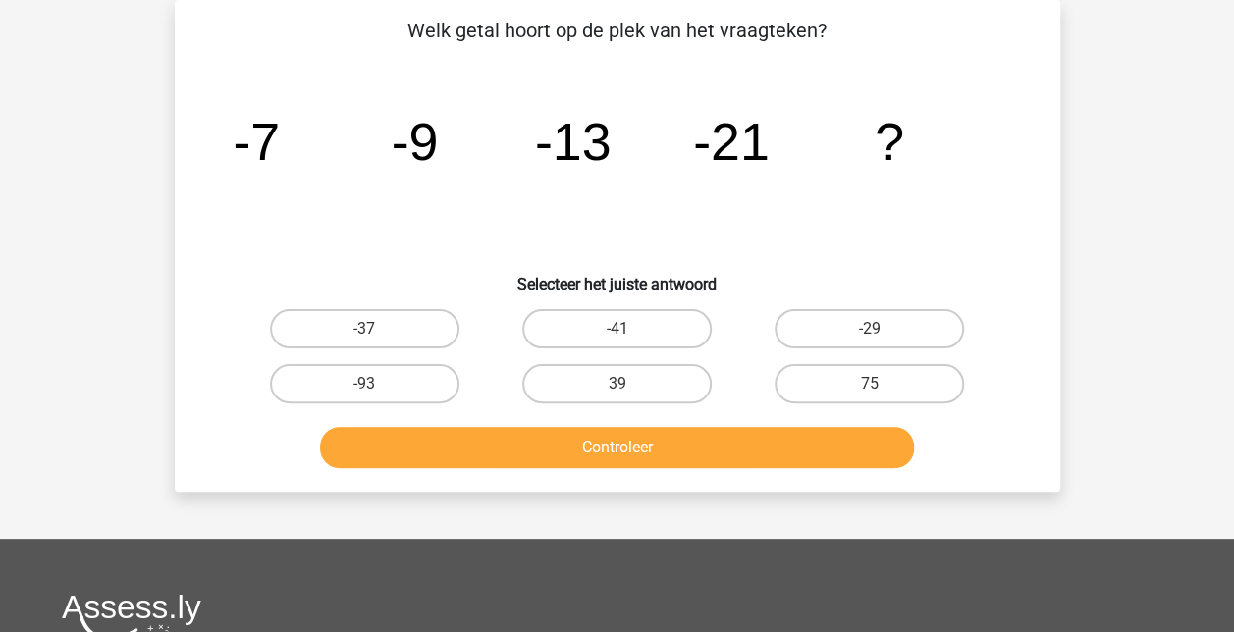
scroll to position [0, 0]
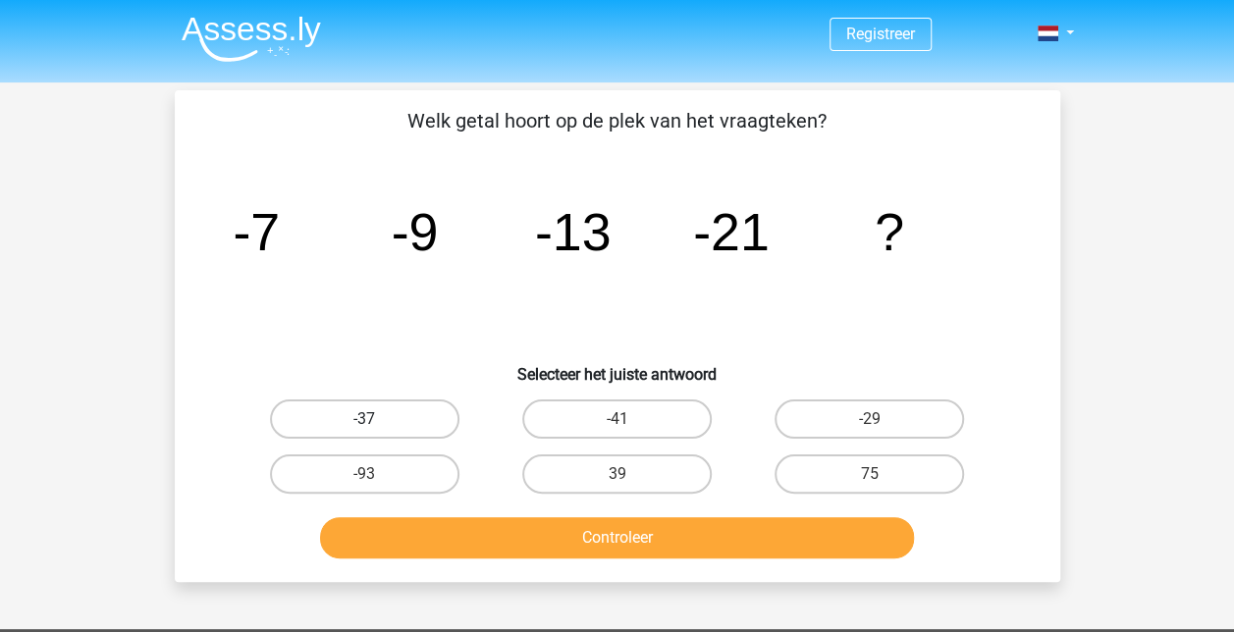
click at [299, 418] on label "-37" at bounding box center [364, 419] width 189 height 39
click at [364, 419] on input "-37" at bounding box center [370, 425] width 13 height 13
radio input "true"
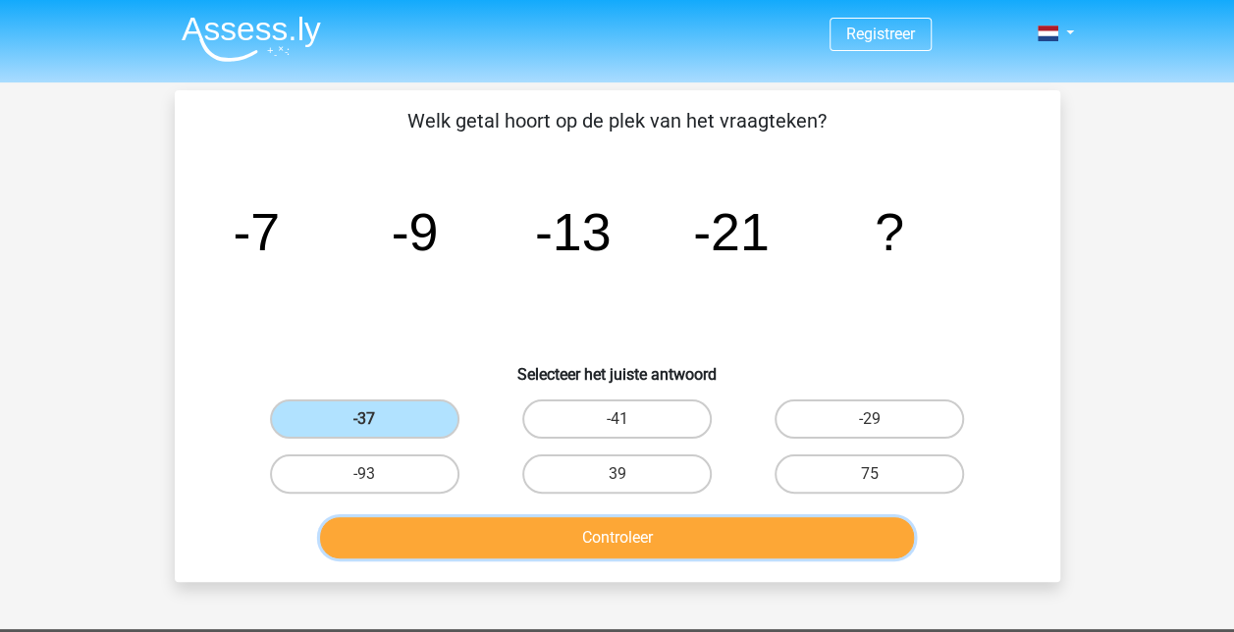
click at [378, 532] on button "Controleer" at bounding box center [617, 537] width 594 height 41
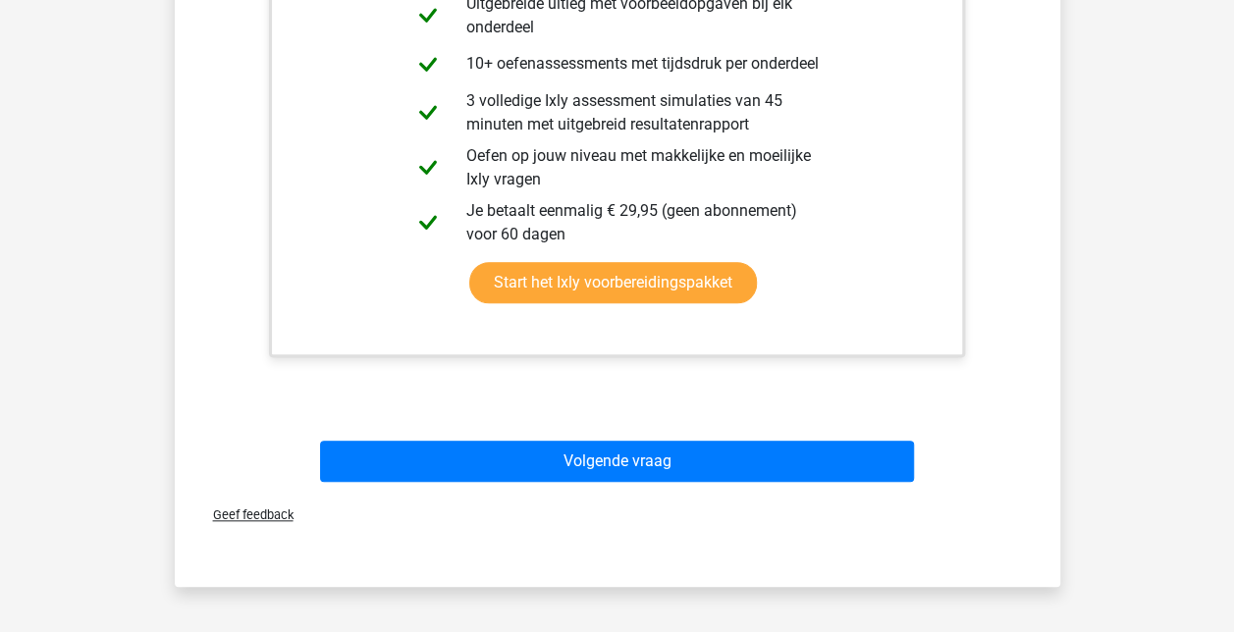
scroll to position [711, 0]
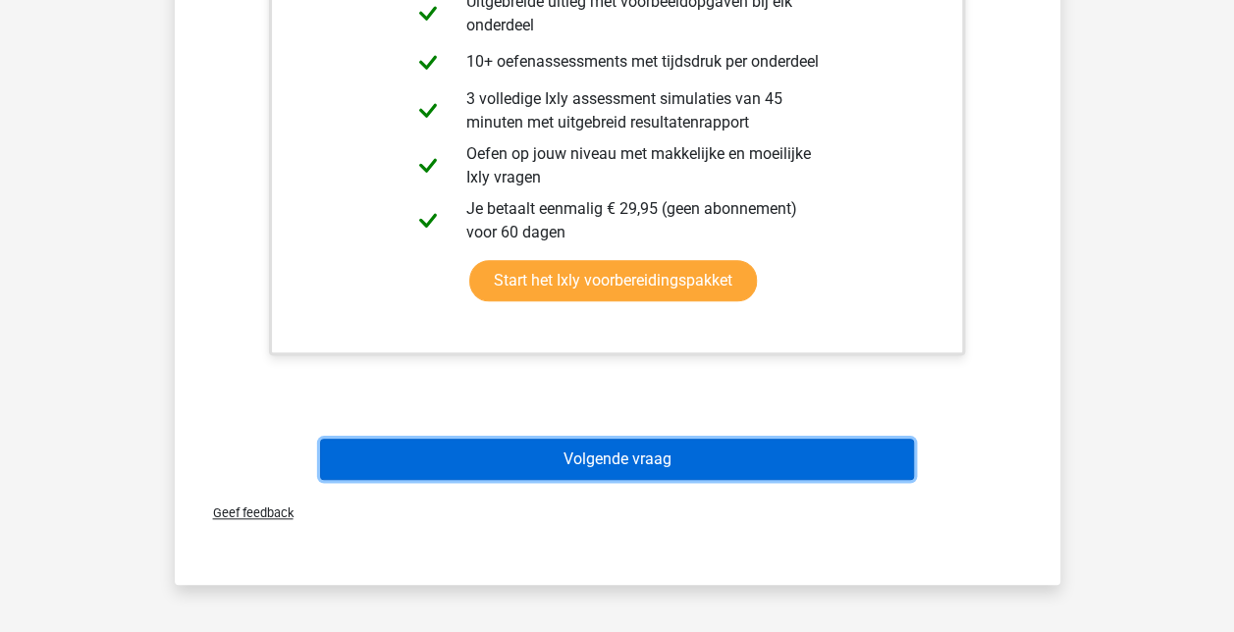
click at [619, 465] on button "Volgende vraag" at bounding box center [617, 459] width 594 height 41
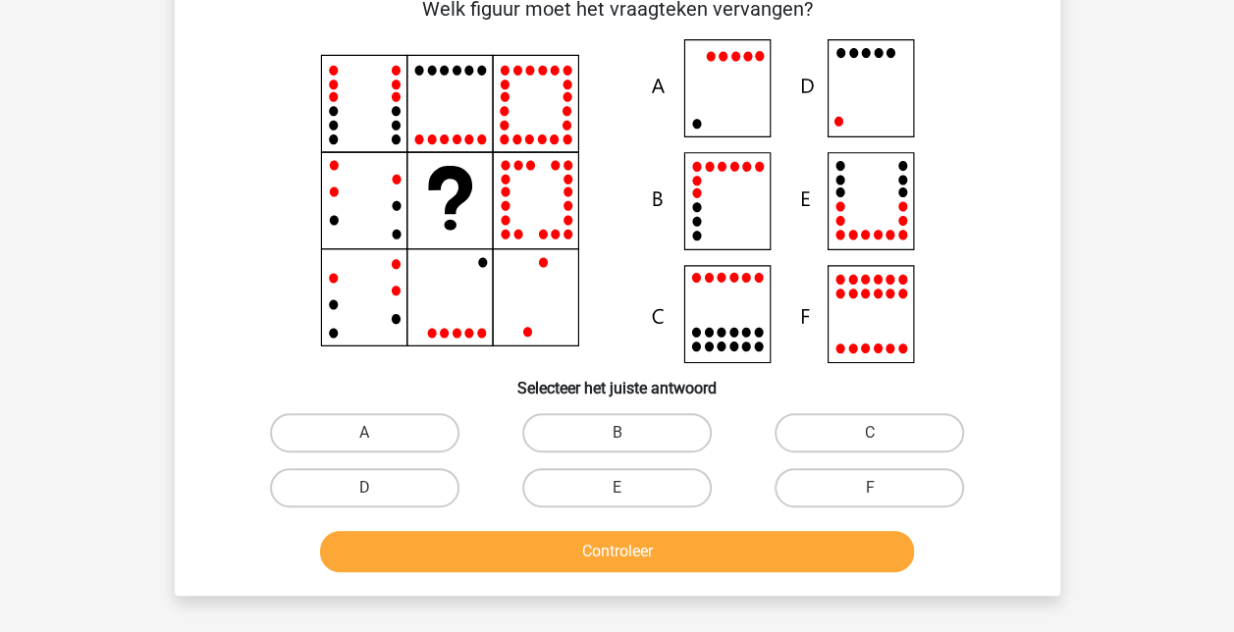
scroll to position [77, 0]
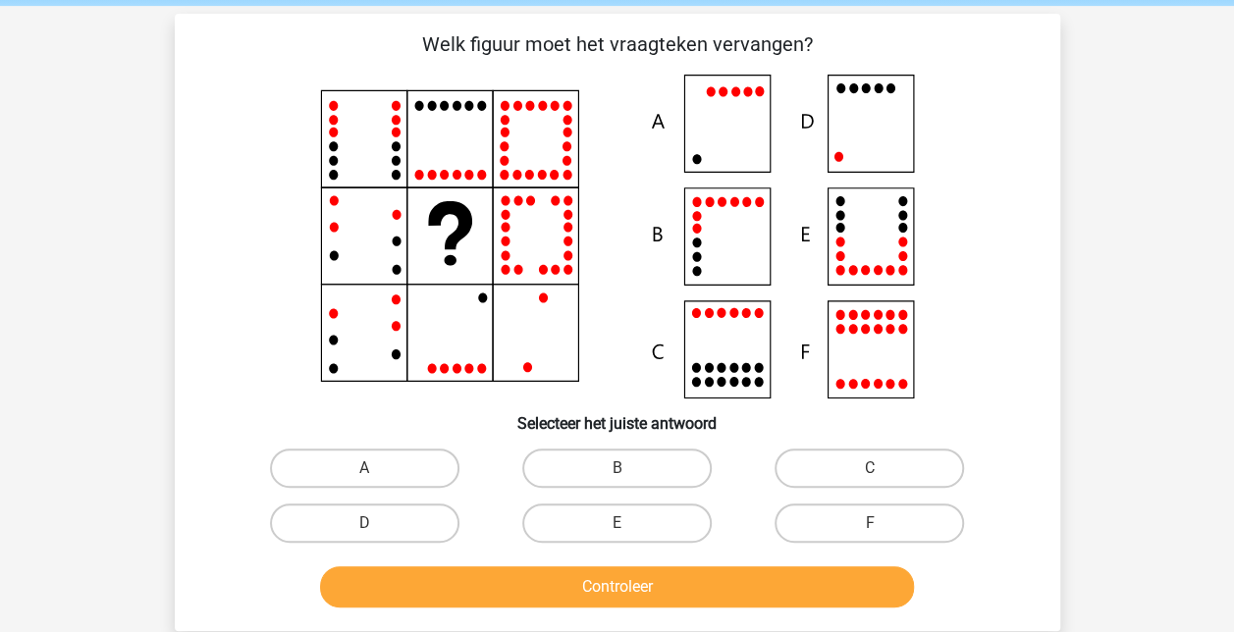
click at [481, 387] on icon at bounding box center [617, 237] width 791 height 324
click at [339, 504] on label "D" at bounding box center [364, 523] width 189 height 39
click at [364, 523] on input "D" at bounding box center [370, 529] width 13 height 13
radio input "true"
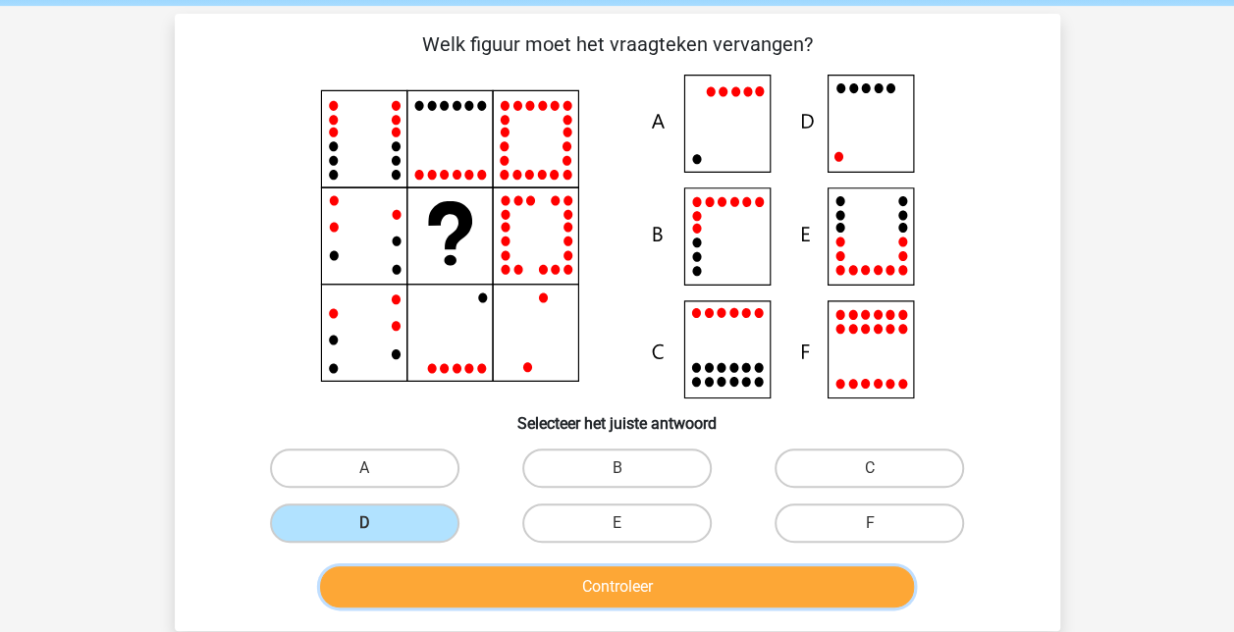
click at [511, 577] on button "Controleer" at bounding box center [617, 587] width 594 height 41
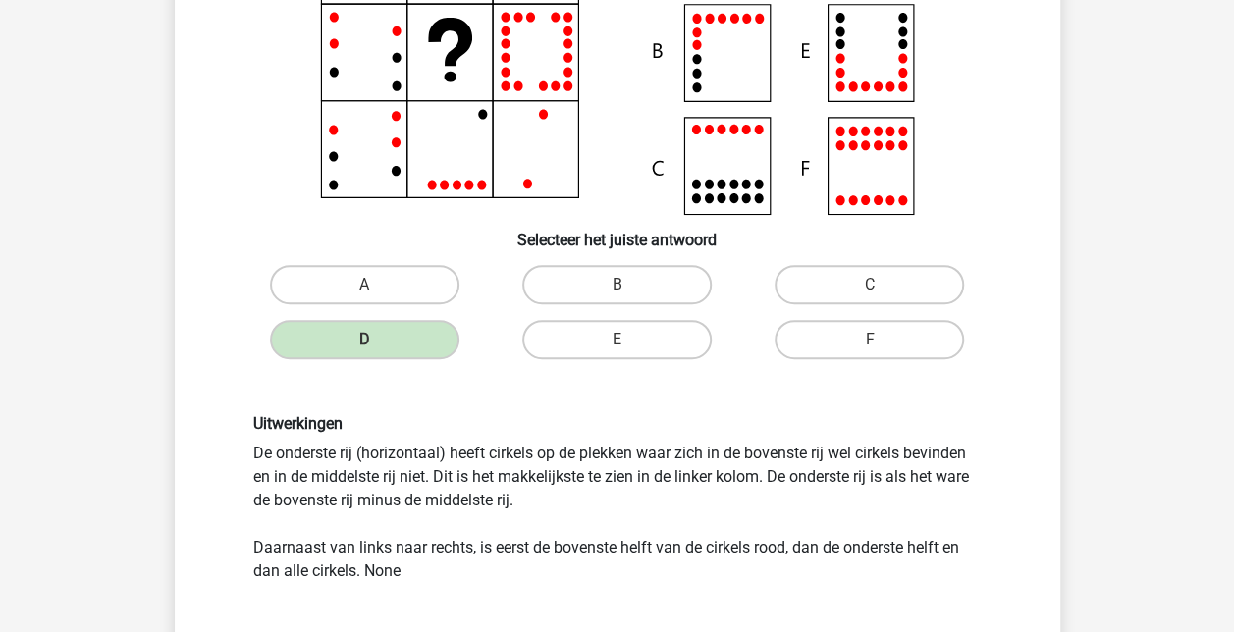
scroll to position [261, 0]
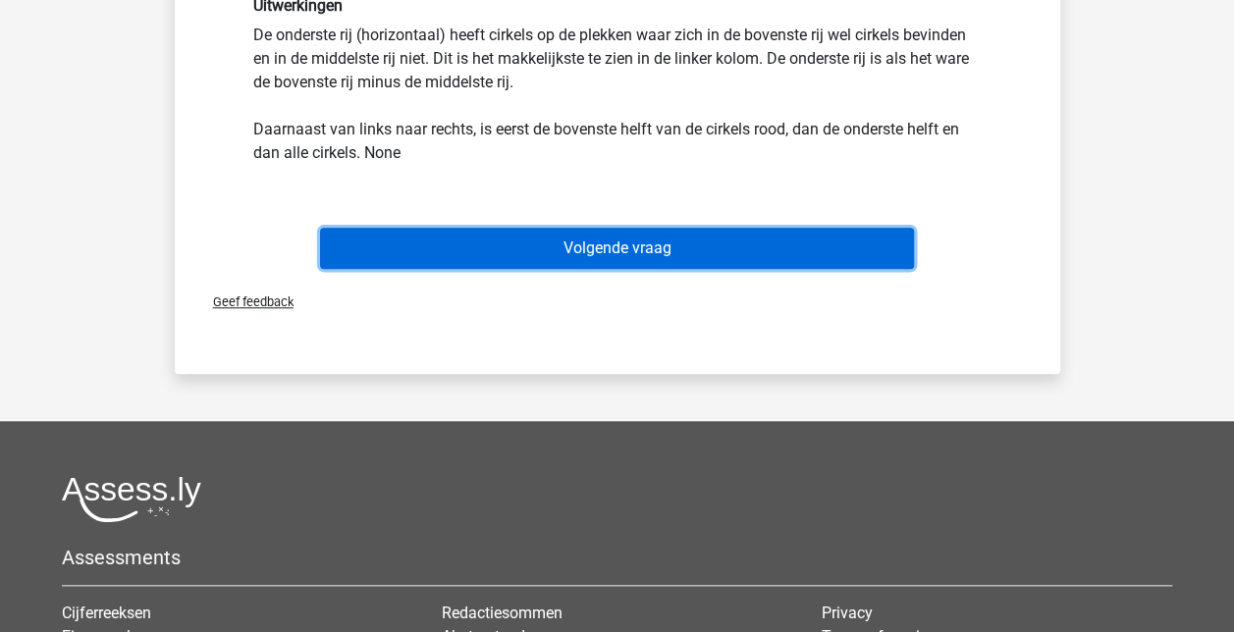
click at [654, 255] on button "Volgende vraag" at bounding box center [617, 248] width 594 height 41
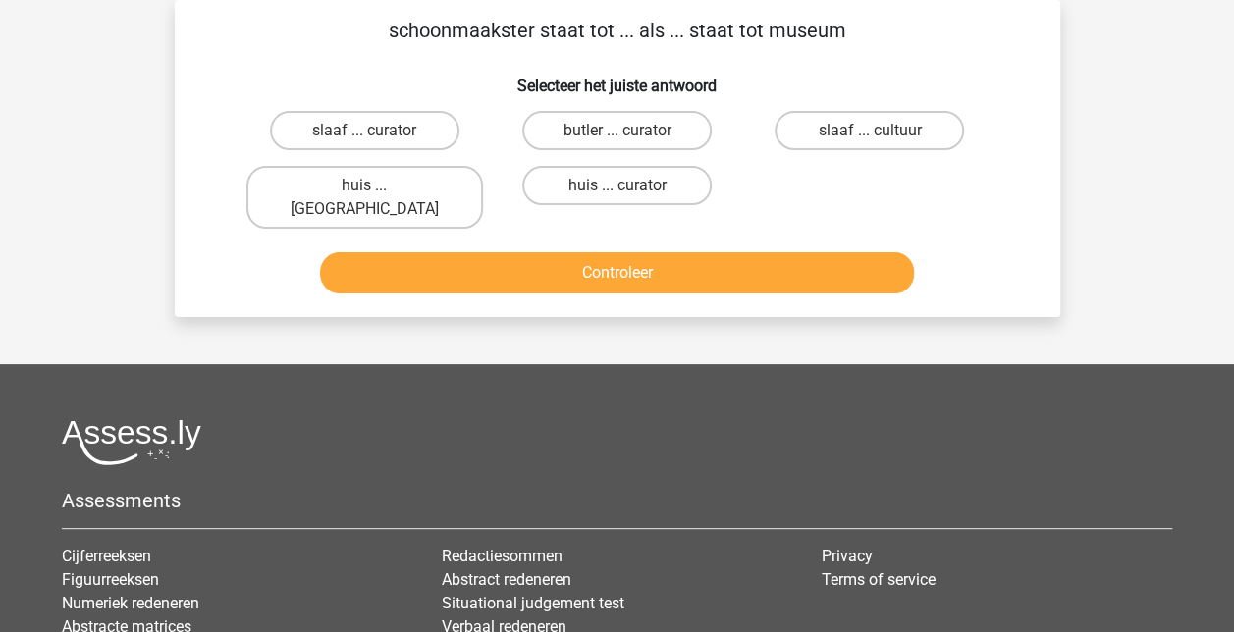
scroll to position [0, 0]
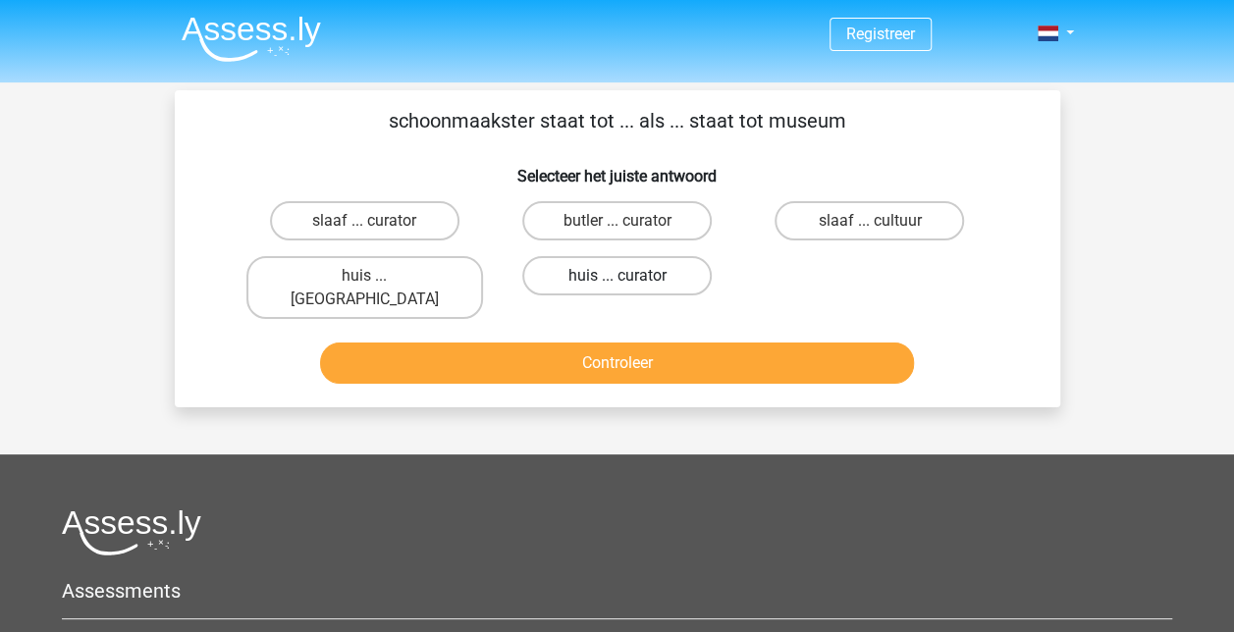
click at [619, 275] on label "huis ... curator" at bounding box center [616, 275] width 189 height 39
click at [619, 276] on input "huis ... curator" at bounding box center [623, 282] width 13 height 13
radio input "true"
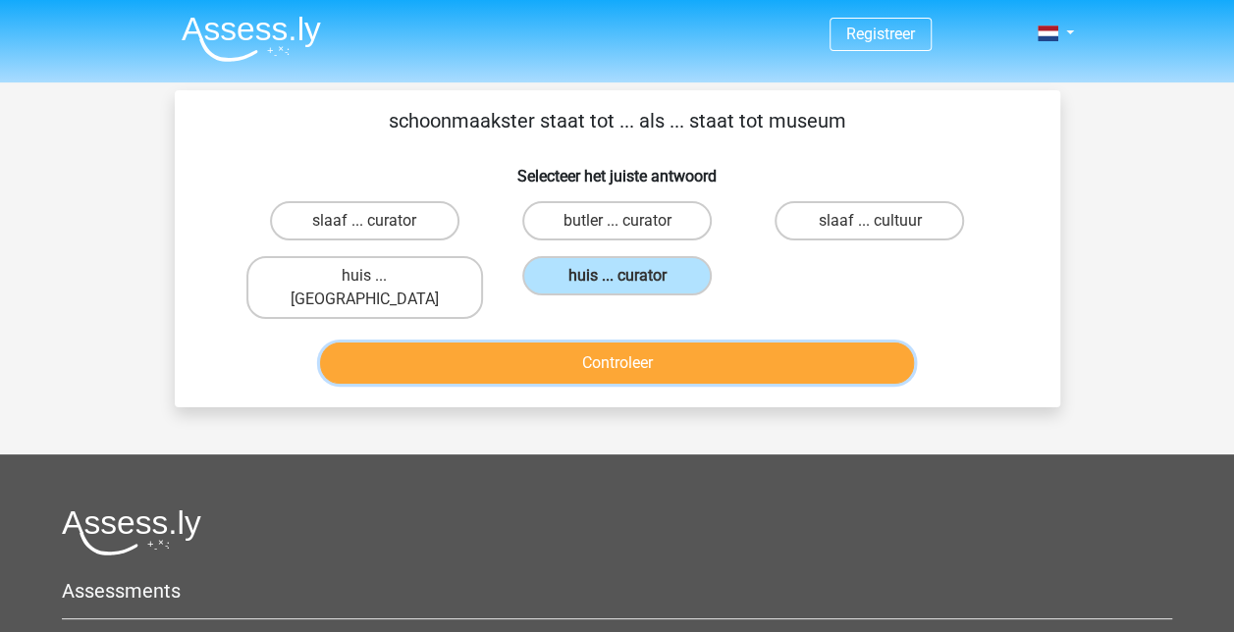
click at [619, 350] on button "Controleer" at bounding box center [617, 363] width 594 height 41
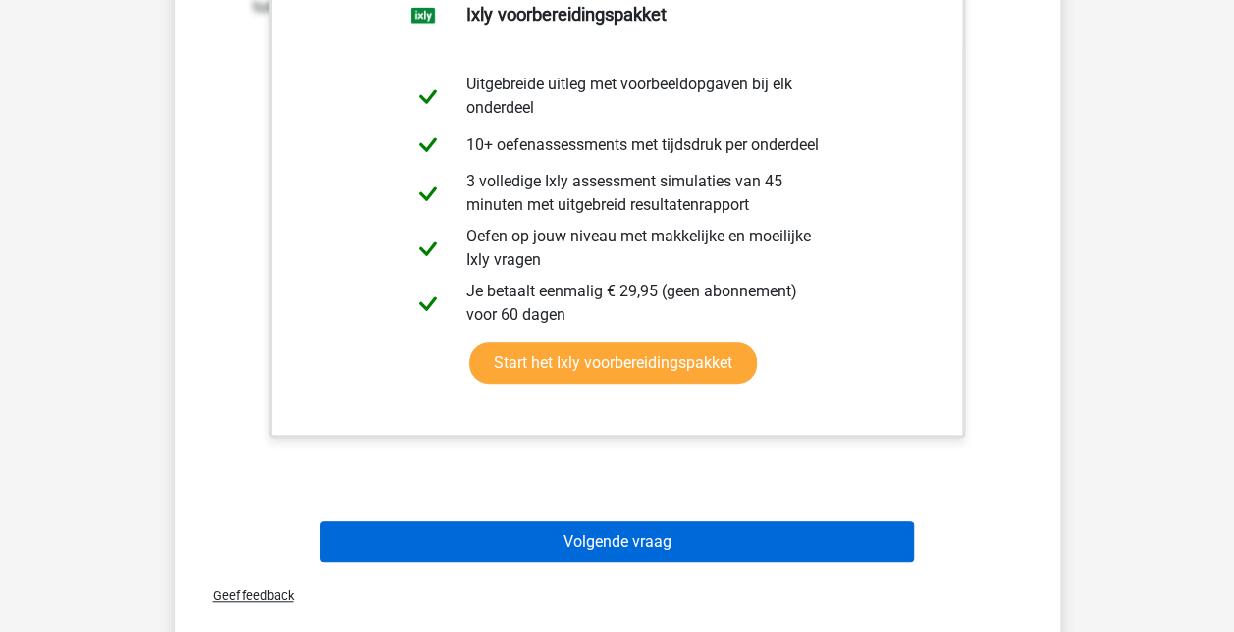
scroll to position [463, 0]
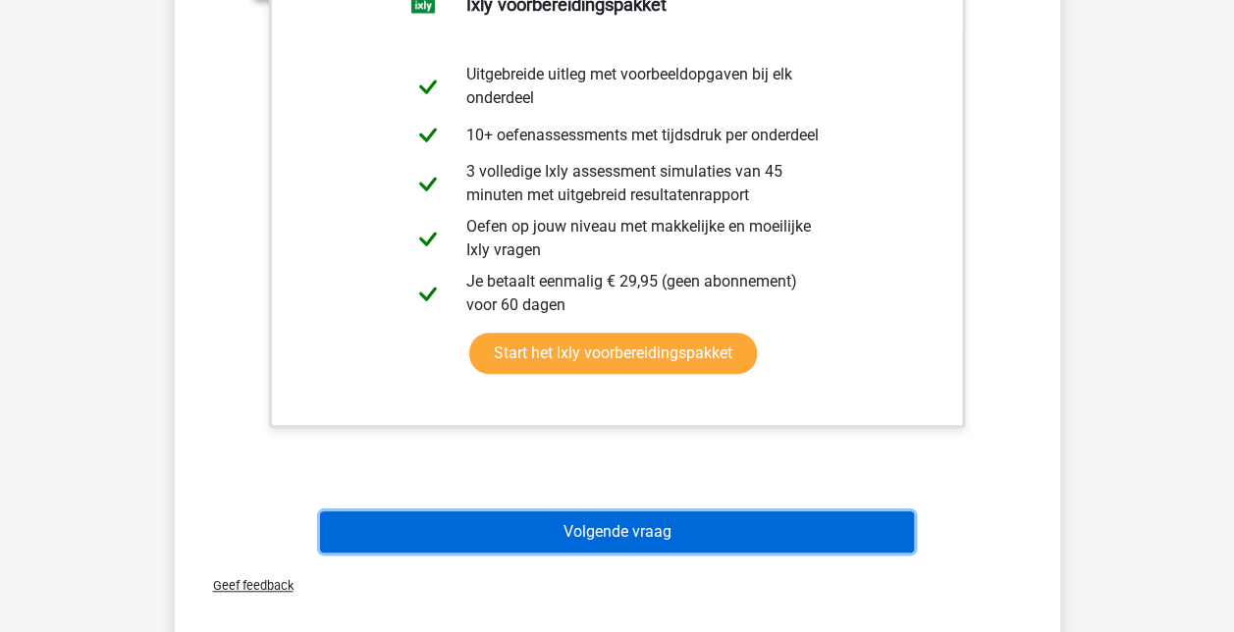
click at [603, 512] on button "Volgende vraag" at bounding box center [617, 532] width 594 height 41
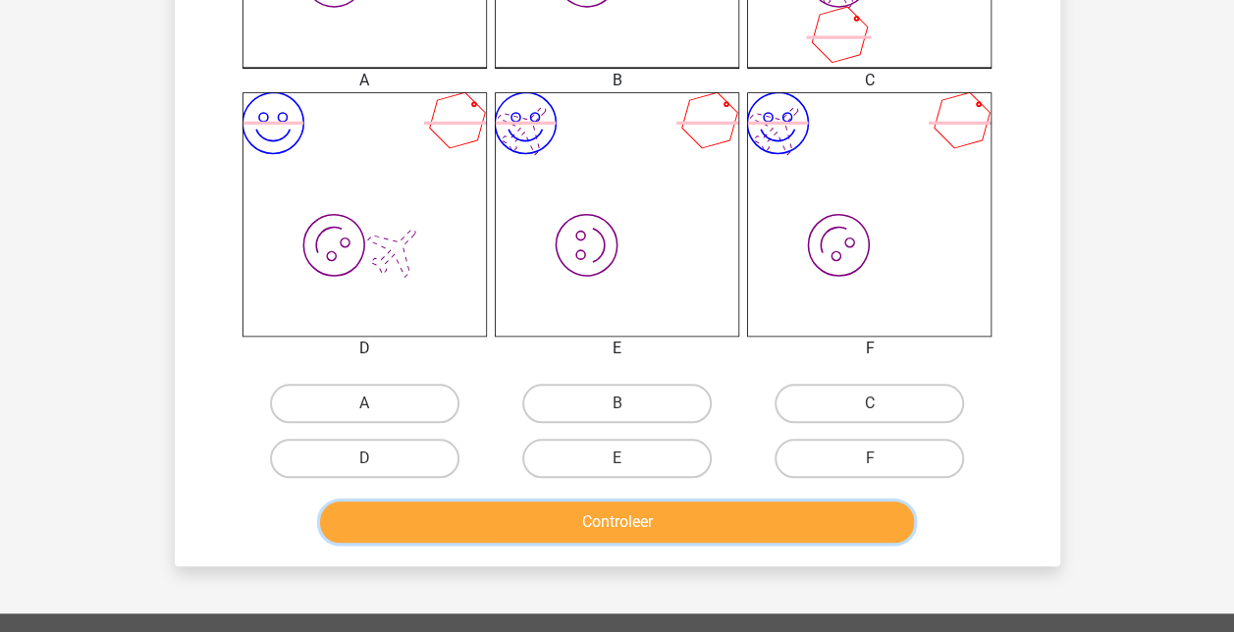
scroll to position [704, 0]
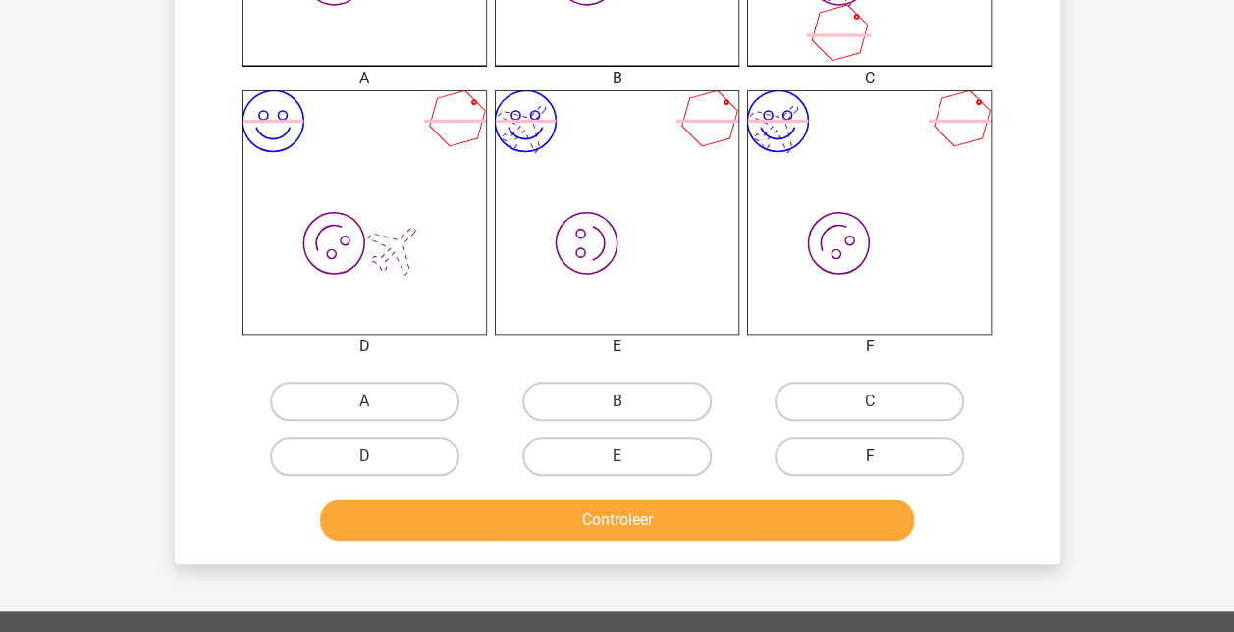
click at [880, 443] on label "F" at bounding box center [869, 456] width 189 height 39
click at [880, 457] on input "F" at bounding box center [876, 463] width 13 height 13
radio input "true"
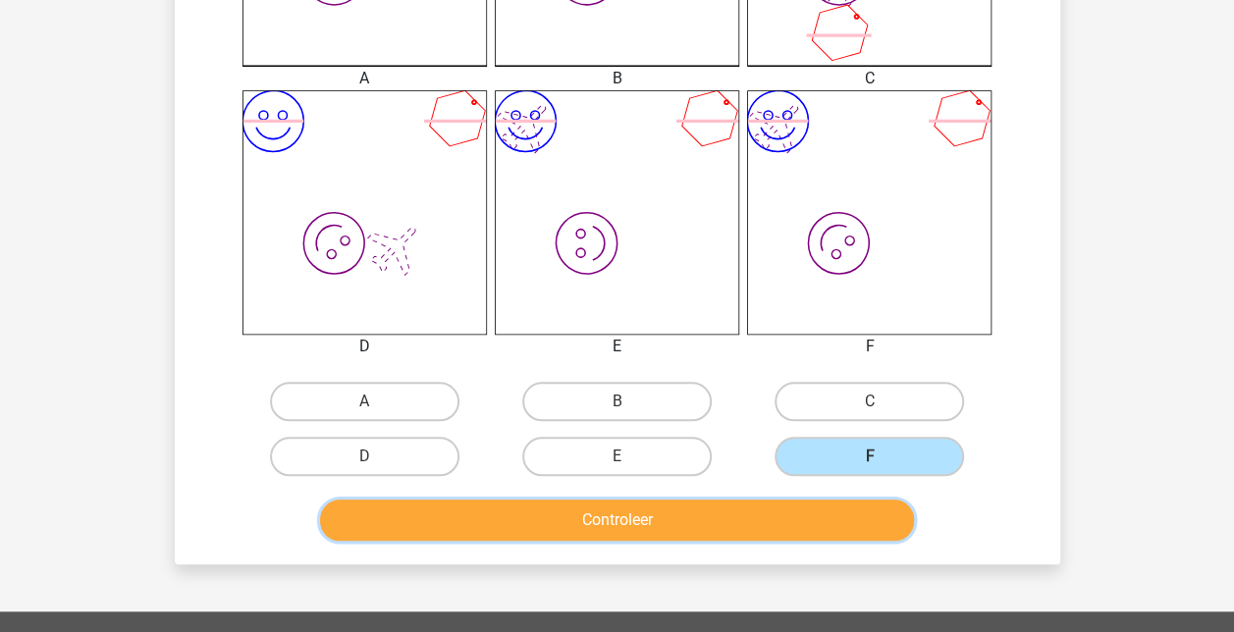
click at [678, 509] on button "Controleer" at bounding box center [617, 520] width 594 height 41
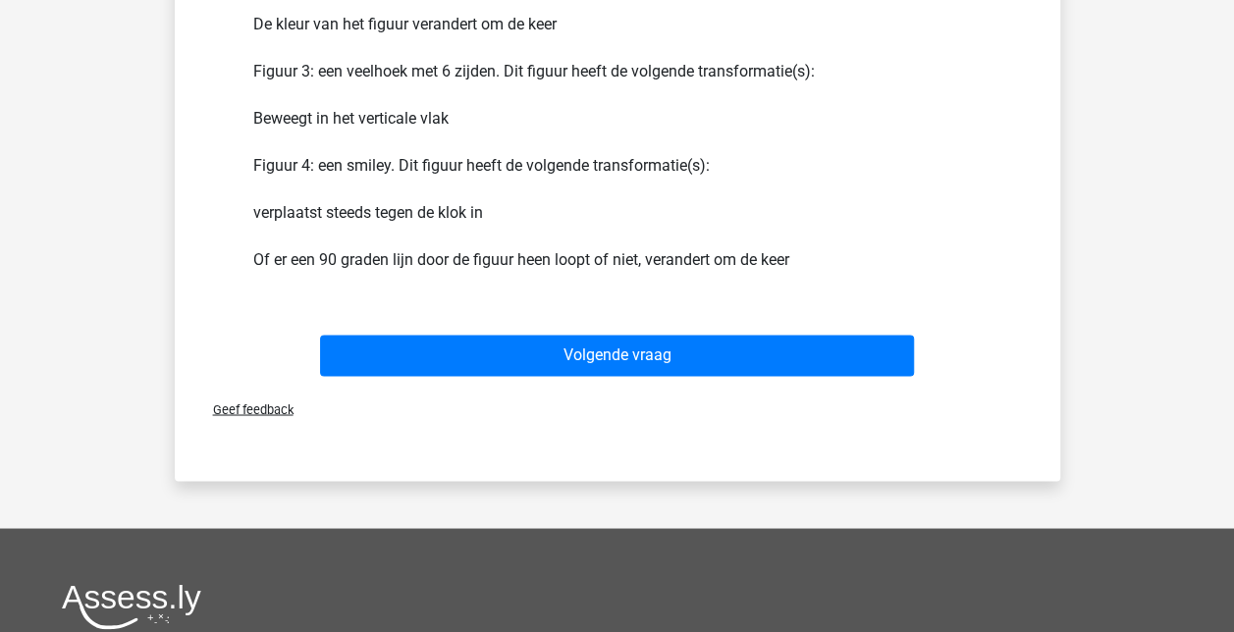
scroll to position [1490, 0]
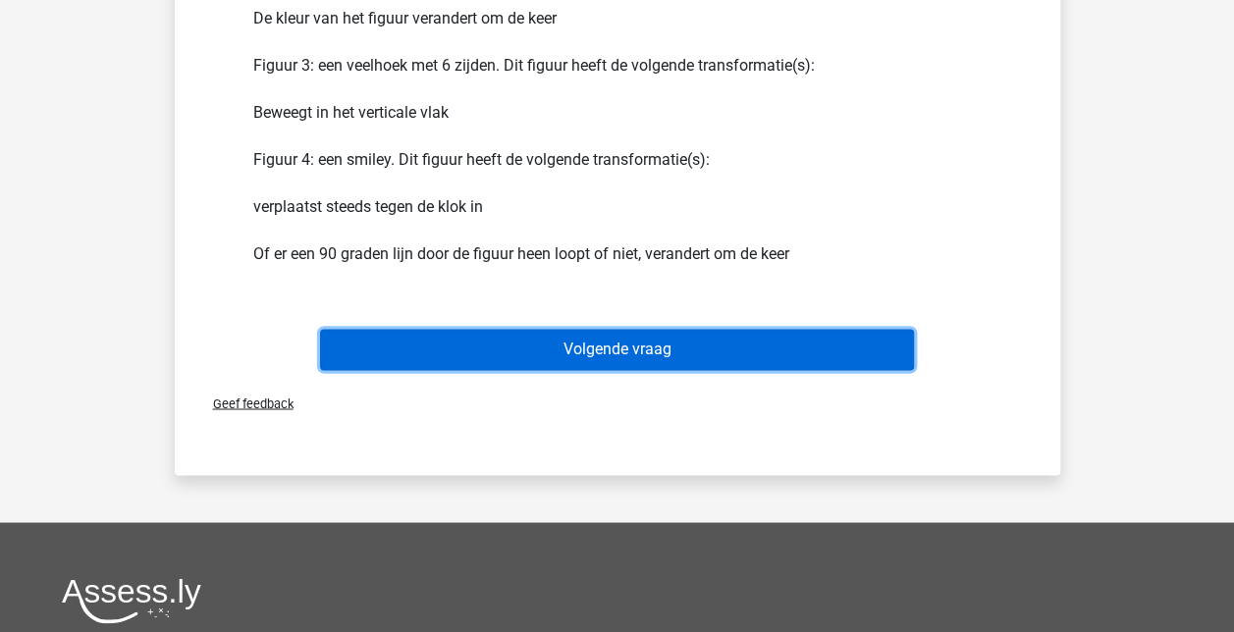
click at [563, 350] on button "Volgende vraag" at bounding box center [617, 349] width 594 height 41
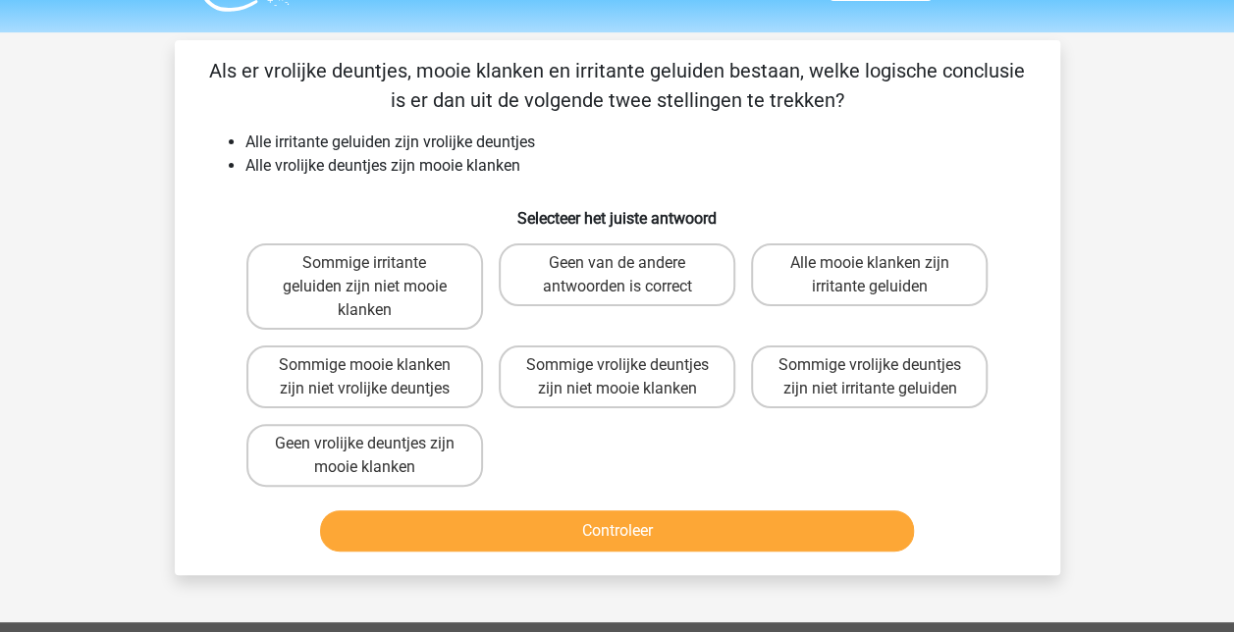
scroll to position [51, 0]
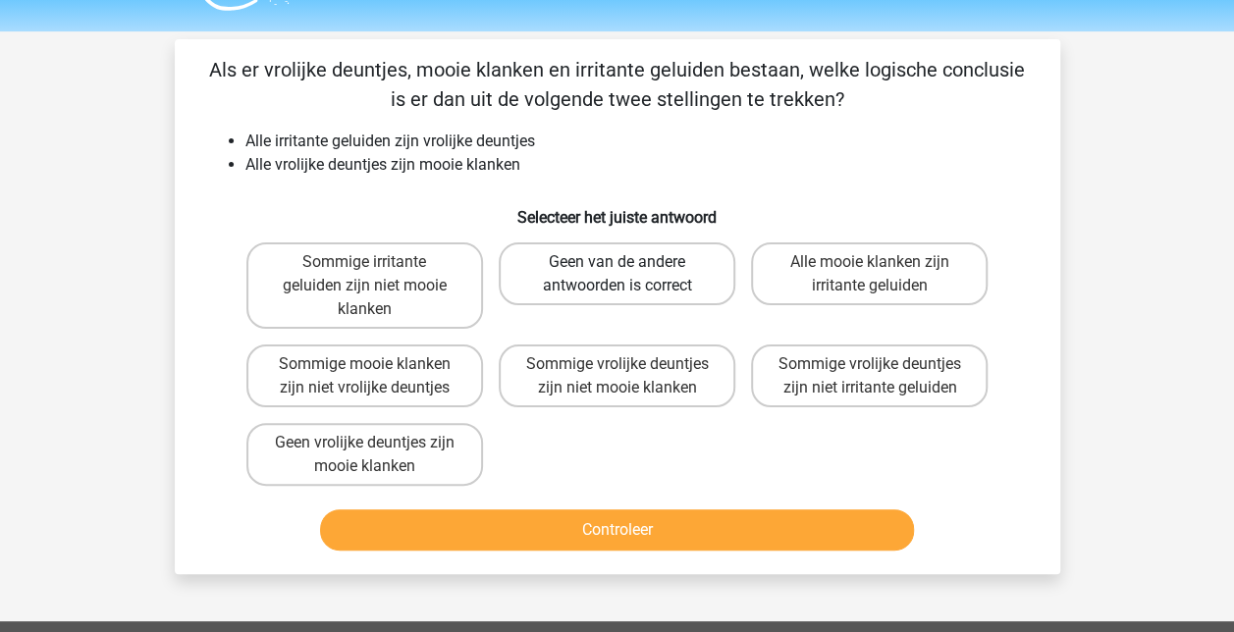
click at [611, 271] on label "Geen van de andere antwoorden is correct" at bounding box center [617, 274] width 237 height 63
click at [617, 271] on input "Geen van de andere antwoorden is correct" at bounding box center [623, 268] width 13 height 13
radio input "true"
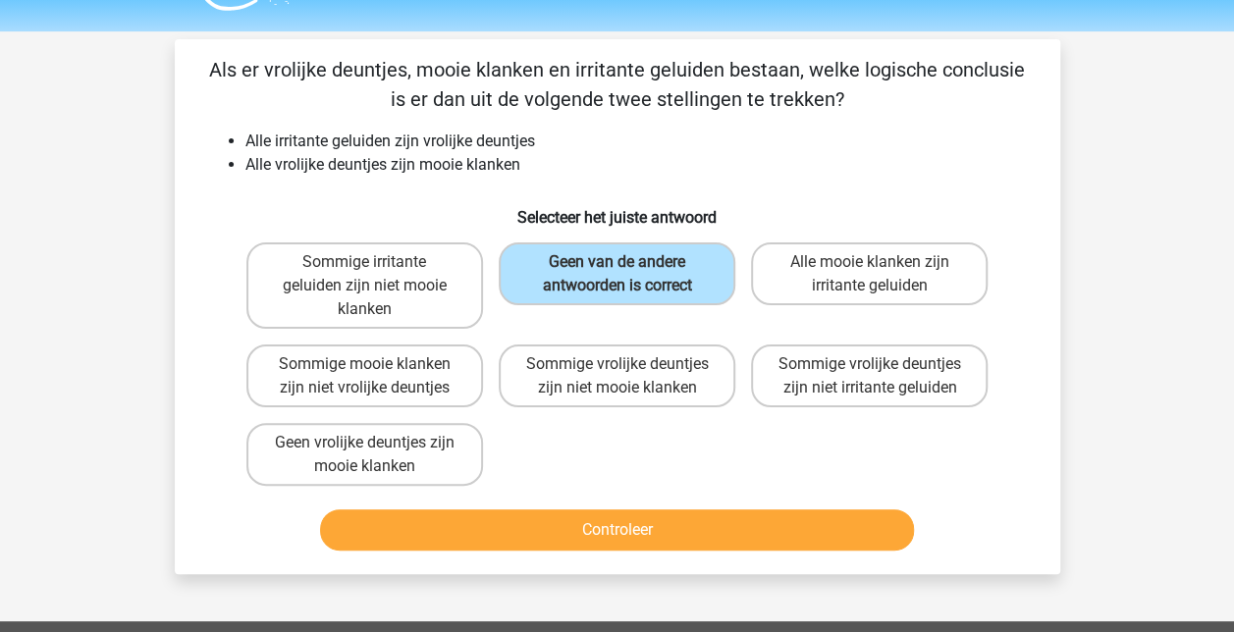
click at [844, 145] on li "Alle irritante geluiden zijn vrolijke deuntjes" at bounding box center [637, 142] width 784 height 24
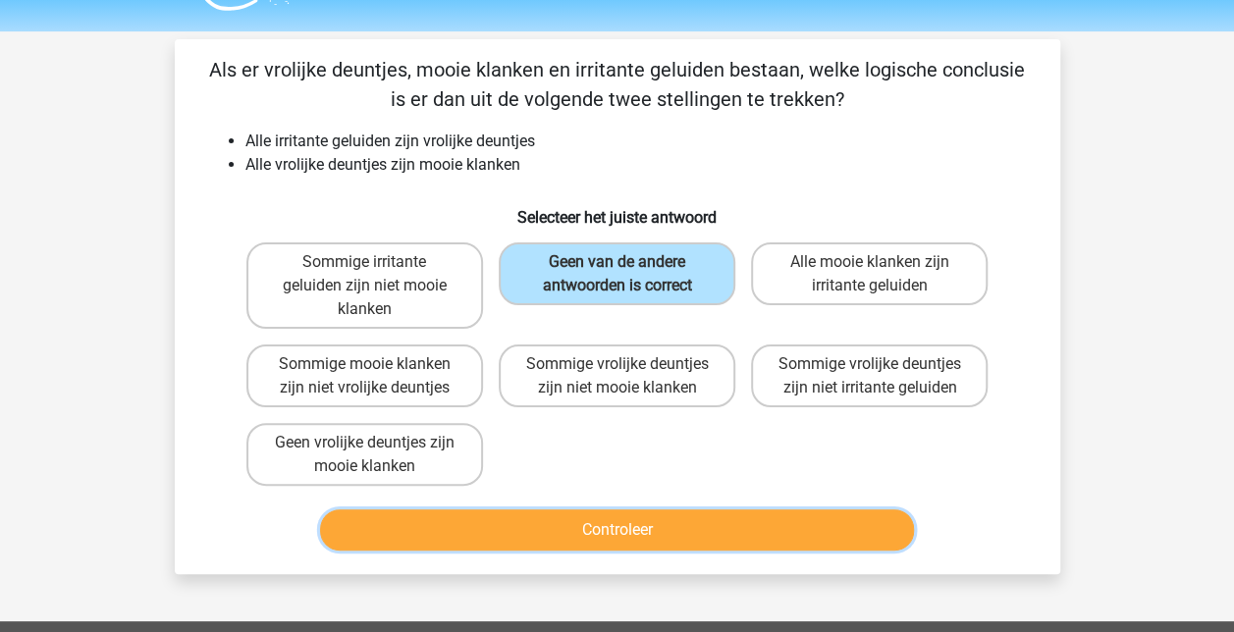
click at [678, 525] on button "Controleer" at bounding box center [617, 530] width 594 height 41
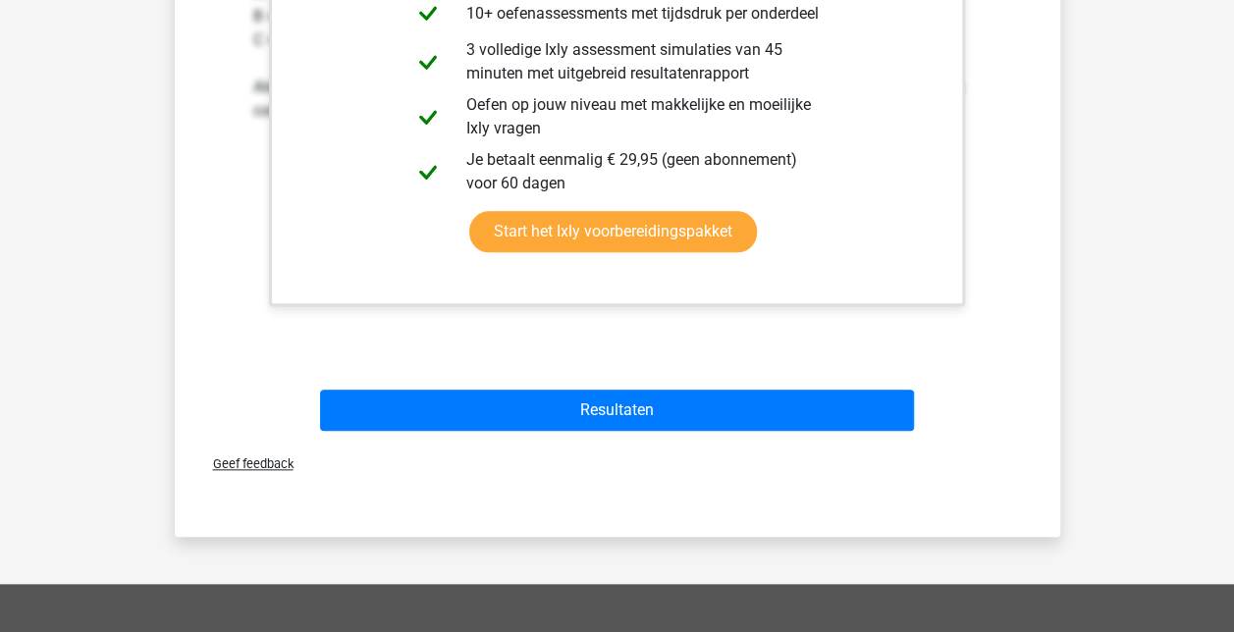
scroll to position [805, 0]
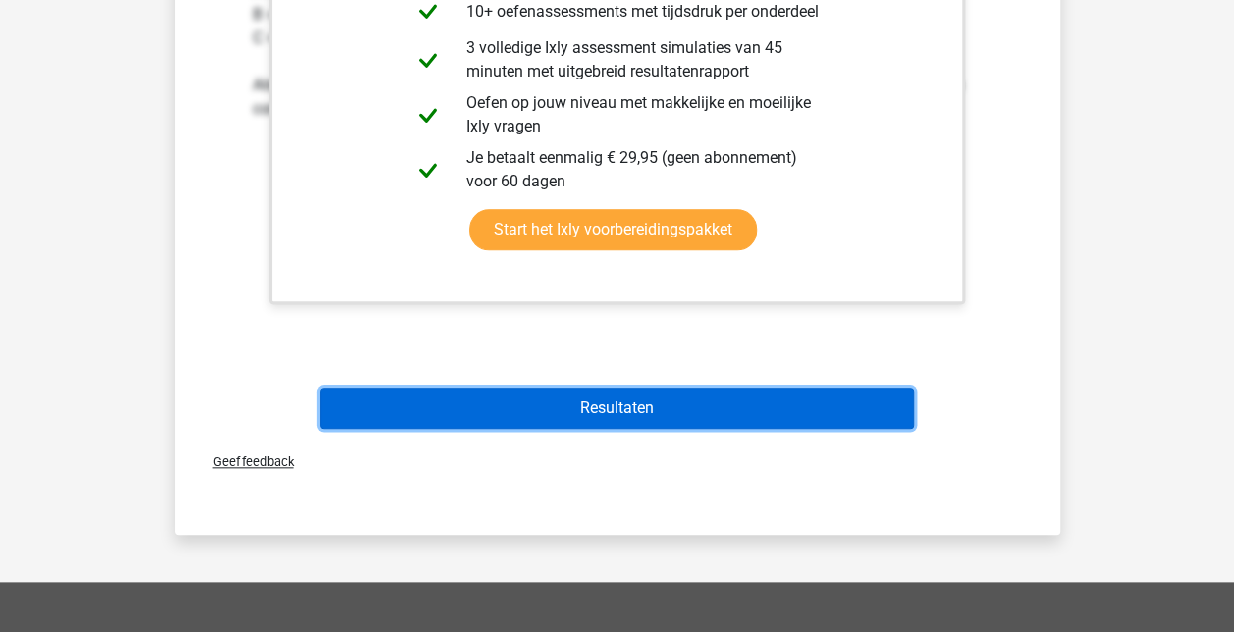
click at [668, 410] on button "Resultaten" at bounding box center [617, 408] width 594 height 41
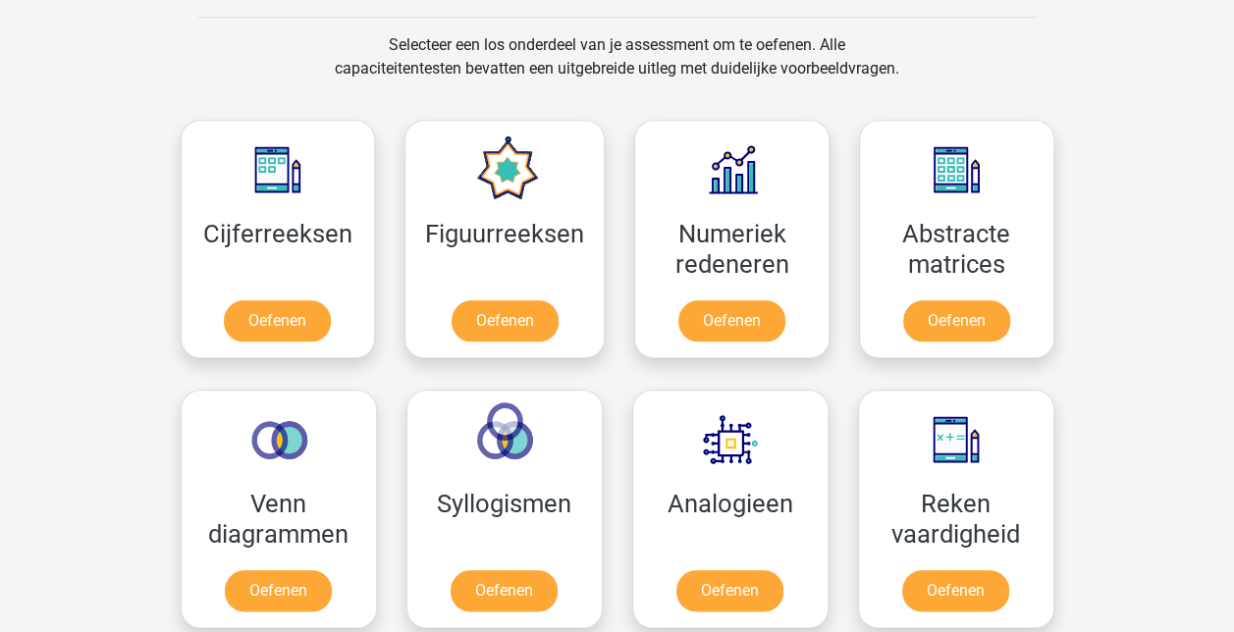
scroll to position [803, 0]
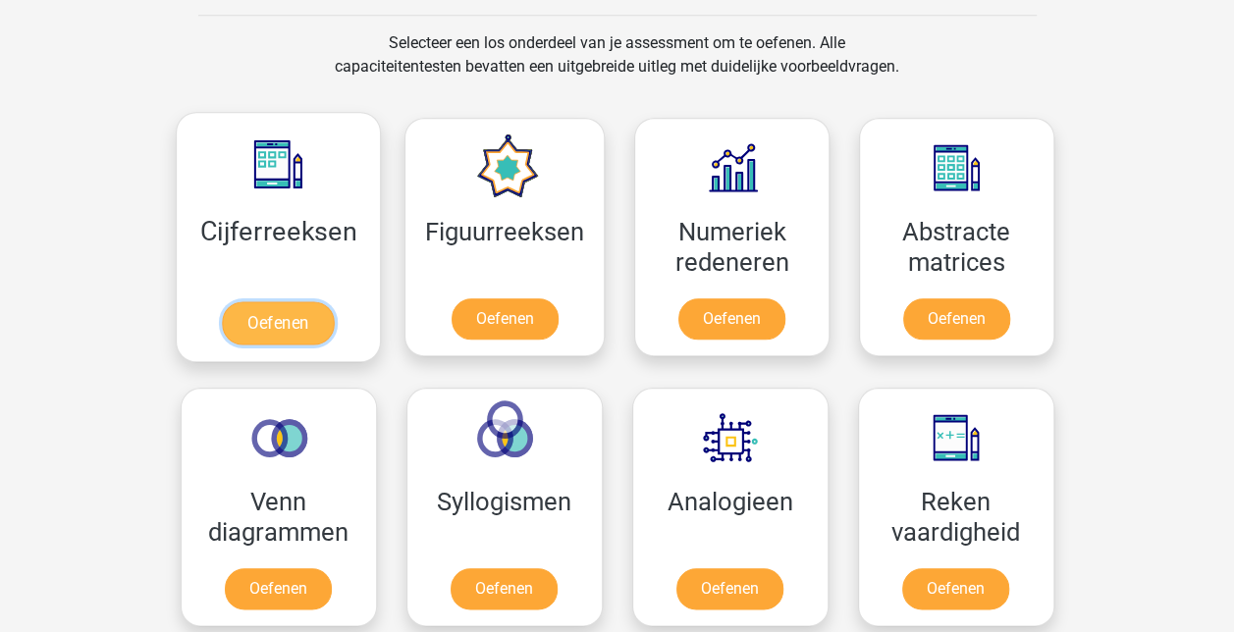
click at [283, 321] on link "Oefenen" at bounding box center [278, 322] width 112 height 43
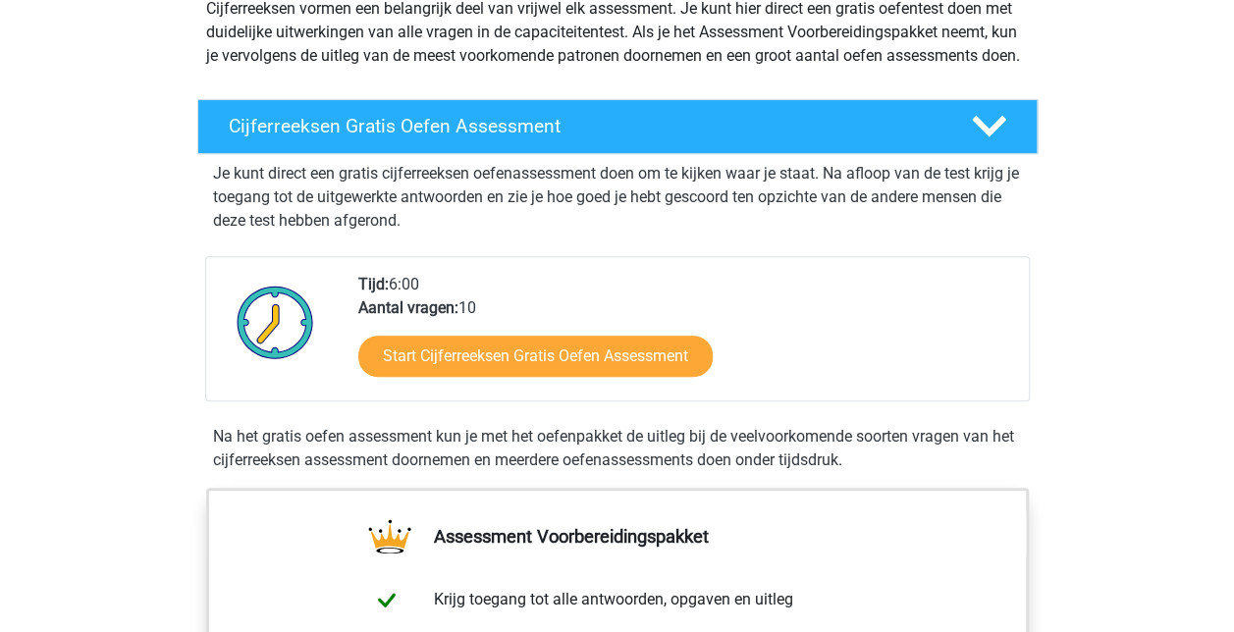
scroll to position [252, 0]
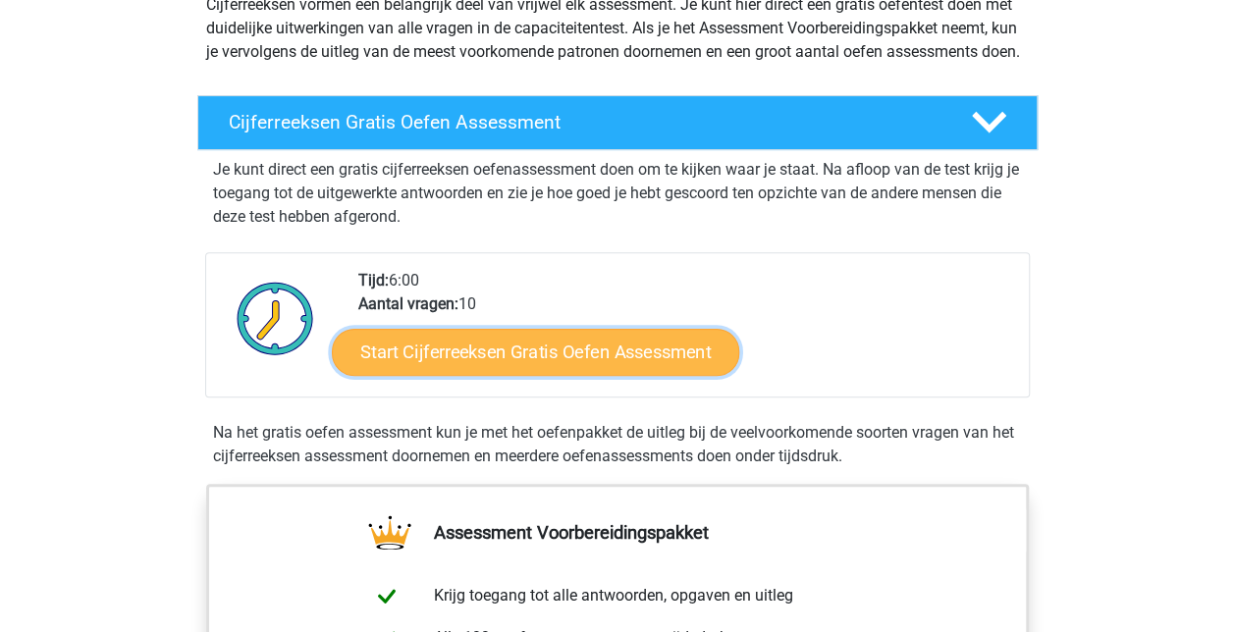
click at [522, 365] on link "Start Cijferreeksen Gratis Oefen Assessment" at bounding box center [535, 351] width 407 height 47
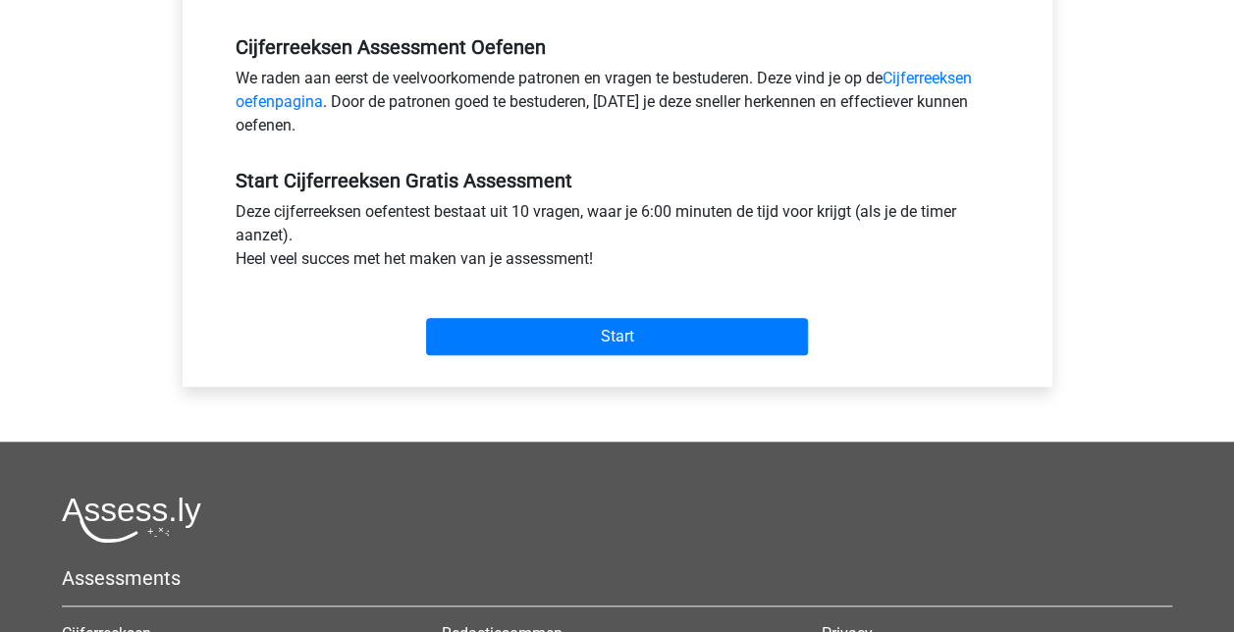
scroll to position [595, 0]
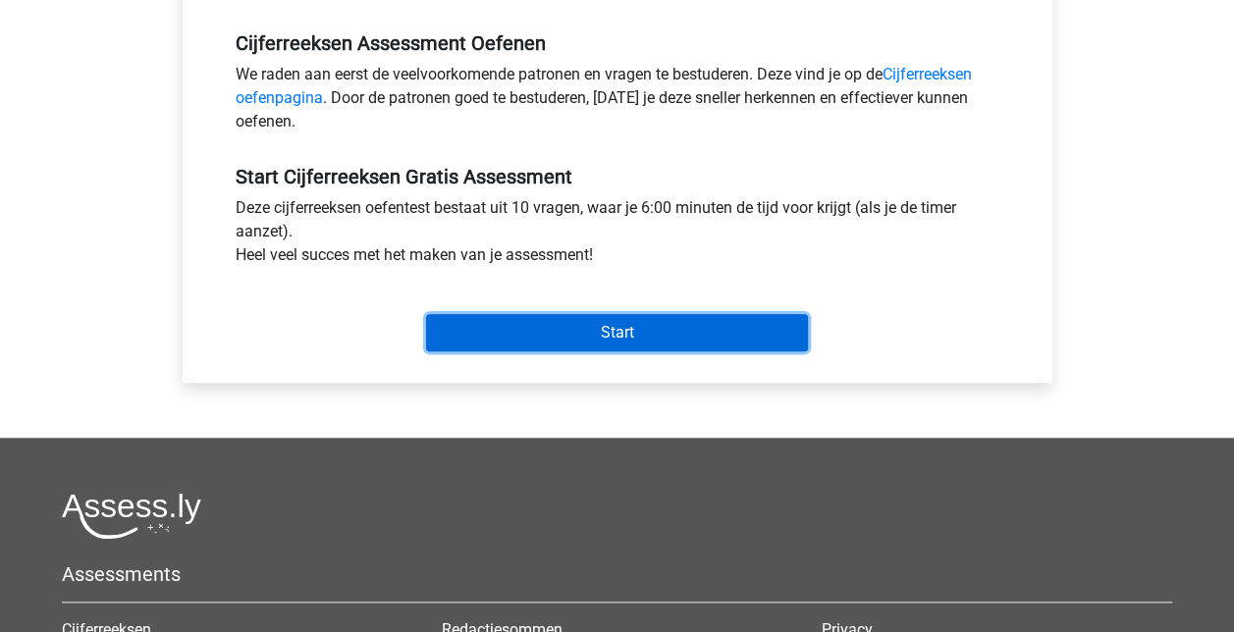
click at [623, 333] on input "Start" at bounding box center [617, 332] width 382 height 37
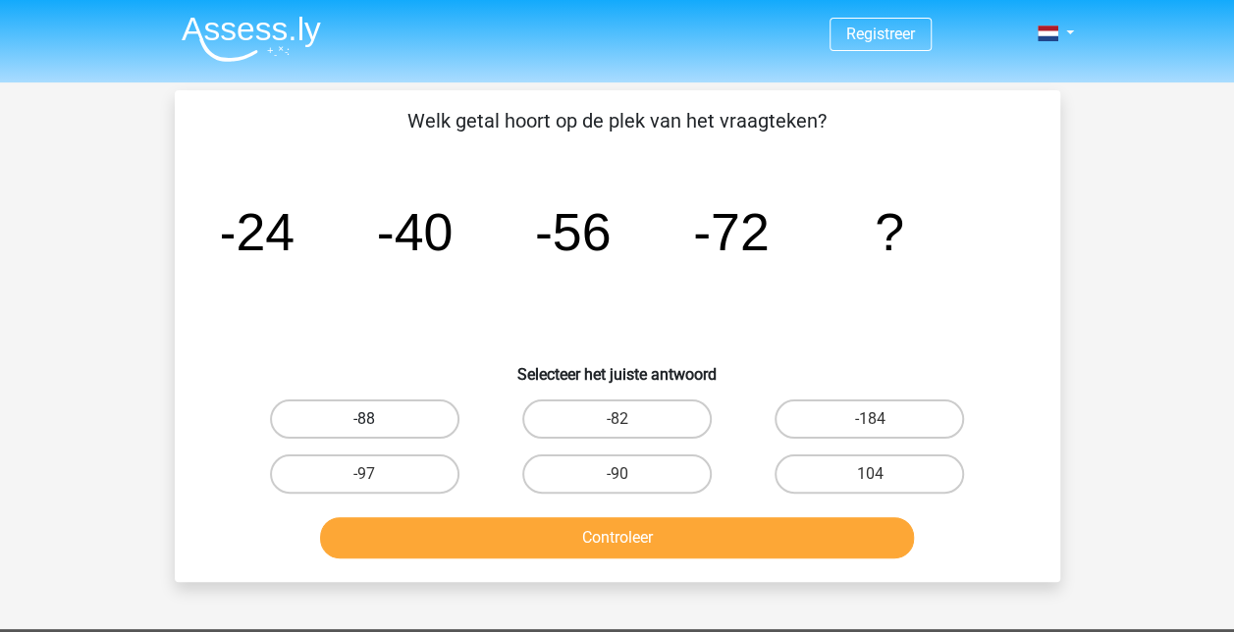
click at [386, 422] on label "-88" at bounding box center [364, 419] width 189 height 39
click at [377, 422] on input "-88" at bounding box center [370, 425] width 13 height 13
radio input "true"
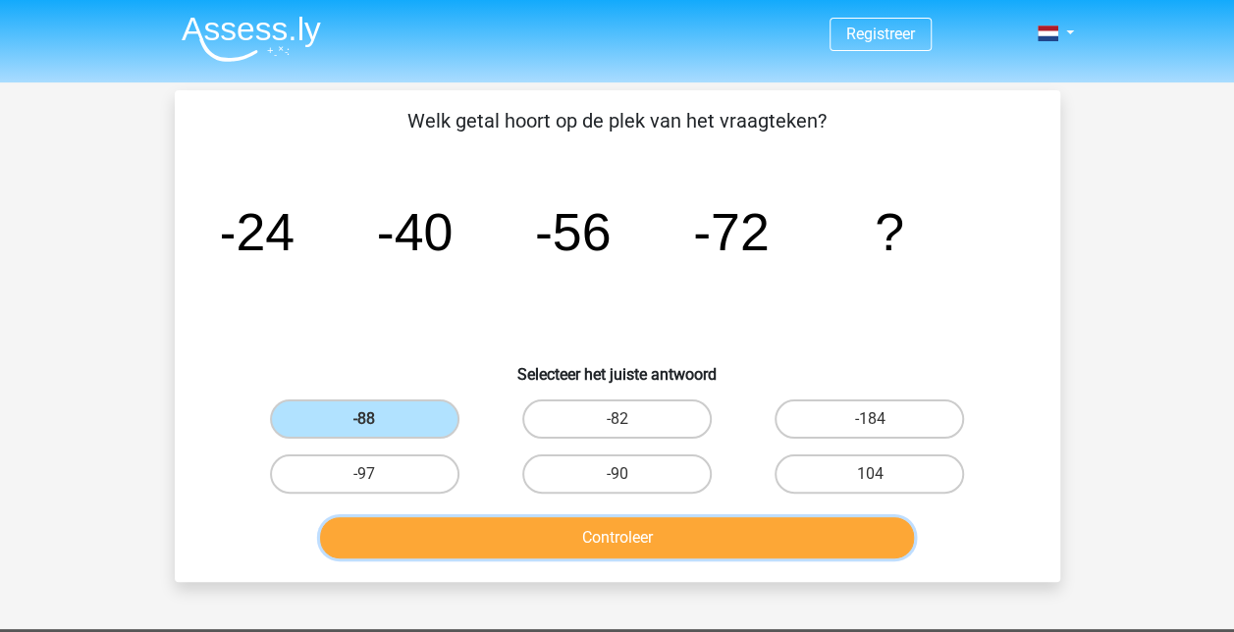
click at [501, 541] on button "Controleer" at bounding box center [617, 537] width 594 height 41
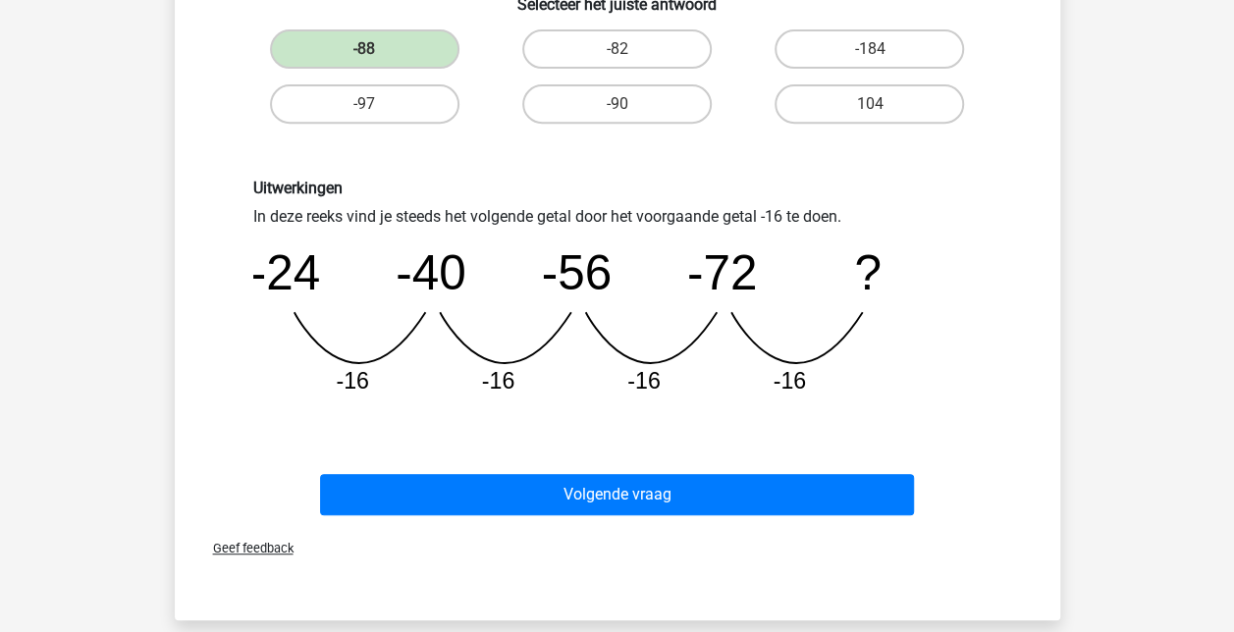
scroll to position [372, 0]
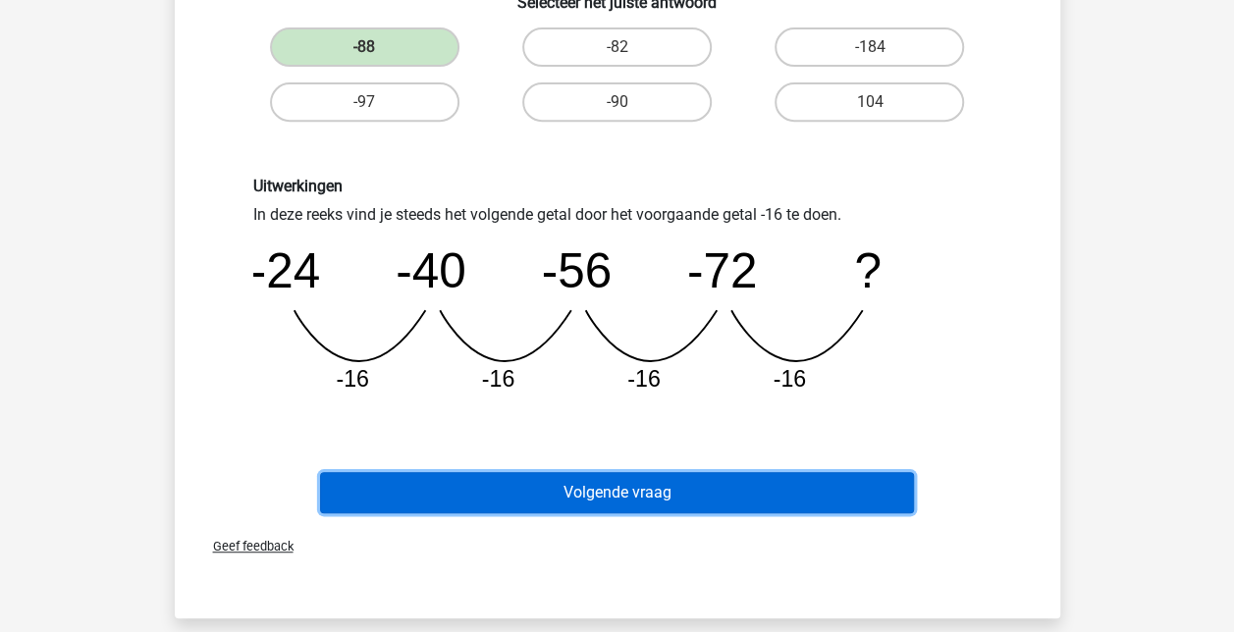
click at [602, 510] on button "Volgende vraag" at bounding box center [617, 492] width 594 height 41
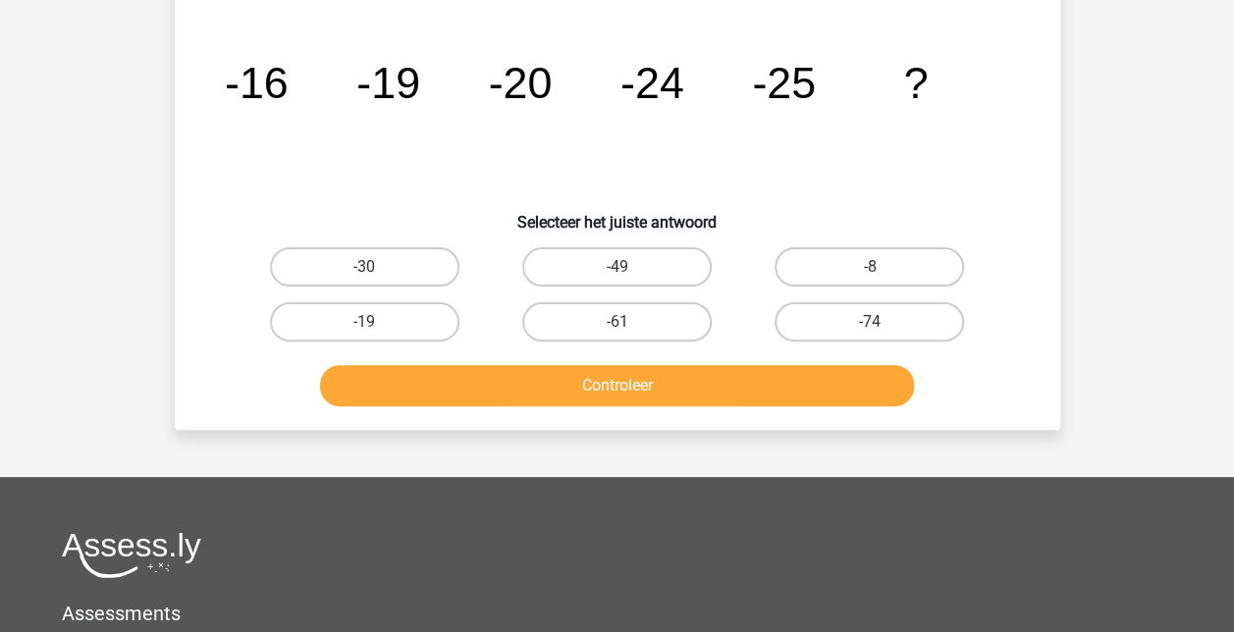
scroll to position [90, 0]
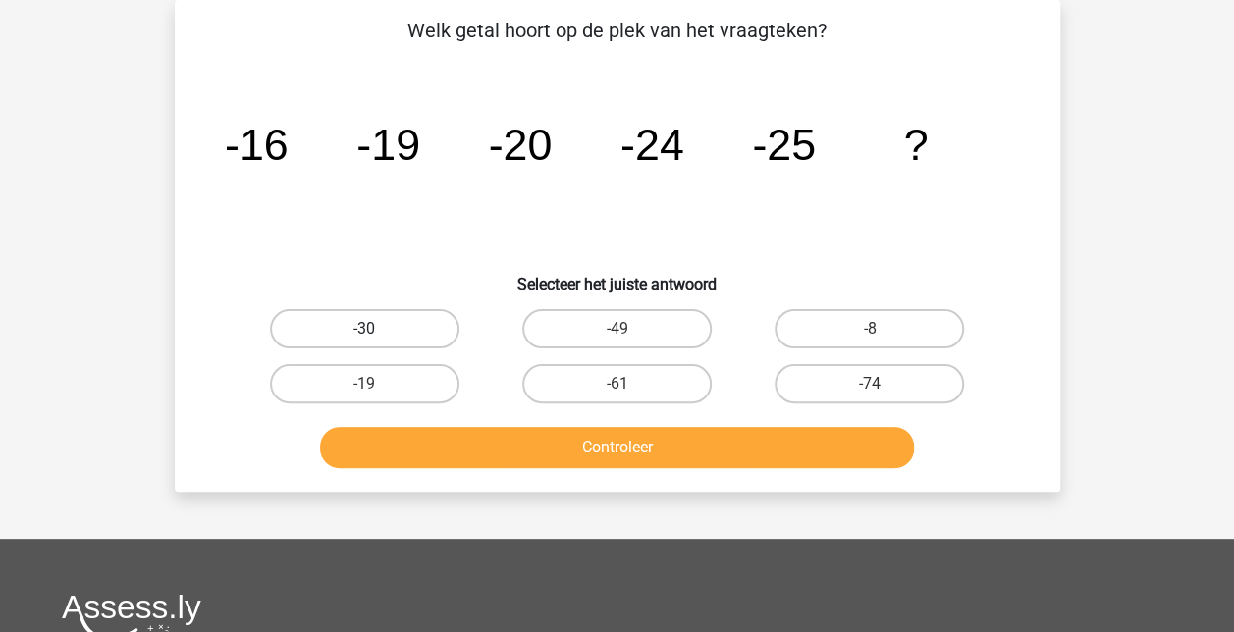
click at [333, 330] on label "-30" at bounding box center [364, 328] width 189 height 39
click at [364, 330] on input "-30" at bounding box center [370, 335] width 13 height 13
radio input "true"
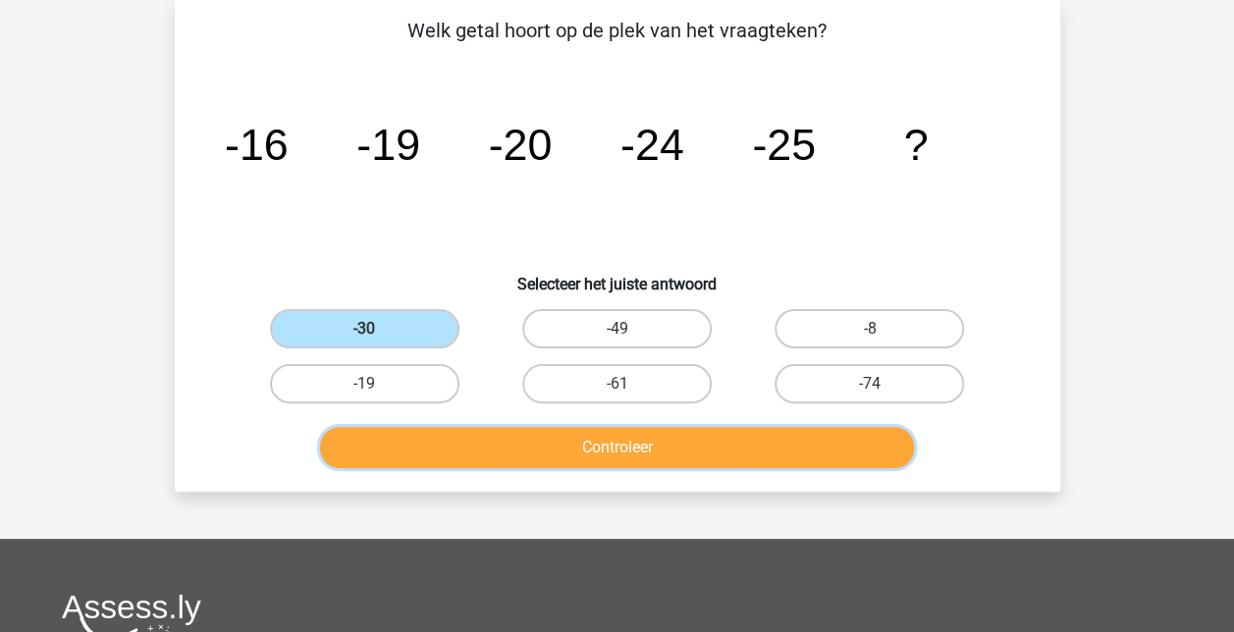
click at [660, 448] on button "Controleer" at bounding box center [617, 447] width 594 height 41
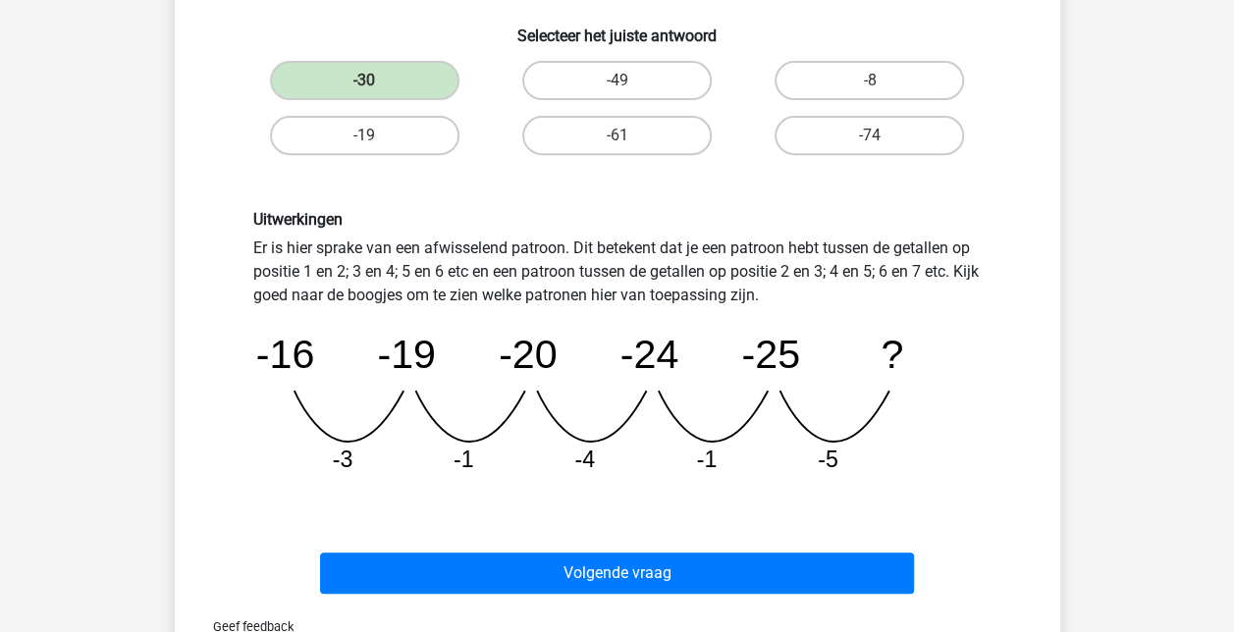
scroll to position [340, 0]
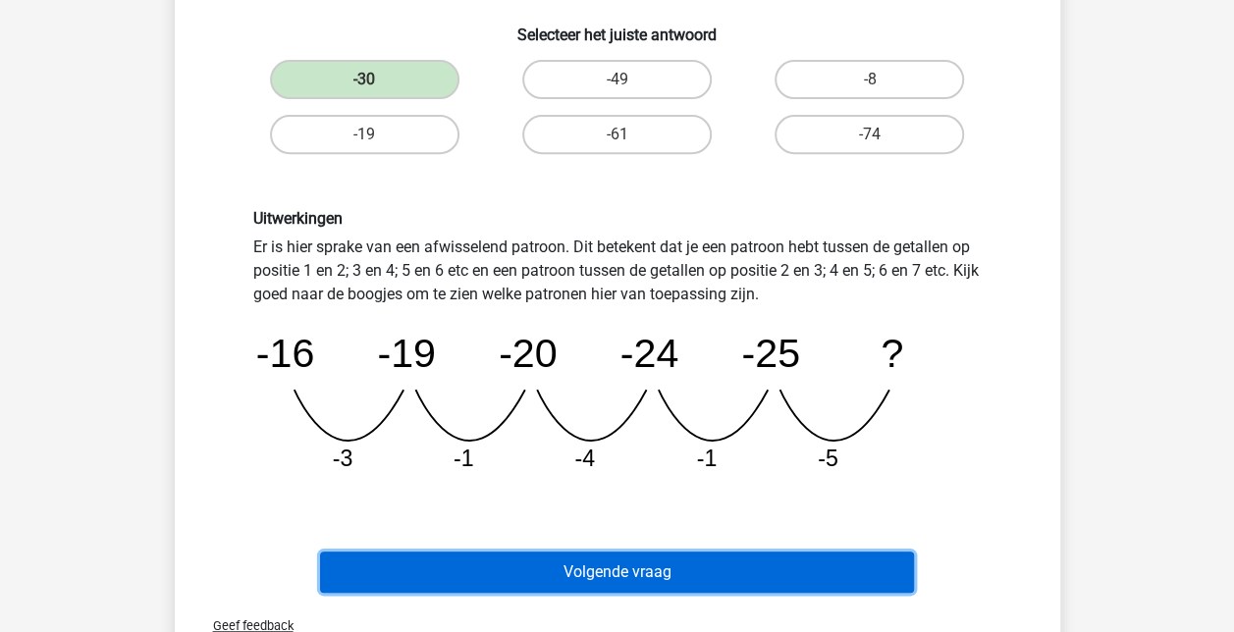
click at [699, 566] on button "Volgende vraag" at bounding box center [617, 572] width 594 height 41
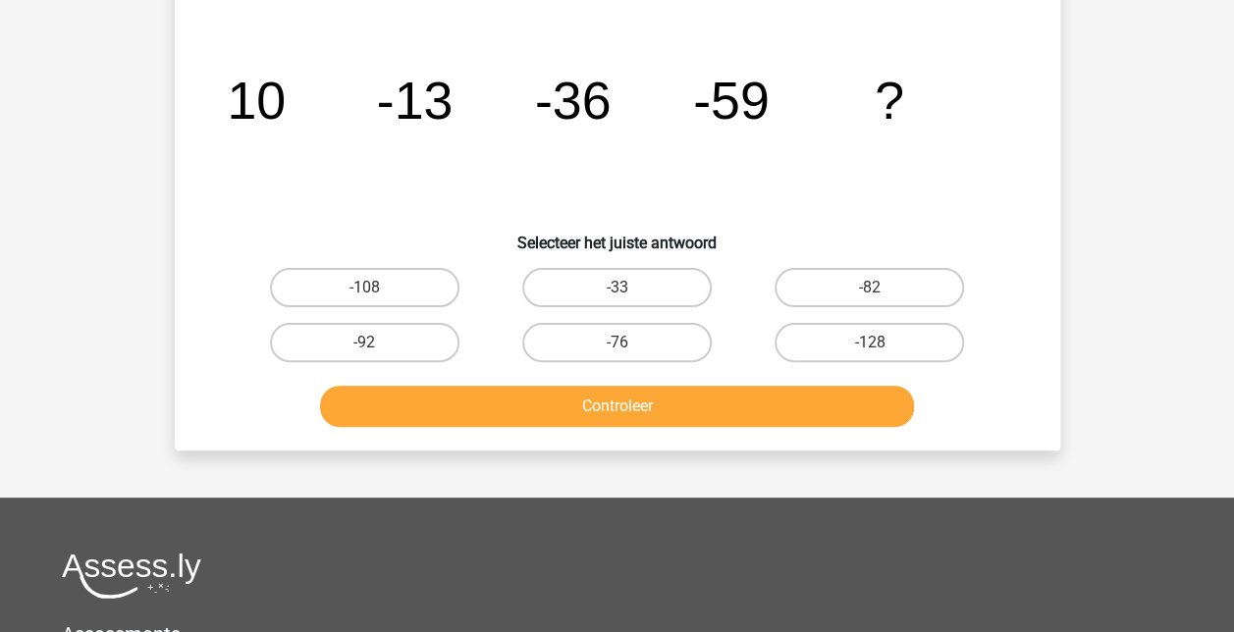
scroll to position [90, 0]
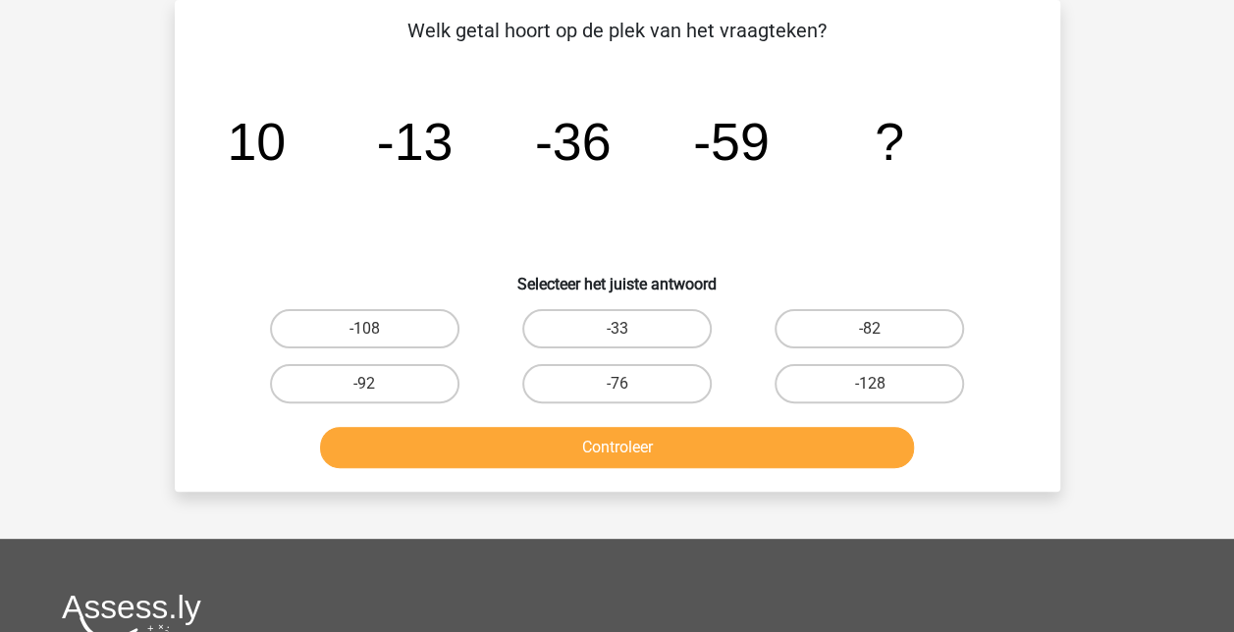
click at [732, 174] on icon "image/svg+xml 10 -13 -36 -59 ?" at bounding box center [617, 160] width 791 height 198
click at [856, 318] on label "-82" at bounding box center [869, 328] width 189 height 39
click at [870, 329] on input "-82" at bounding box center [876, 335] width 13 height 13
radio input "true"
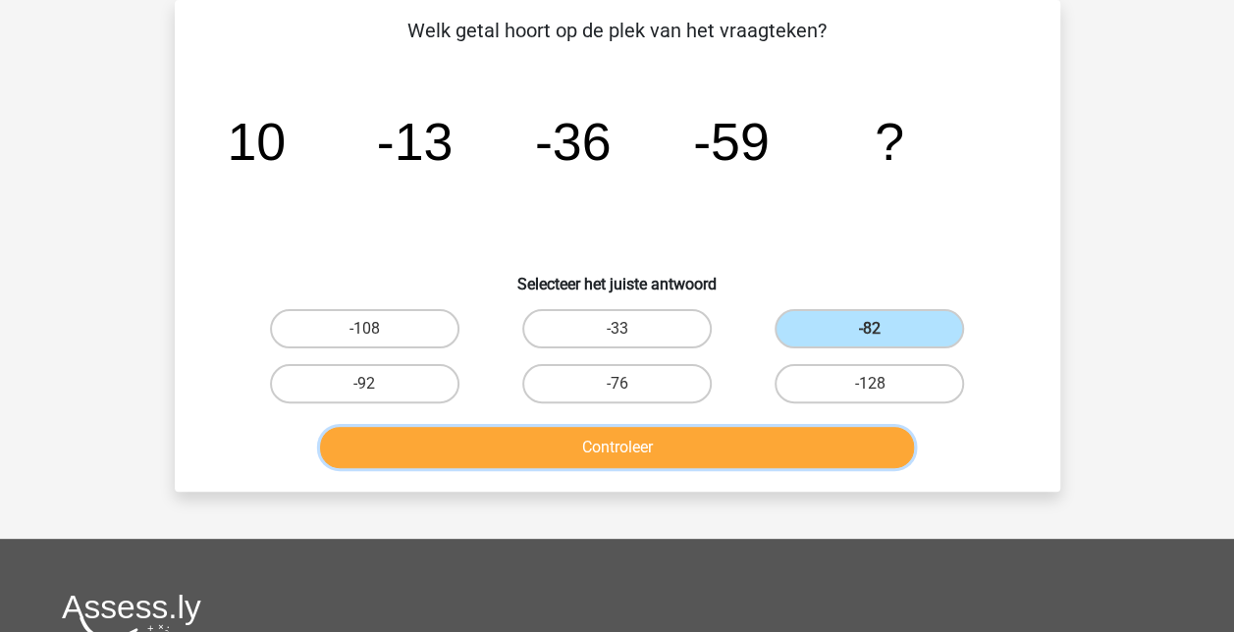
click at [739, 452] on button "Controleer" at bounding box center [617, 447] width 594 height 41
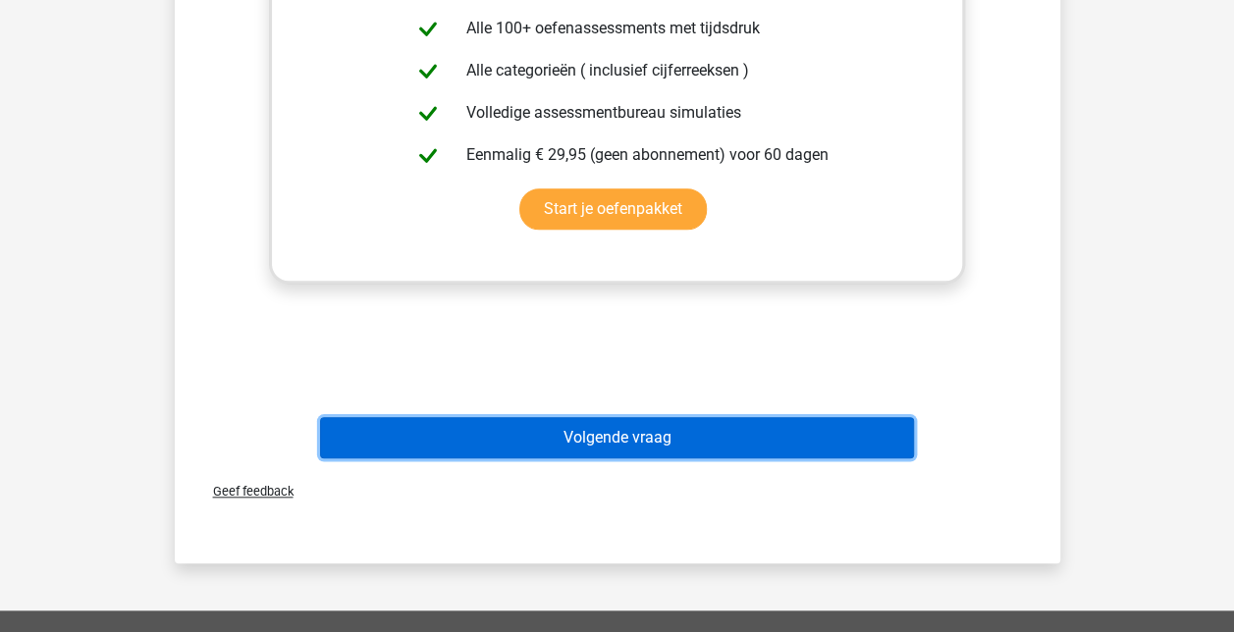
click at [683, 443] on button "Volgende vraag" at bounding box center [617, 437] width 594 height 41
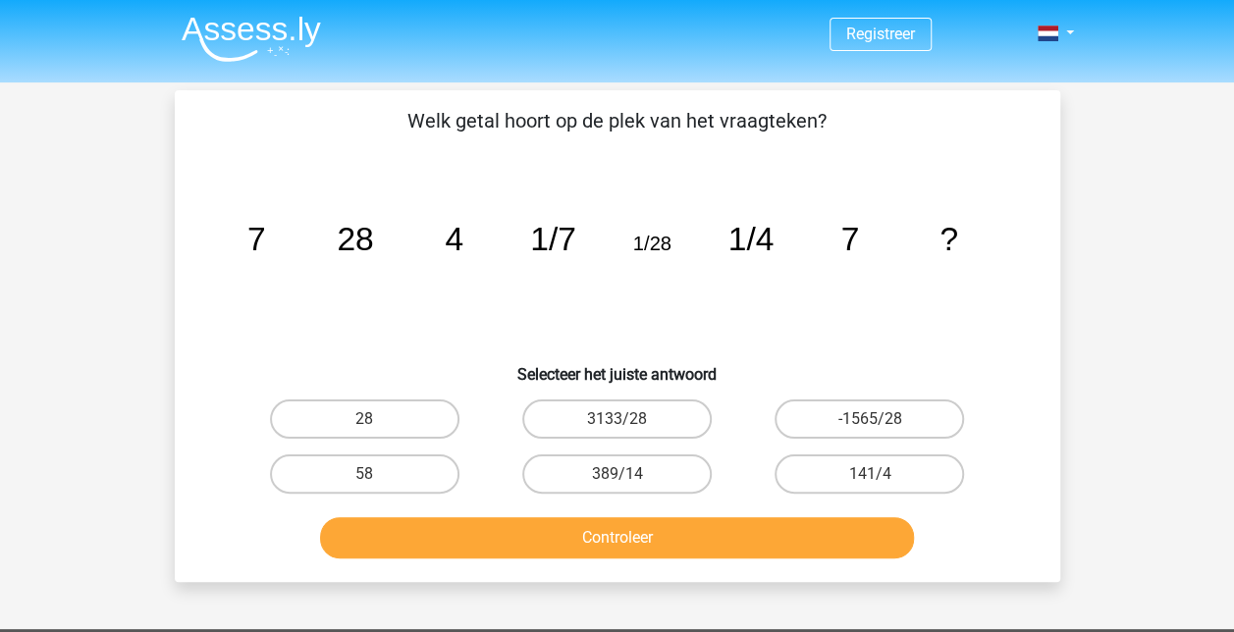
scroll to position [0, 0]
click at [352, 413] on label "28" at bounding box center [364, 419] width 189 height 39
click at [364, 419] on input "28" at bounding box center [370, 425] width 13 height 13
radio input "true"
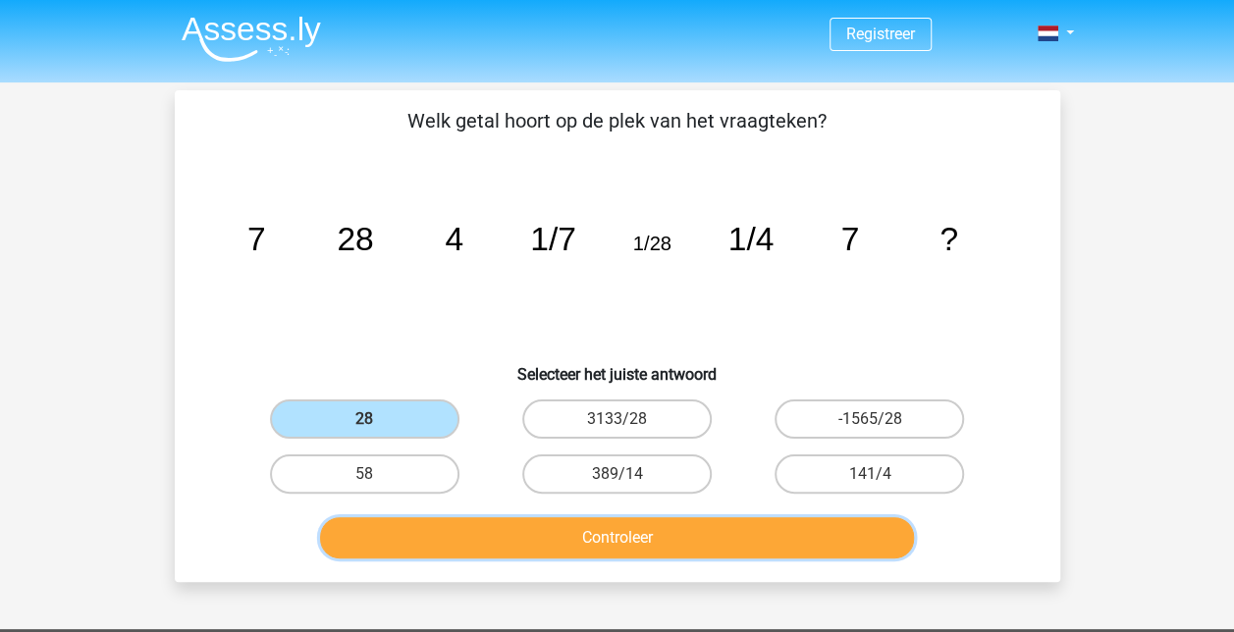
click at [488, 534] on button "Controleer" at bounding box center [617, 537] width 594 height 41
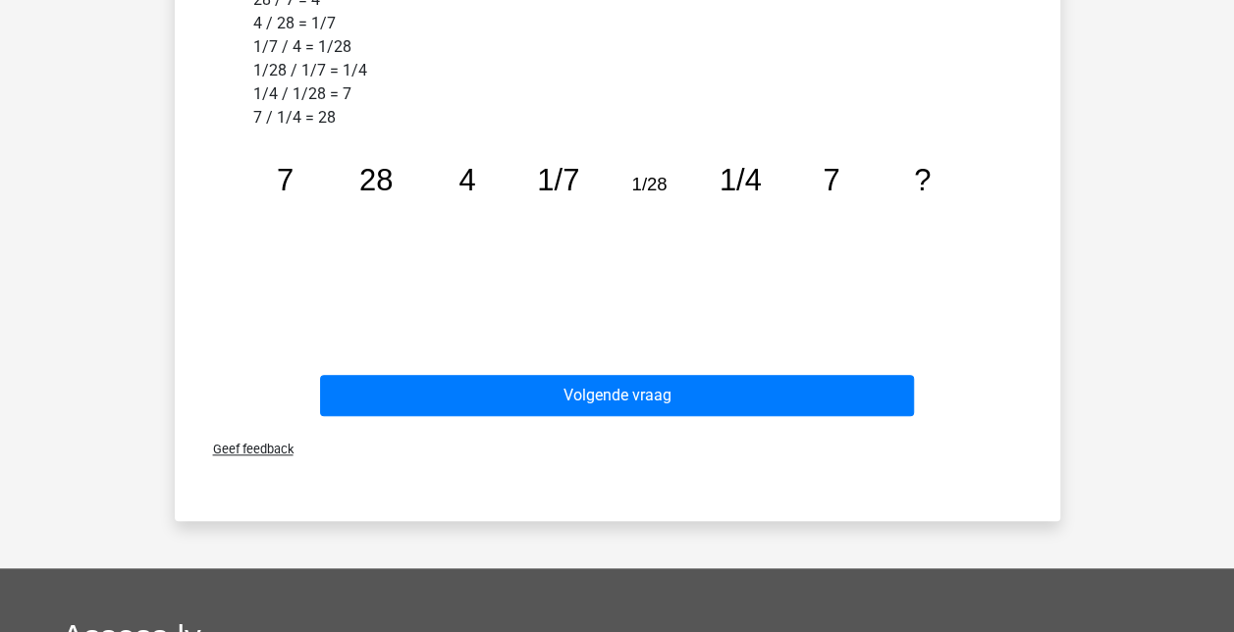
scroll to position [704, 0]
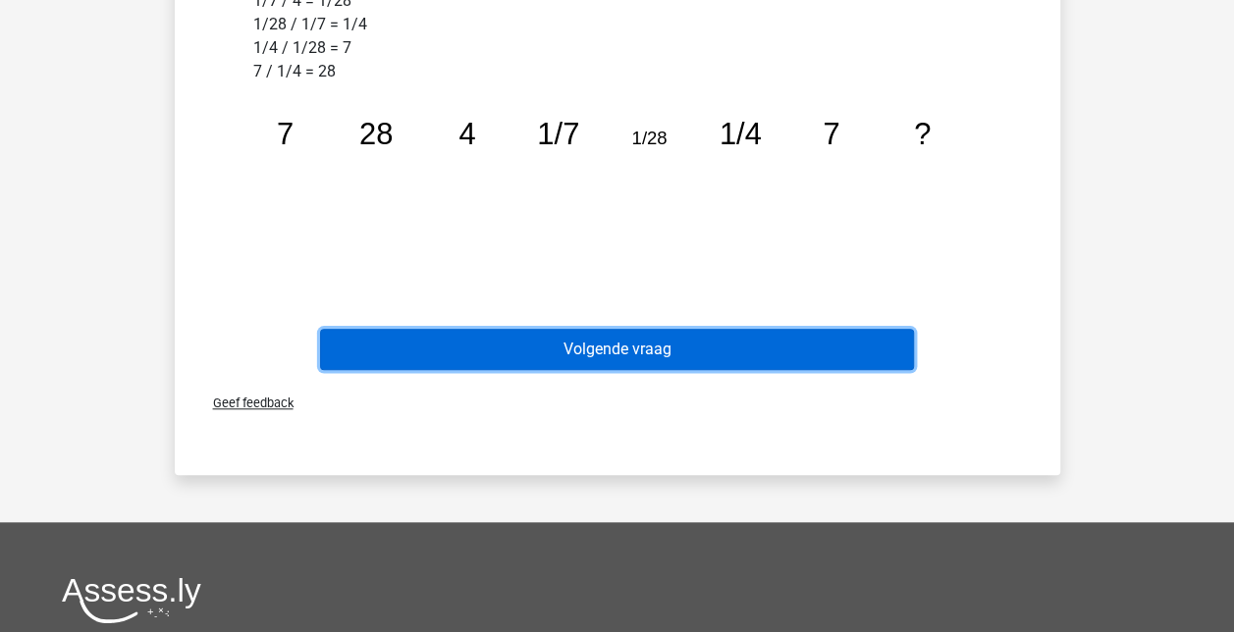
click at [559, 363] on button "Volgende vraag" at bounding box center [617, 349] width 594 height 41
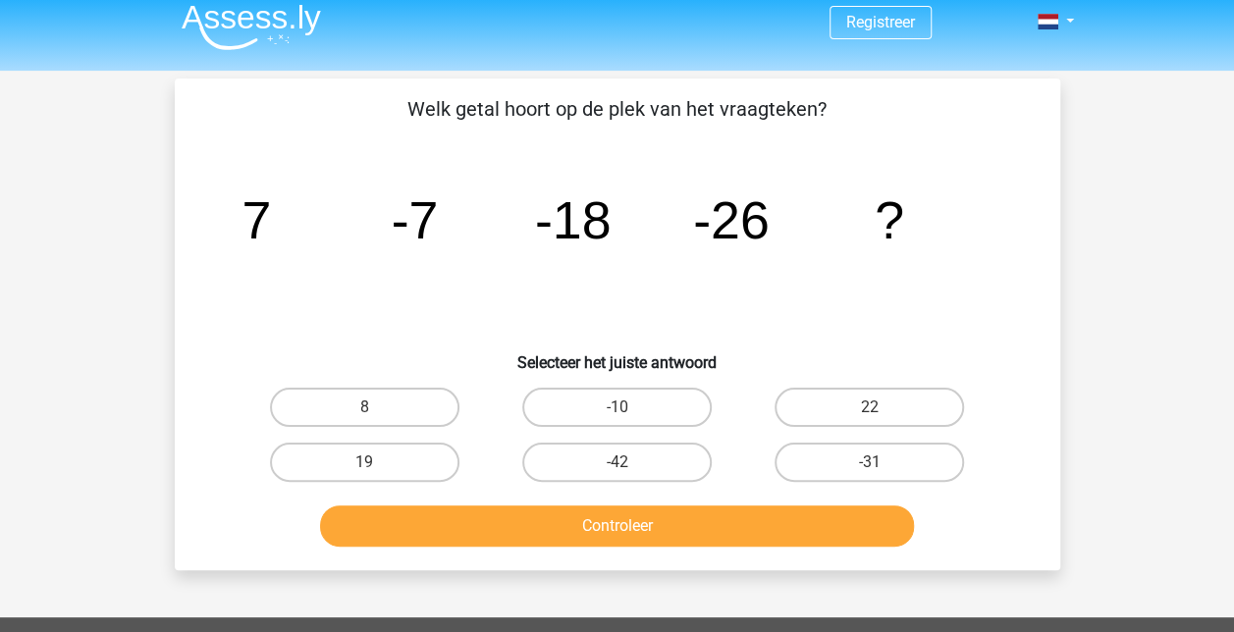
scroll to position [15, 0]
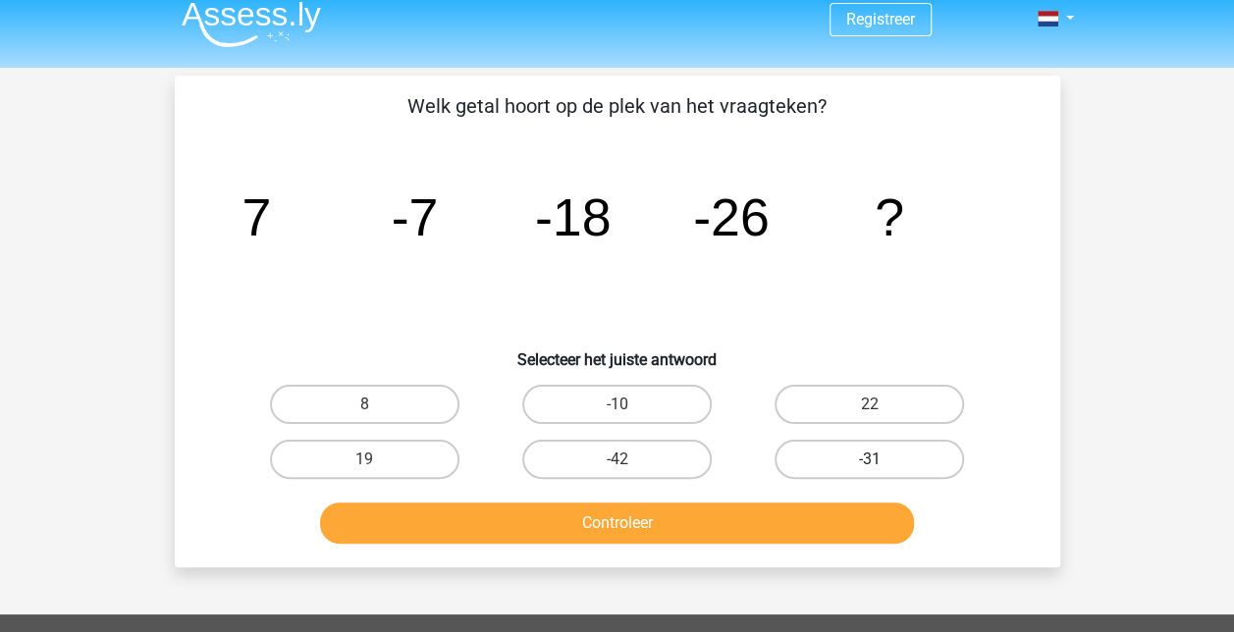
click at [854, 458] on label "-31" at bounding box center [869, 459] width 189 height 39
click at [870, 460] on input "-31" at bounding box center [876, 466] width 13 height 13
radio input "true"
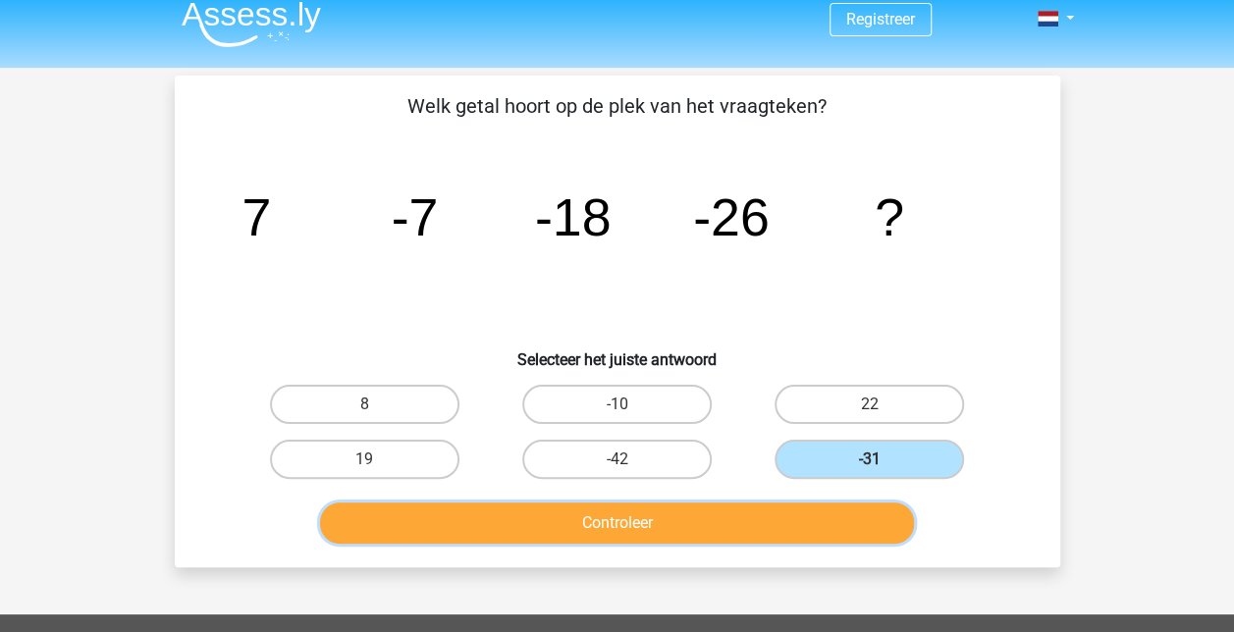
click at [732, 522] on button "Controleer" at bounding box center [617, 523] width 594 height 41
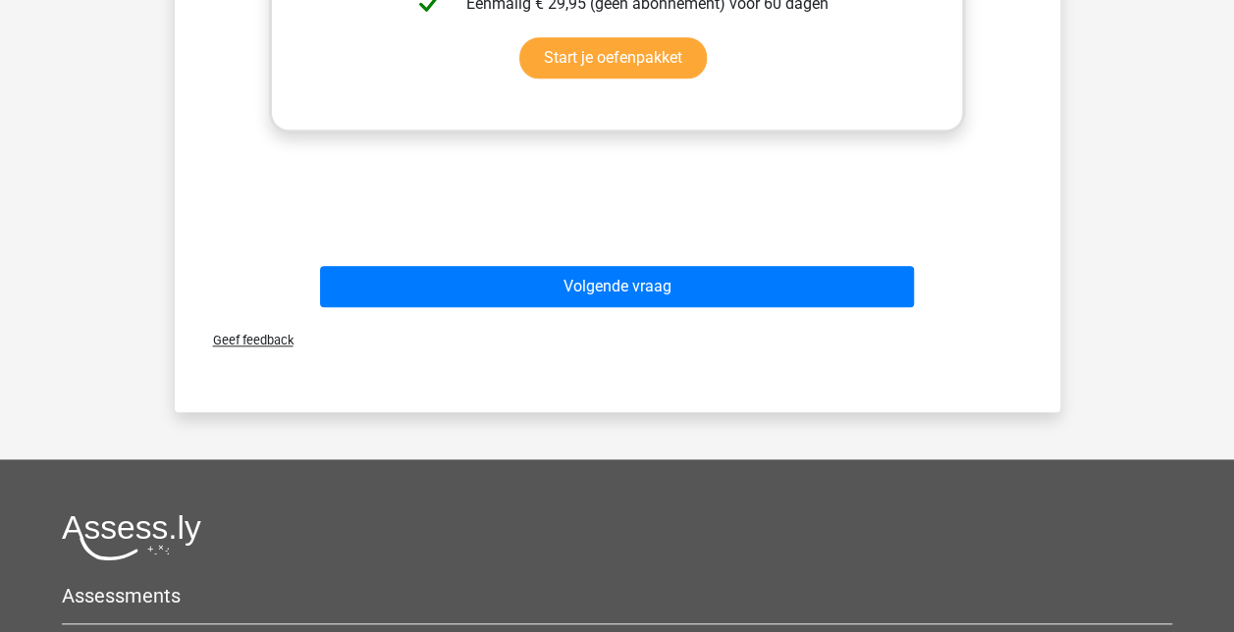
scroll to position [892, 0]
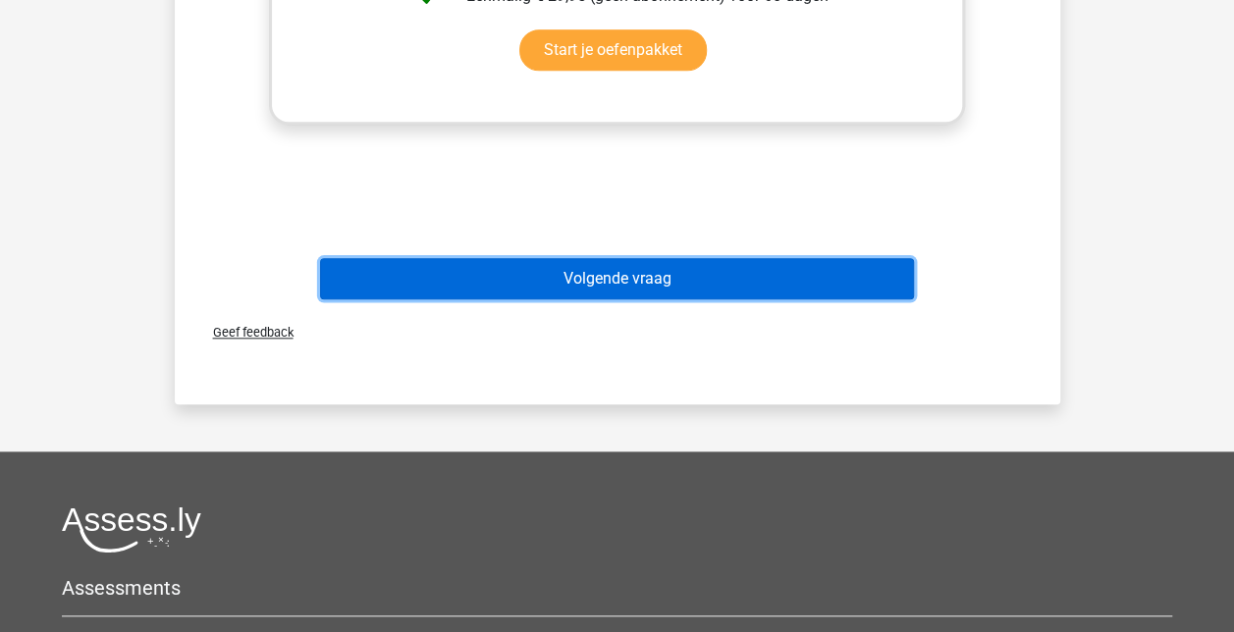
click at [701, 285] on button "Volgende vraag" at bounding box center [617, 278] width 594 height 41
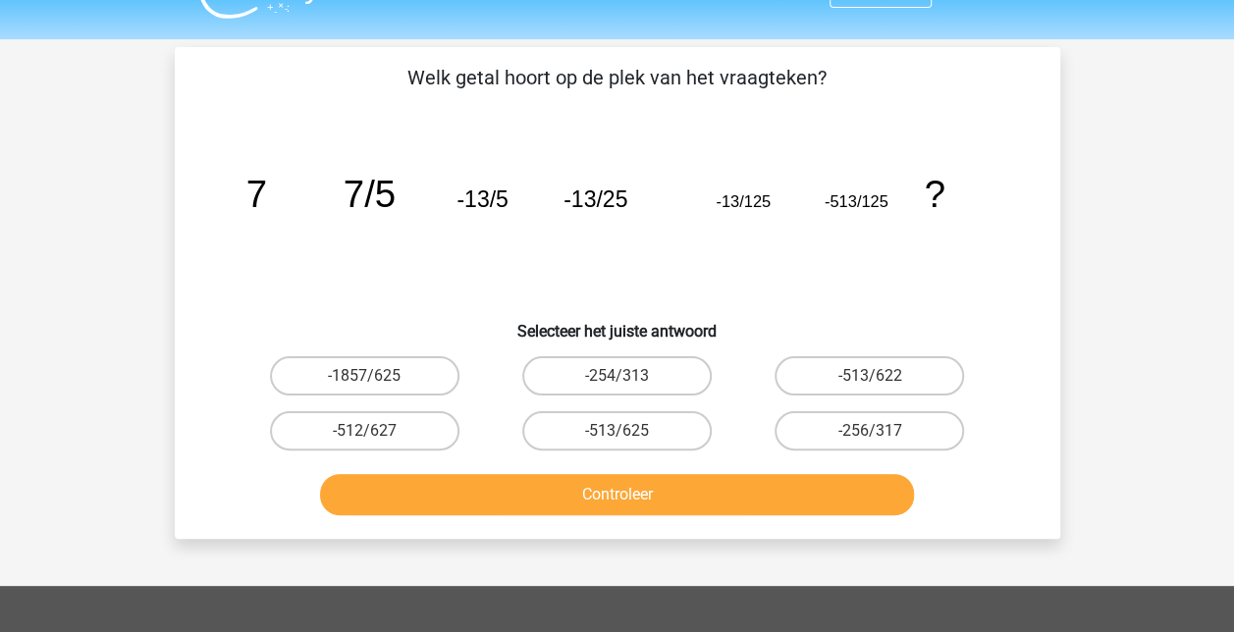
scroll to position [0, 0]
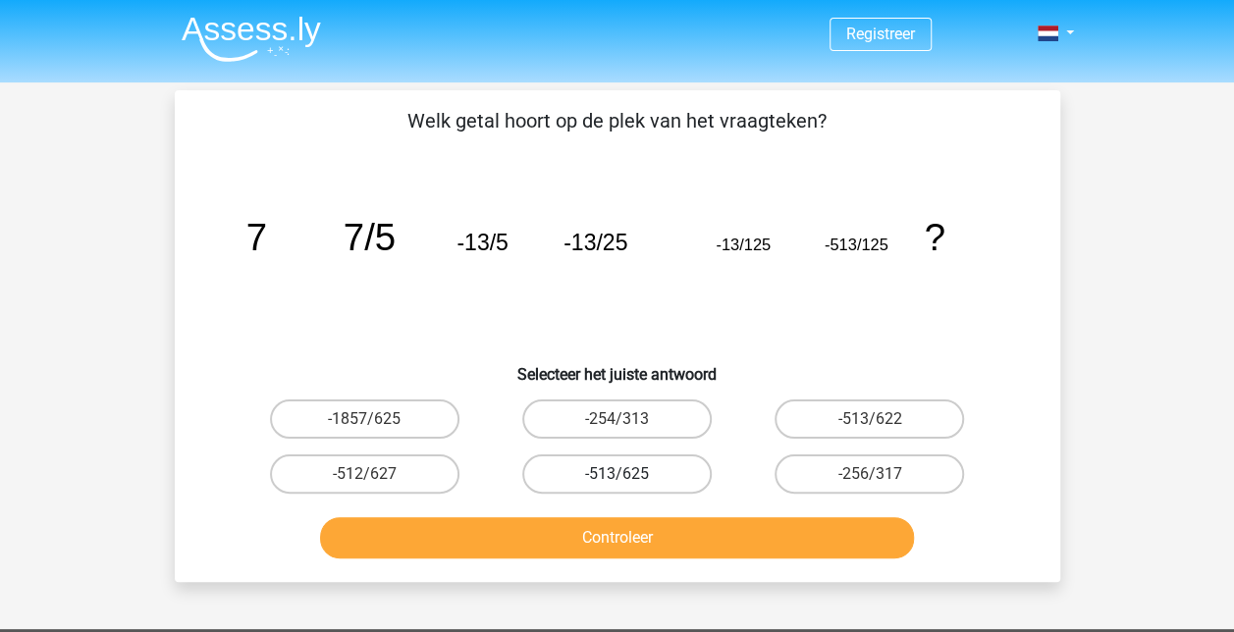
click at [616, 476] on label "-513/625" at bounding box center [616, 474] width 189 height 39
click at [617, 476] on input "-513/625" at bounding box center [623, 480] width 13 height 13
radio input "true"
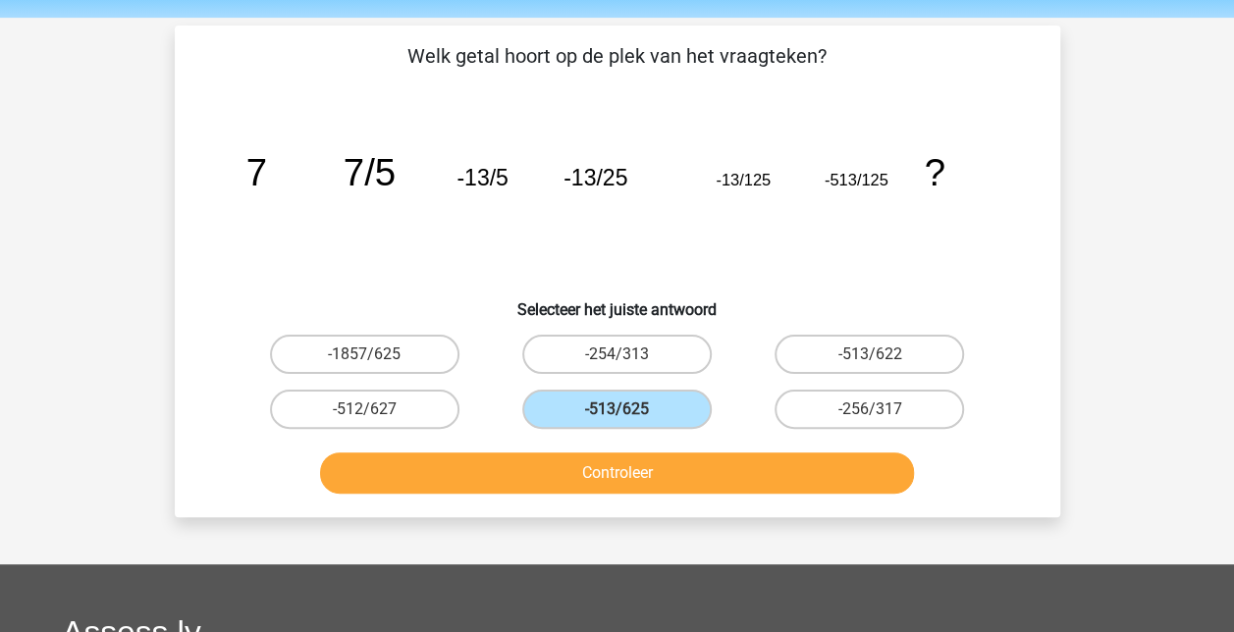
scroll to position [67, 0]
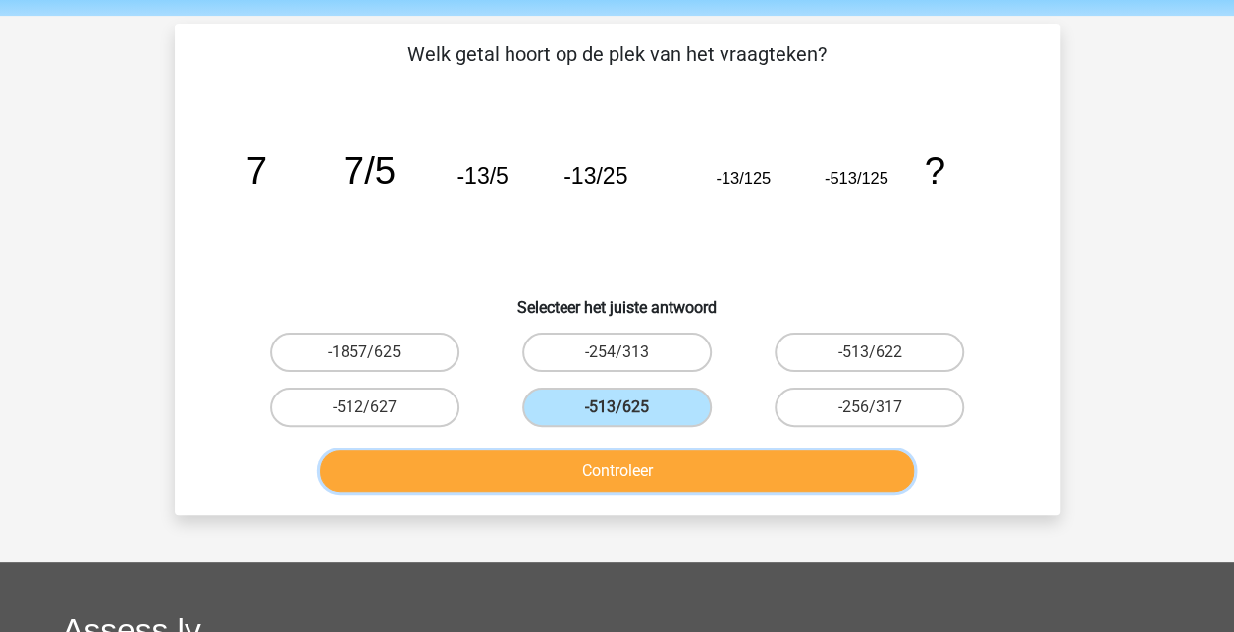
click at [571, 457] on button "Controleer" at bounding box center [617, 471] width 594 height 41
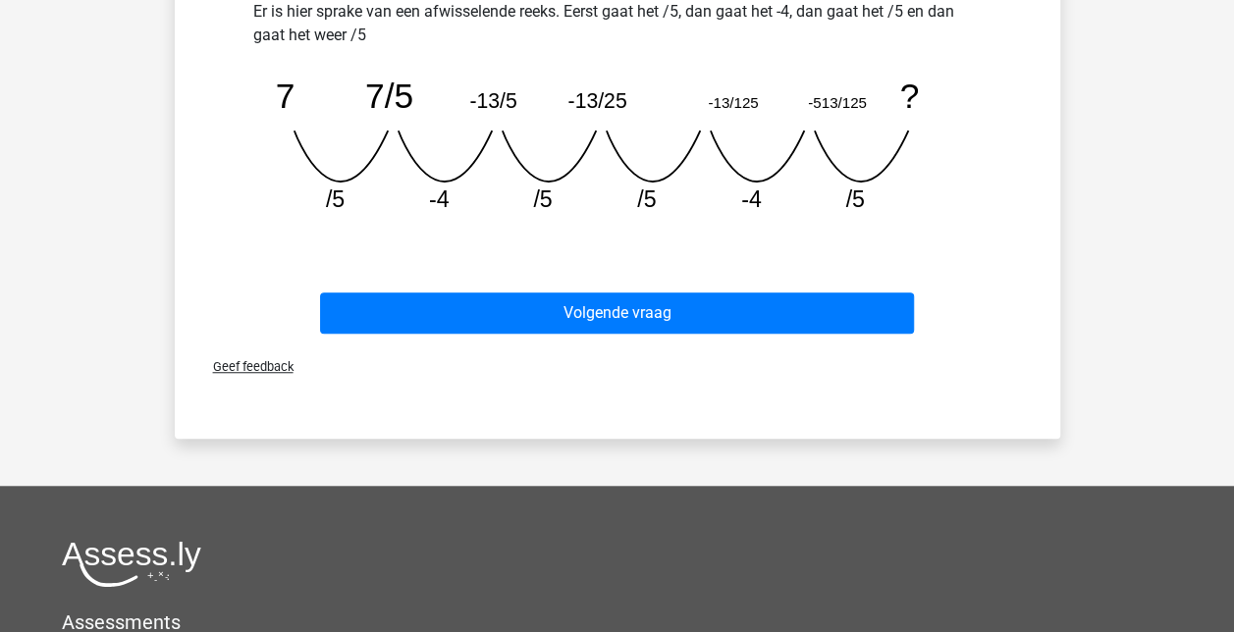
scroll to position [575, 0]
click at [631, 334] on div "Volgende vraag" at bounding box center [618, 317] width 758 height 49
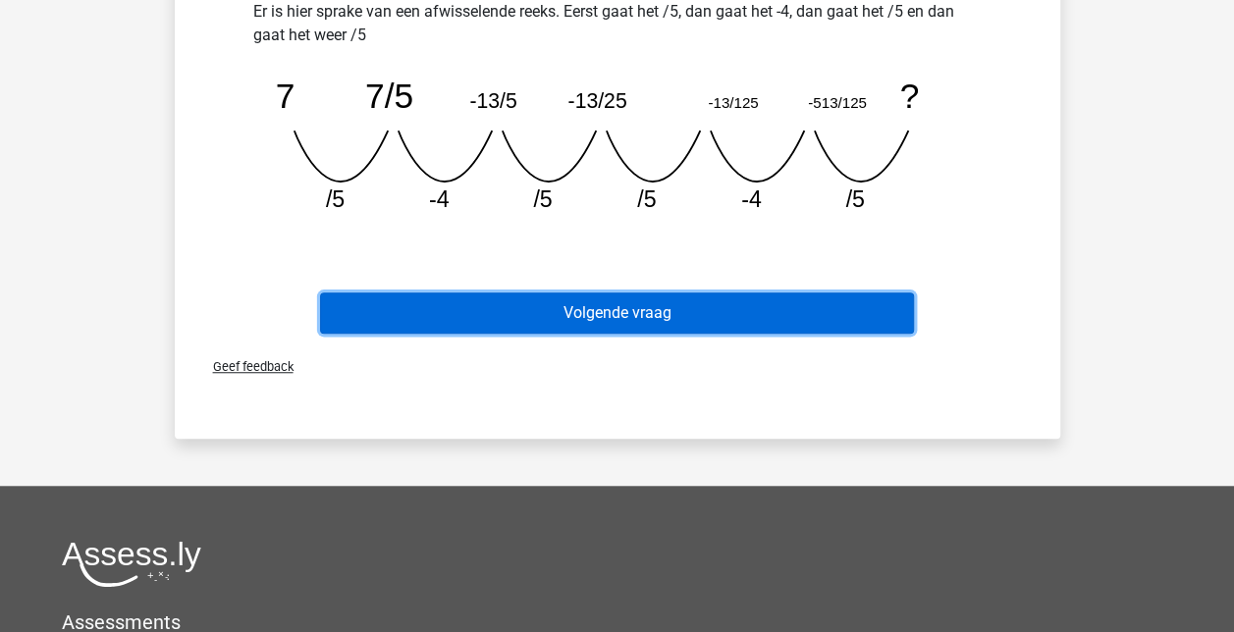
click at [678, 314] on button "Volgende vraag" at bounding box center [617, 313] width 594 height 41
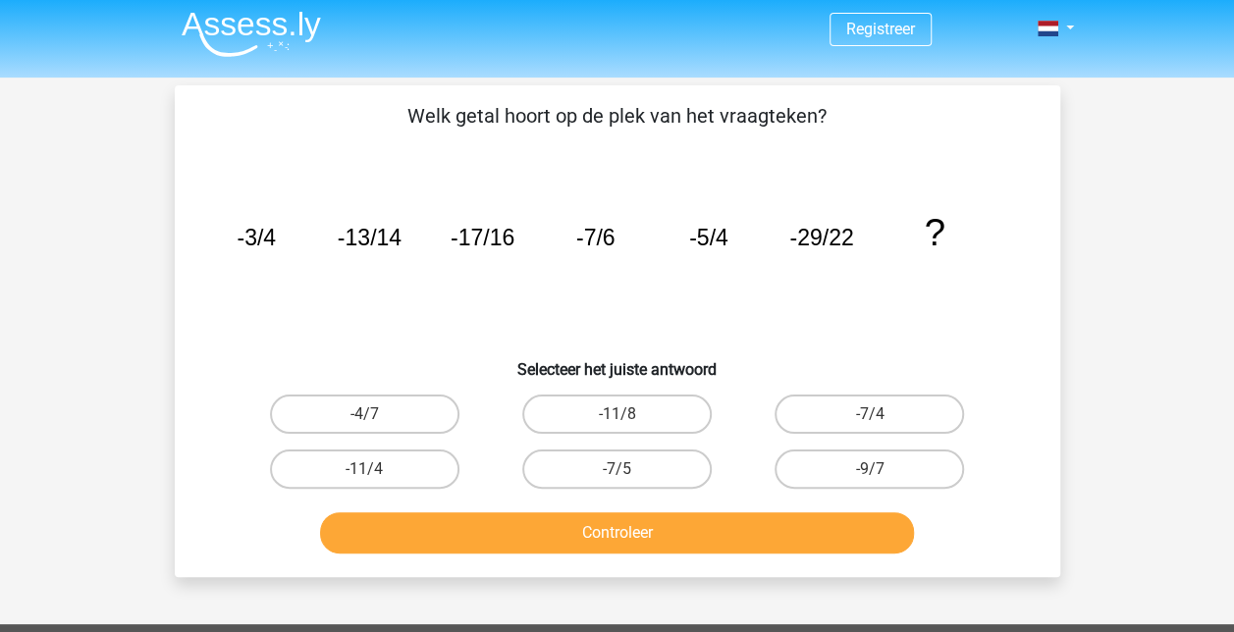
scroll to position [0, 0]
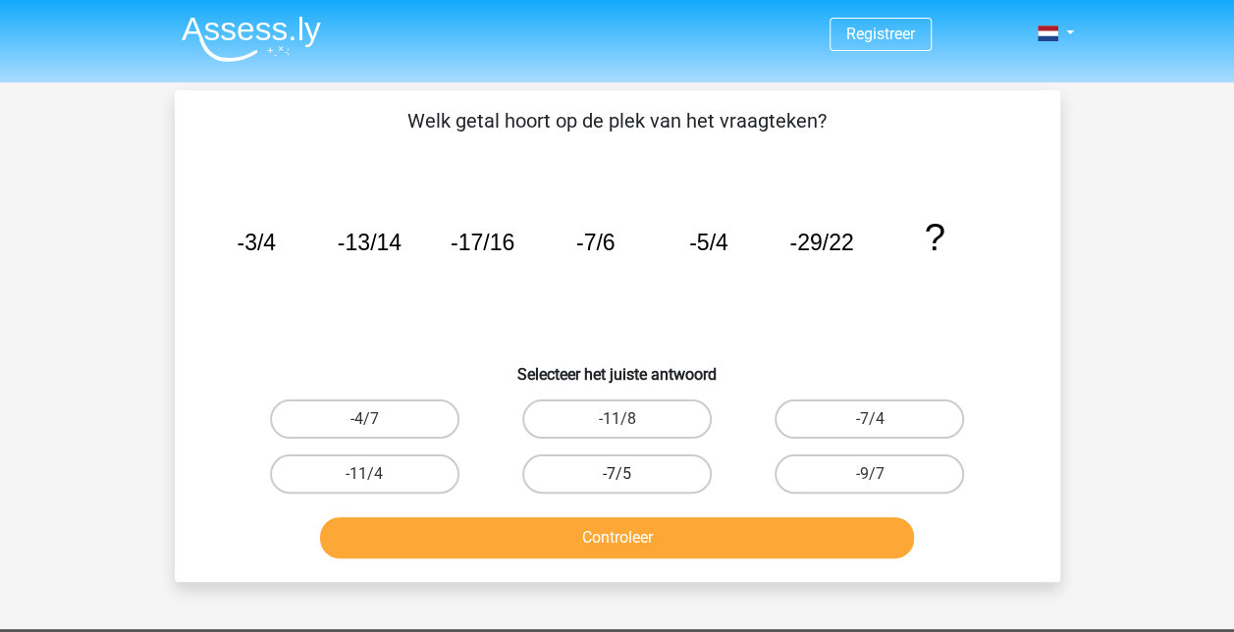
click at [628, 458] on label "-7/5" at bounding box center [616, 474] width 189 height 39
click at [628, 474] on input "-7/5" at bounding box center [623, 480] width 13 height 13
radio input "true"
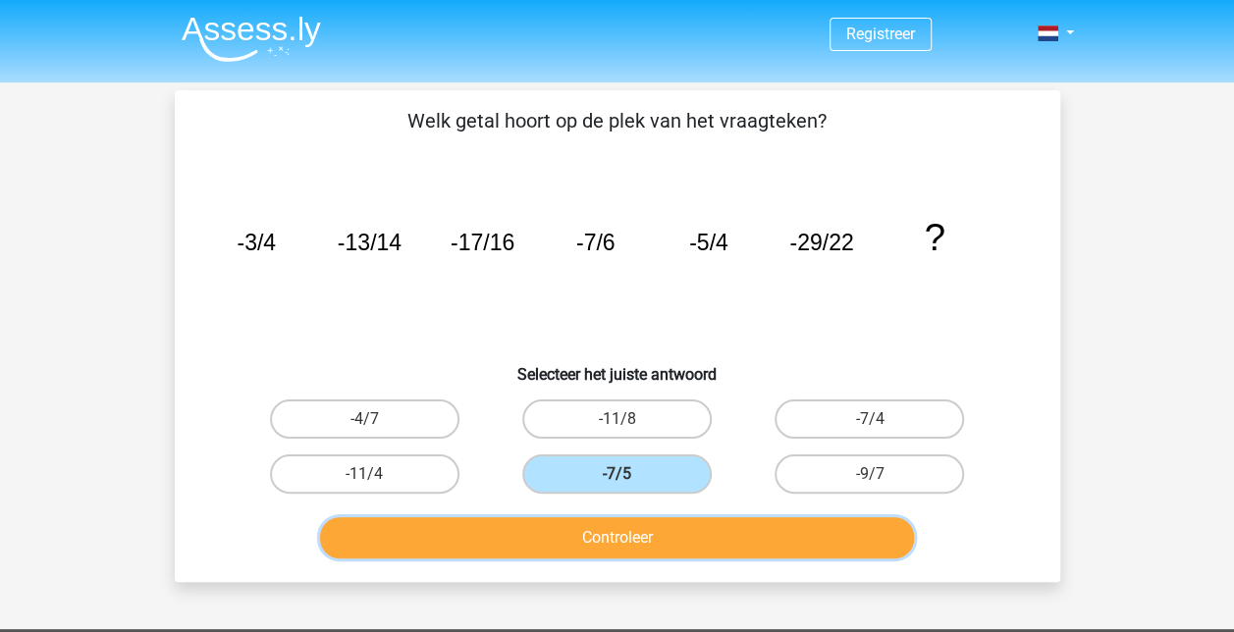
click at [738, 534] on button "Controleer" at bounding box center [617, 537] width 594 height 41
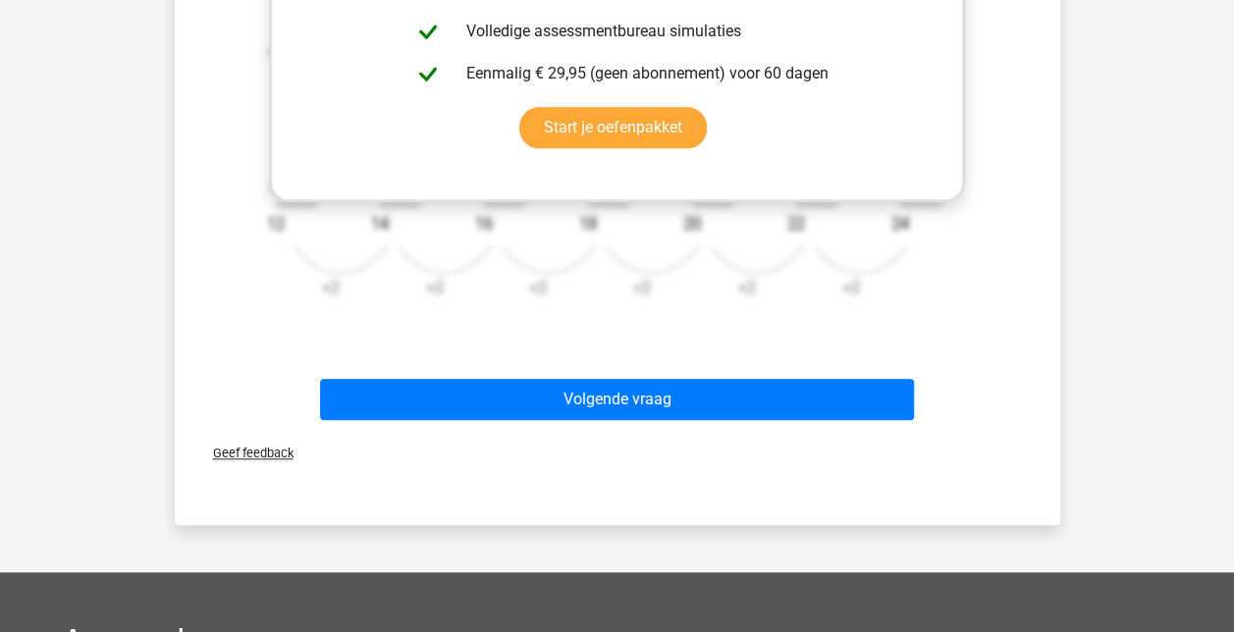
scroll to position [815, 0]
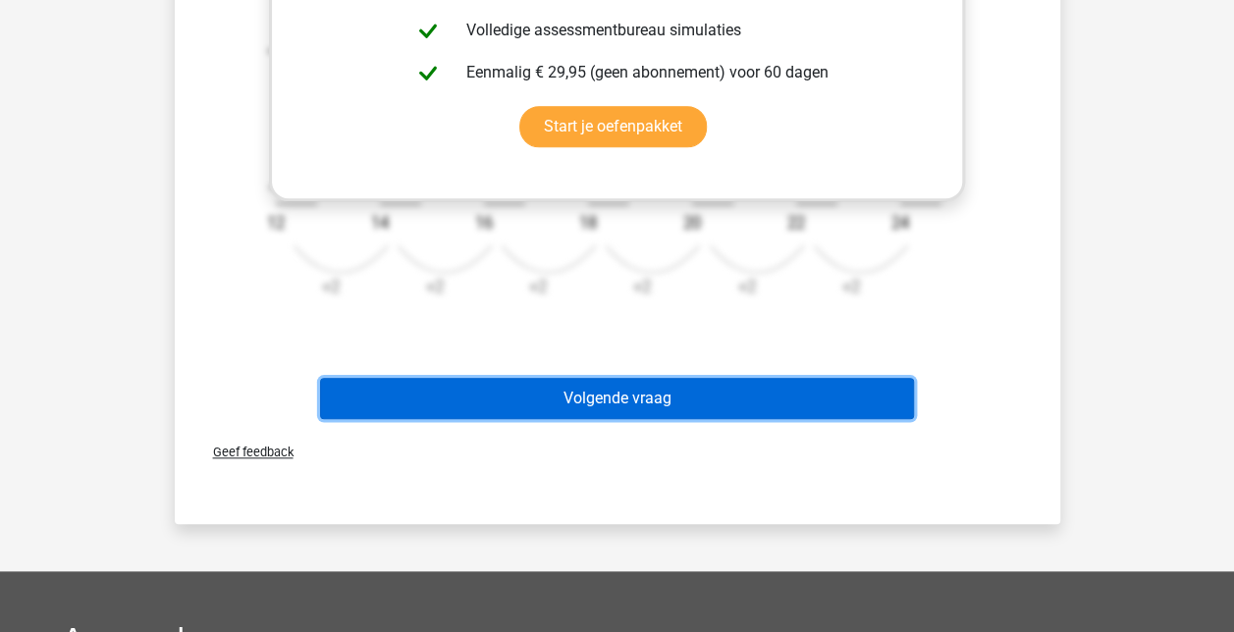
click at [697, 399] on button "Volgende vraag" at bounding box center [617, 398] width 594 height 41
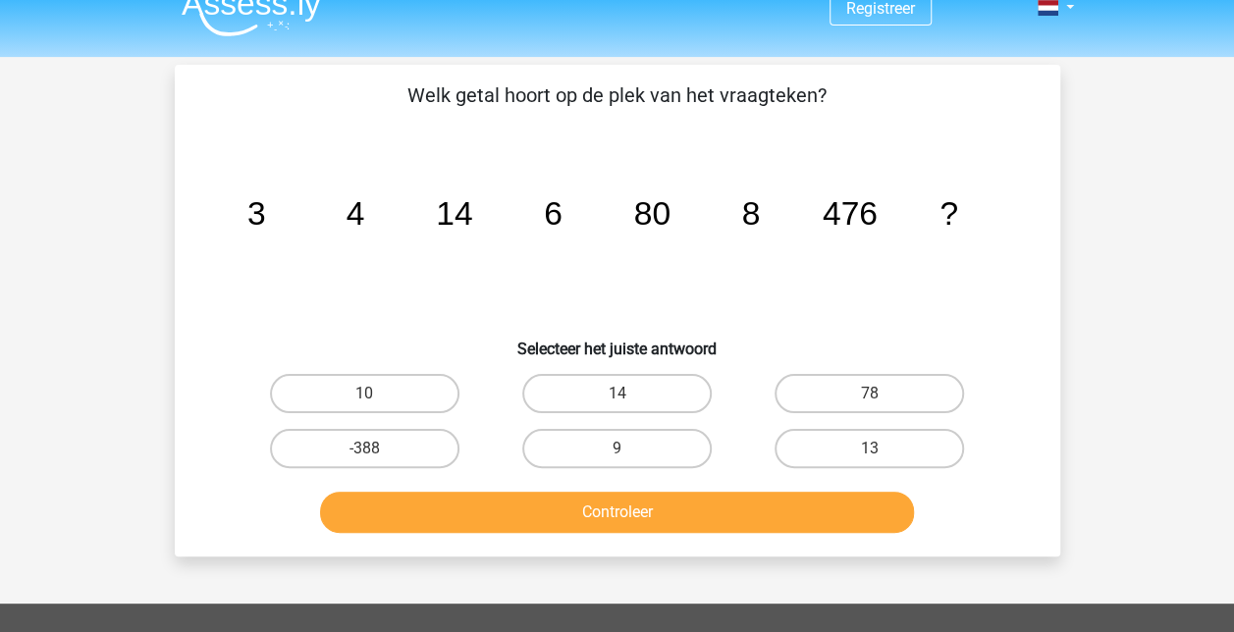
scroll to position [0, 0]
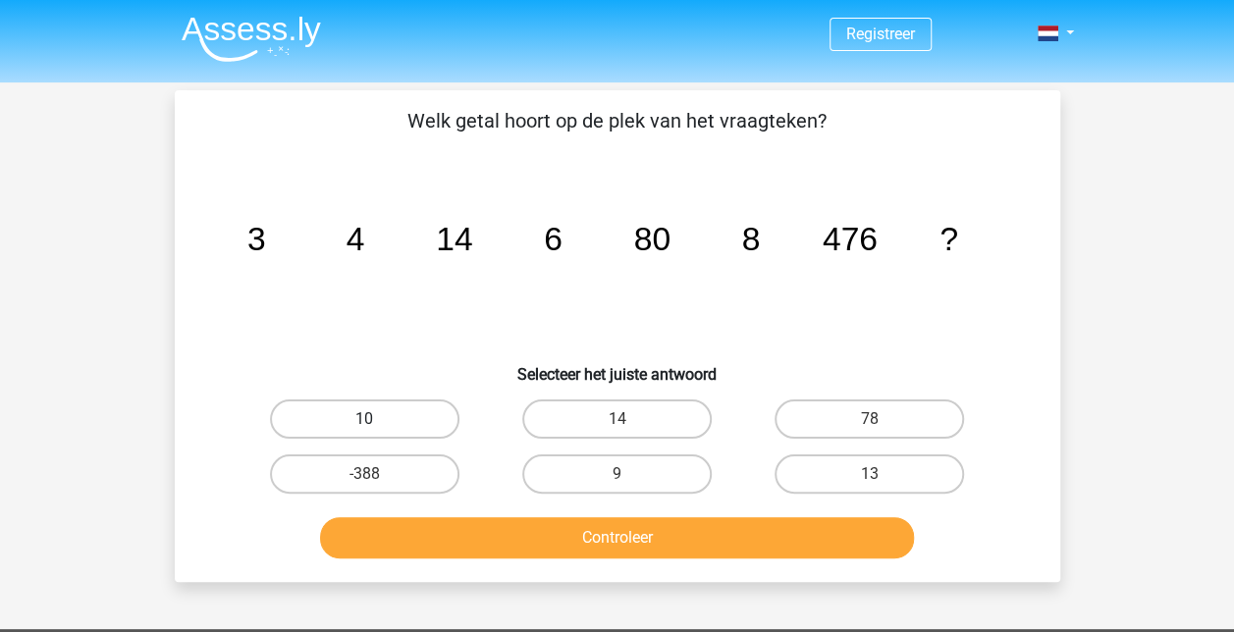
click at [395, 421] on label "10" at bounding box center [364, 419] width 189 height 39
click at [377, 421] on input "10" at bounding box center [370, 425] width 13 height 13
radio input "true"
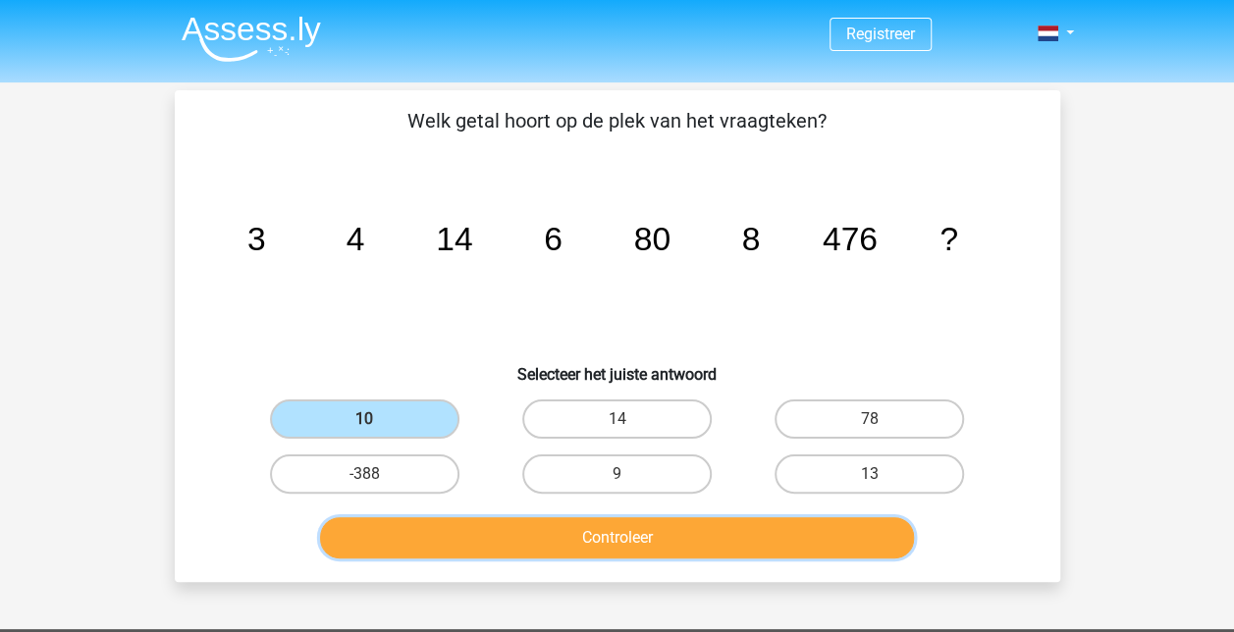
click at [528, 529] on button "Controleer" at bounding box center [617, 537] width 594 height 41
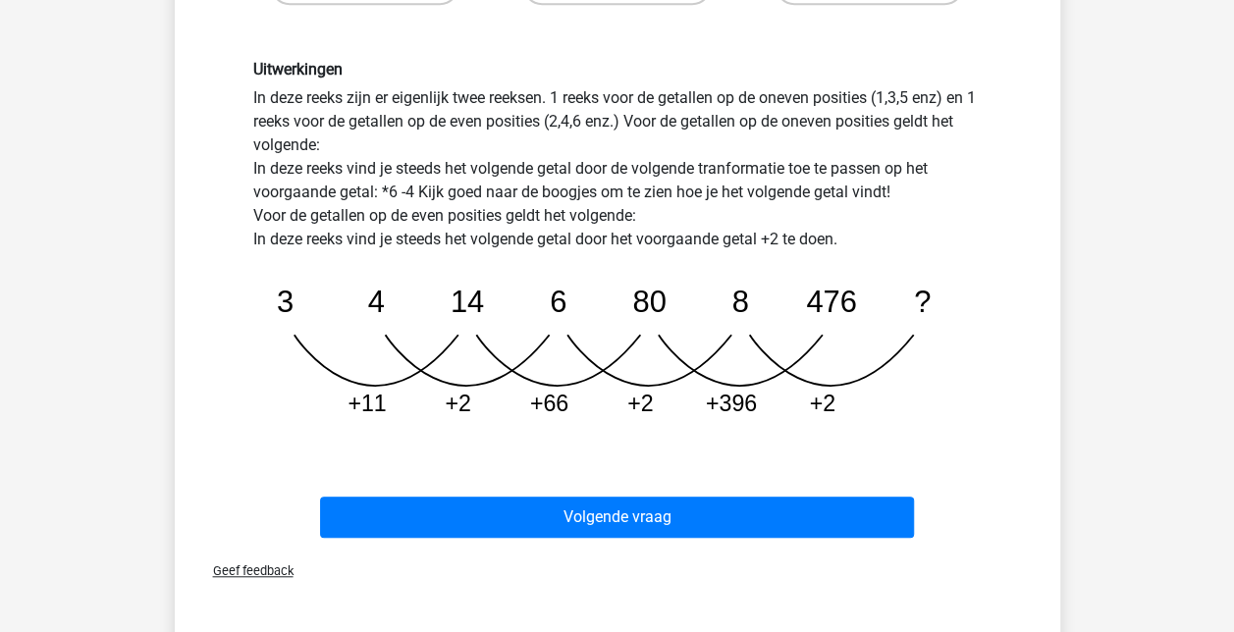
scroll to position [488, 0]
